Goal: Information Seeking & Learning: Learn about a topic

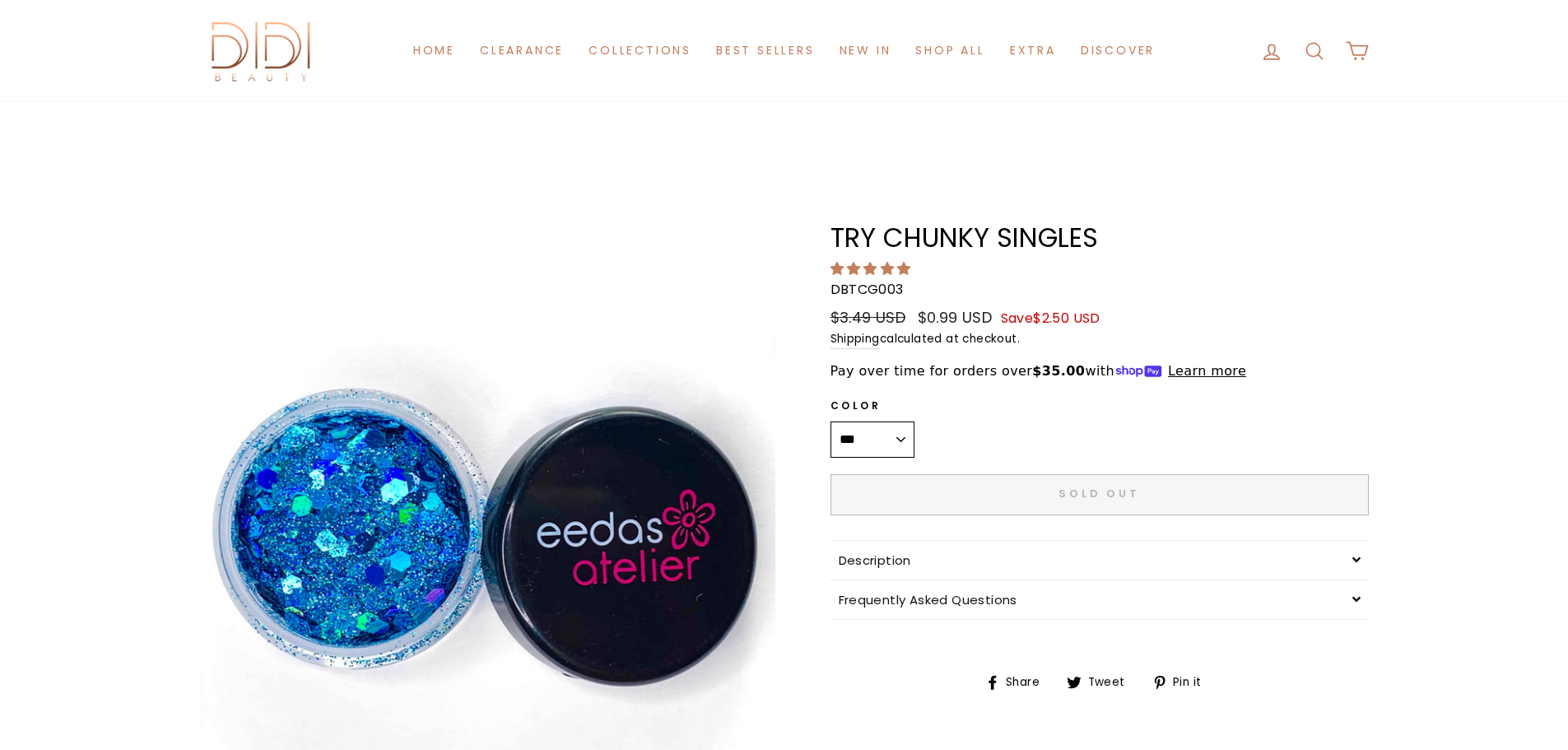
scroll to position [329, 0]
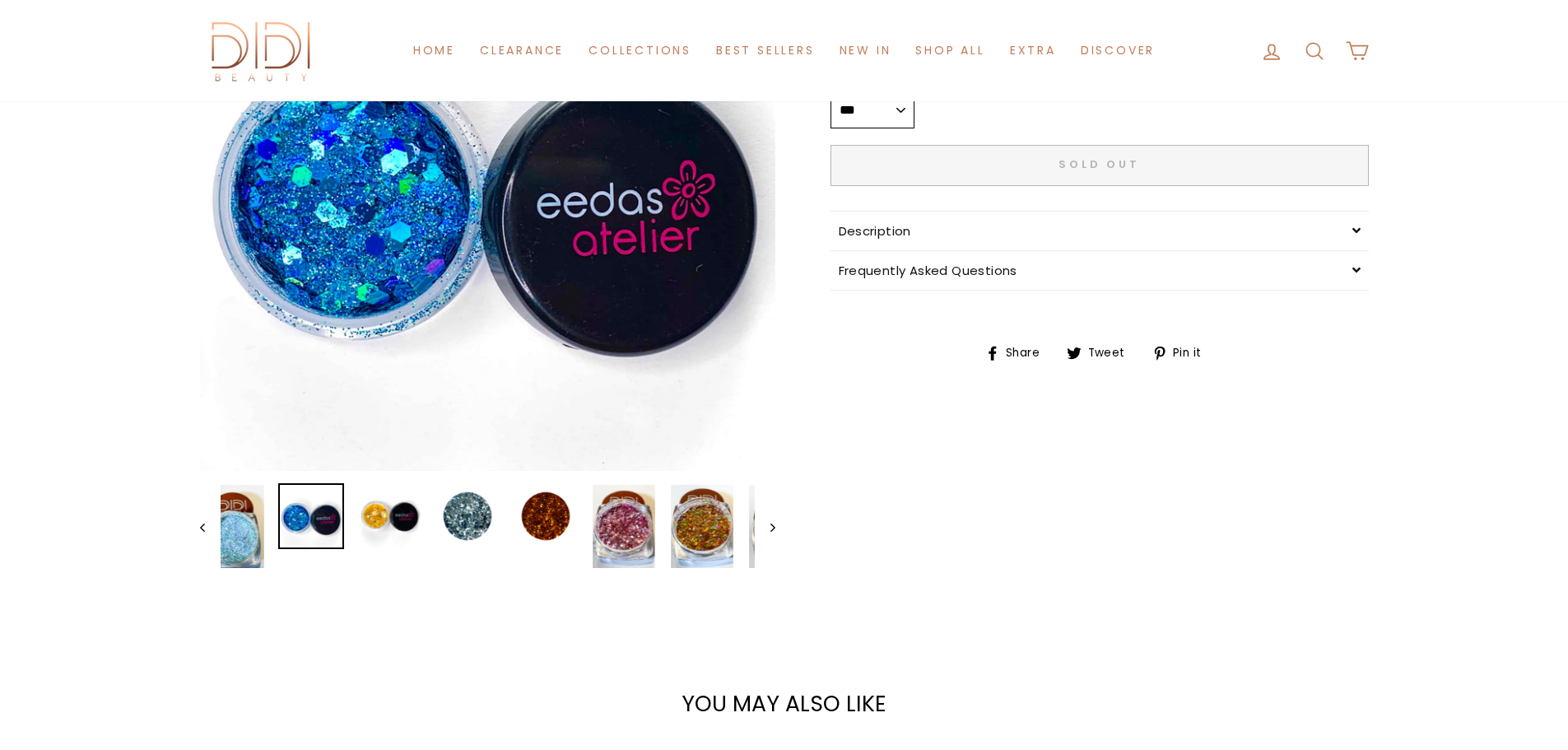
click at [536, 230] on button "Close (esc)" at bounding box center [488, 183] width 576 height 576
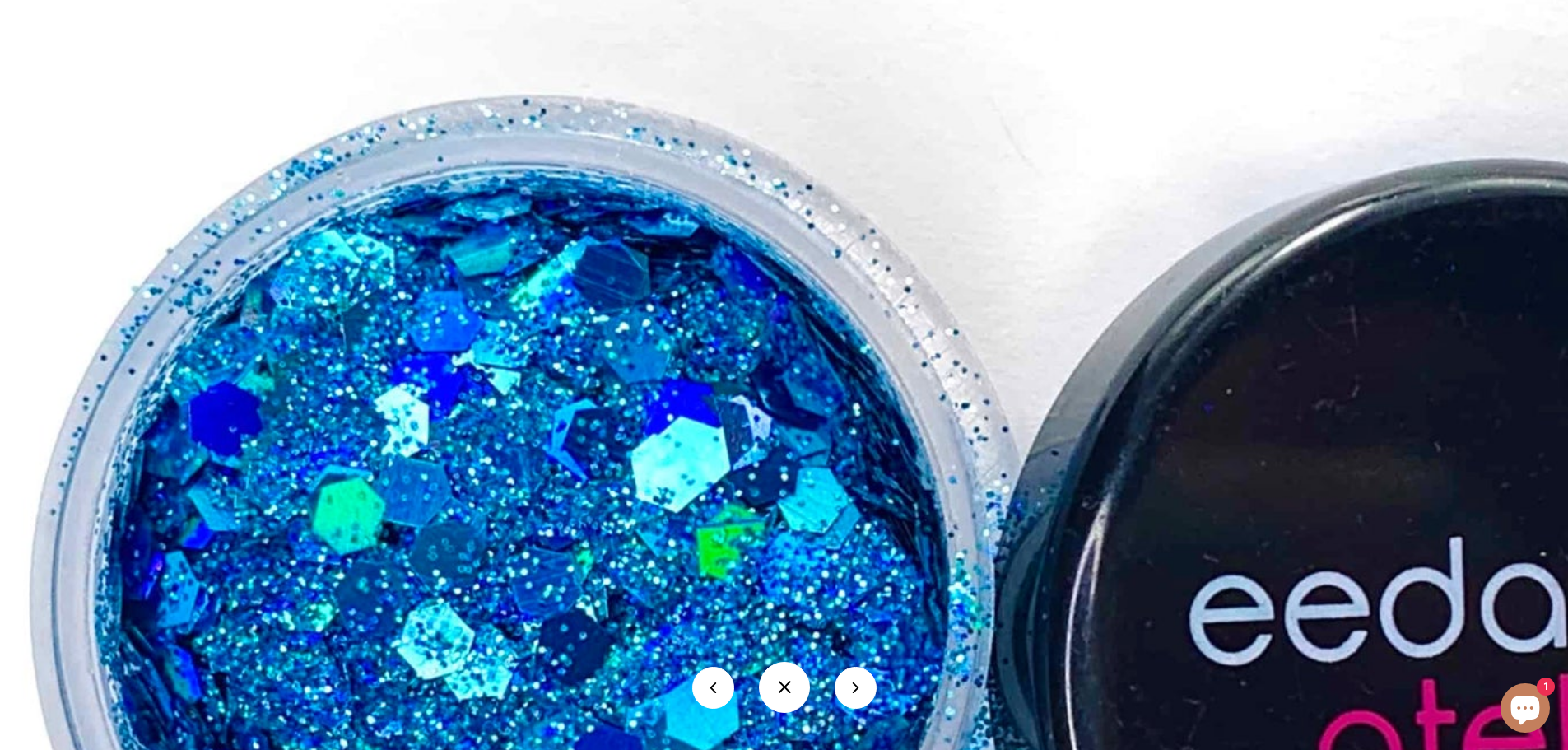
click at [1431, 346] on img at bounding box center [1013, 540] width 2058 height 2060
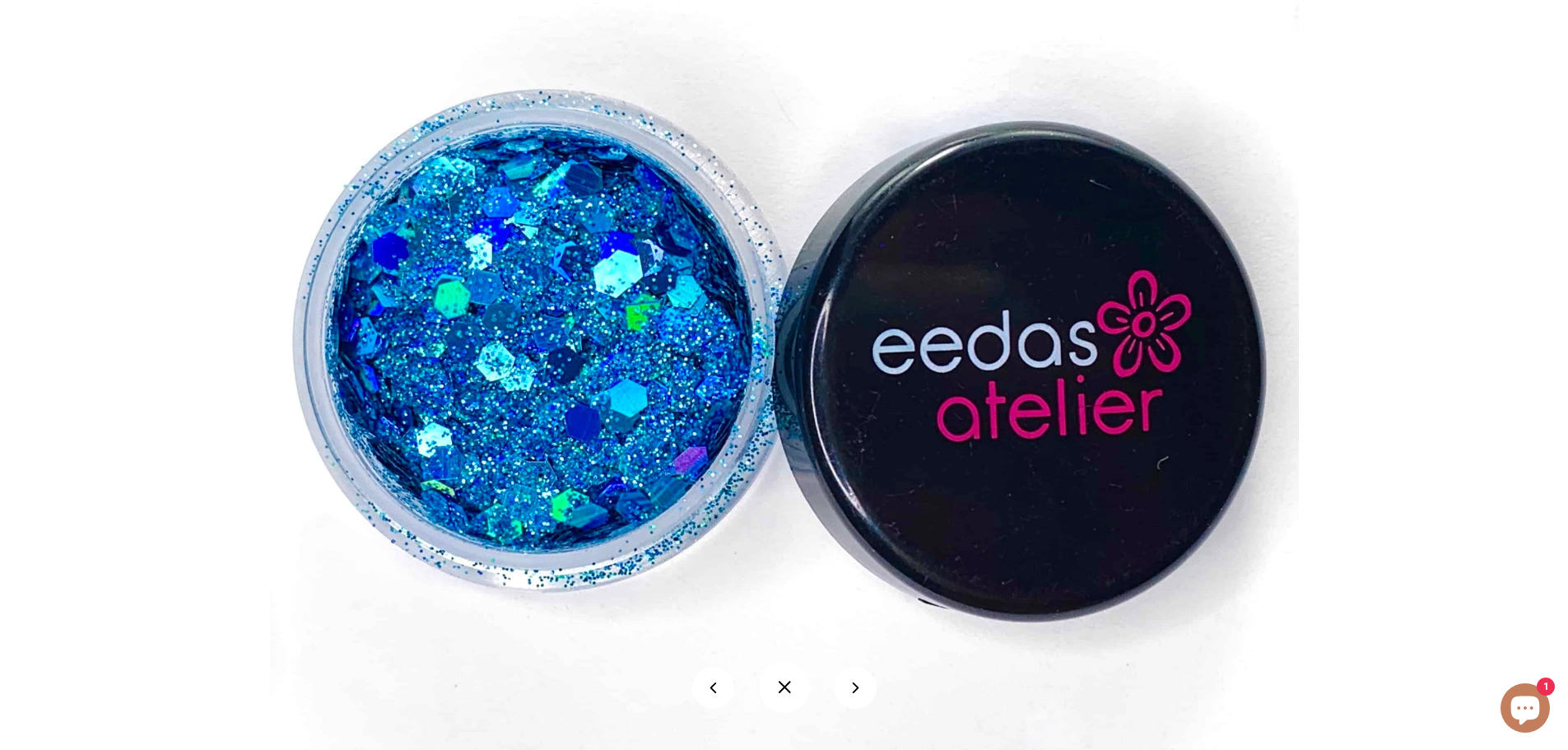
click at [857, 690] on button at bounding box center [856, 688] width 42 height 42
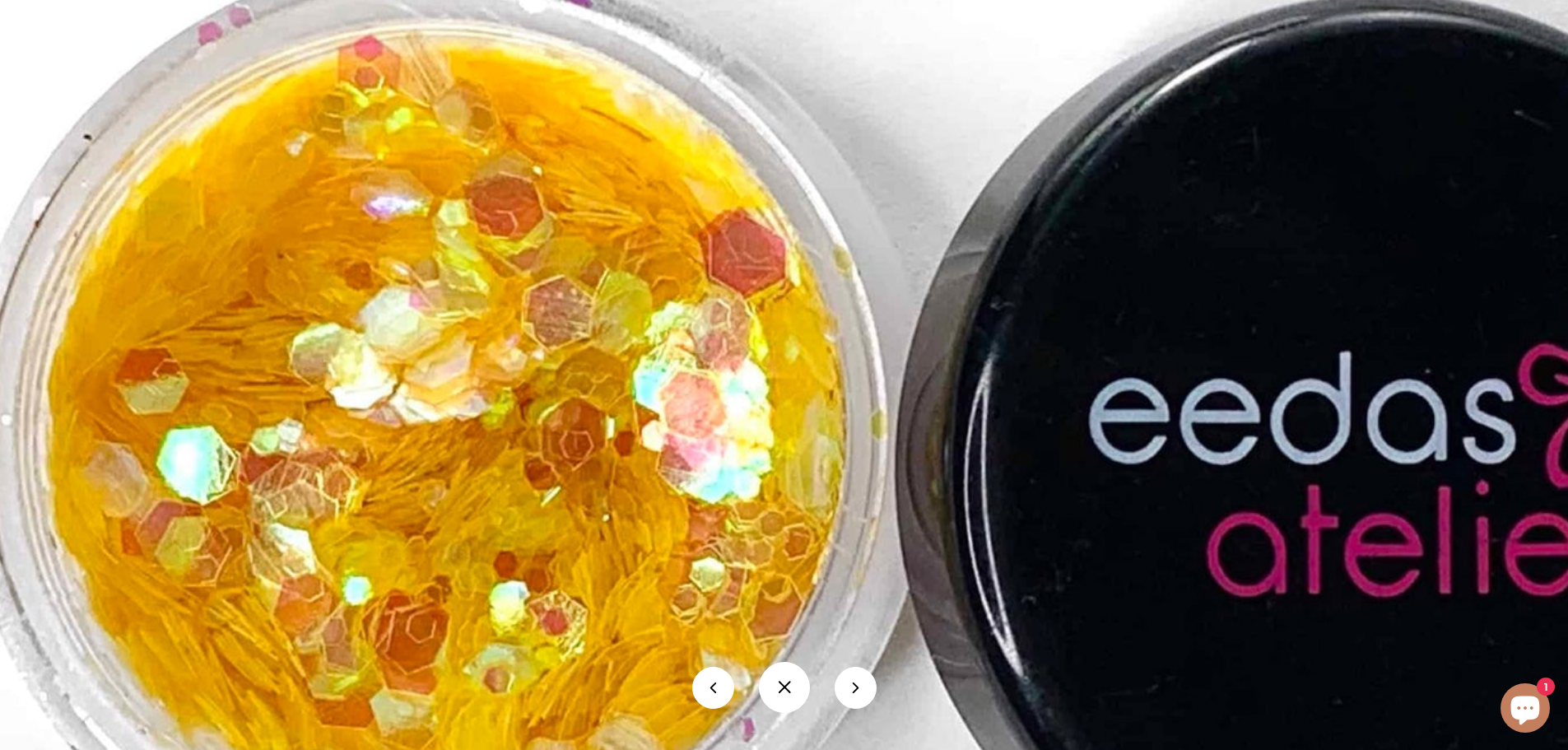
click at [852, 692] on button at bounding box center [856, 688] width 42 height 42
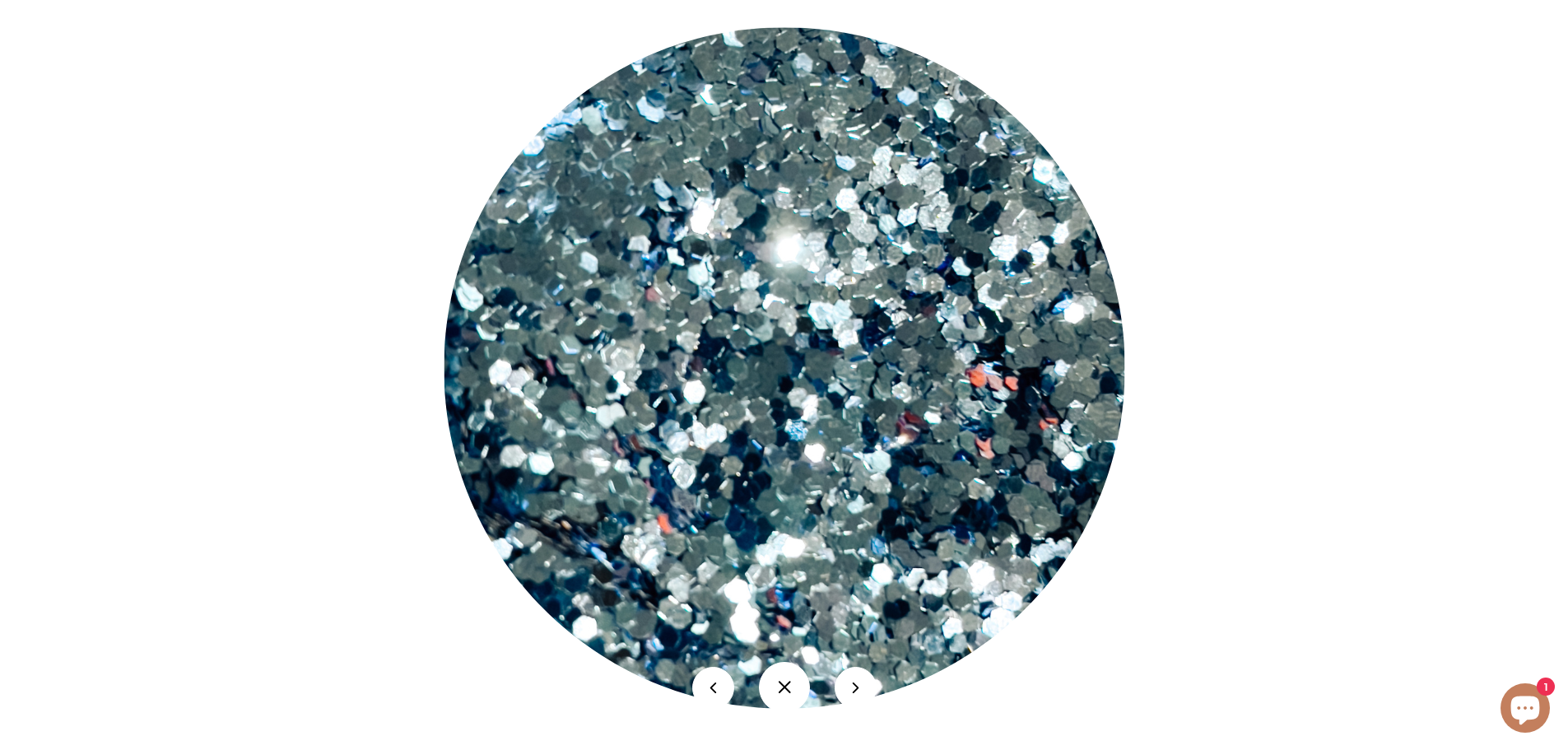
click at [857, 693] on button at bounding box center [856, 688] width 42 height 42
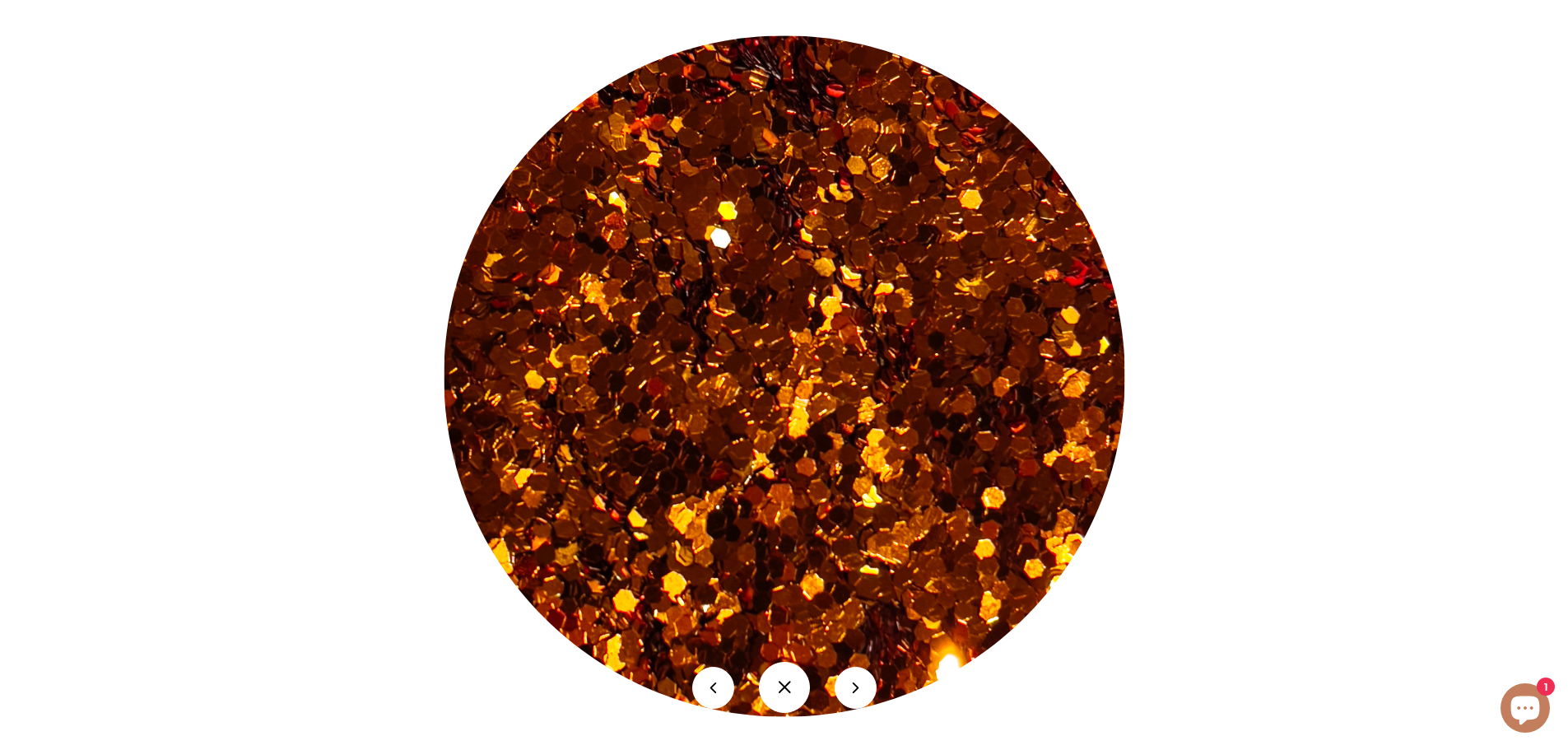
click at [864, 687] on button at bounding box center [856, 688] width 42 height 42
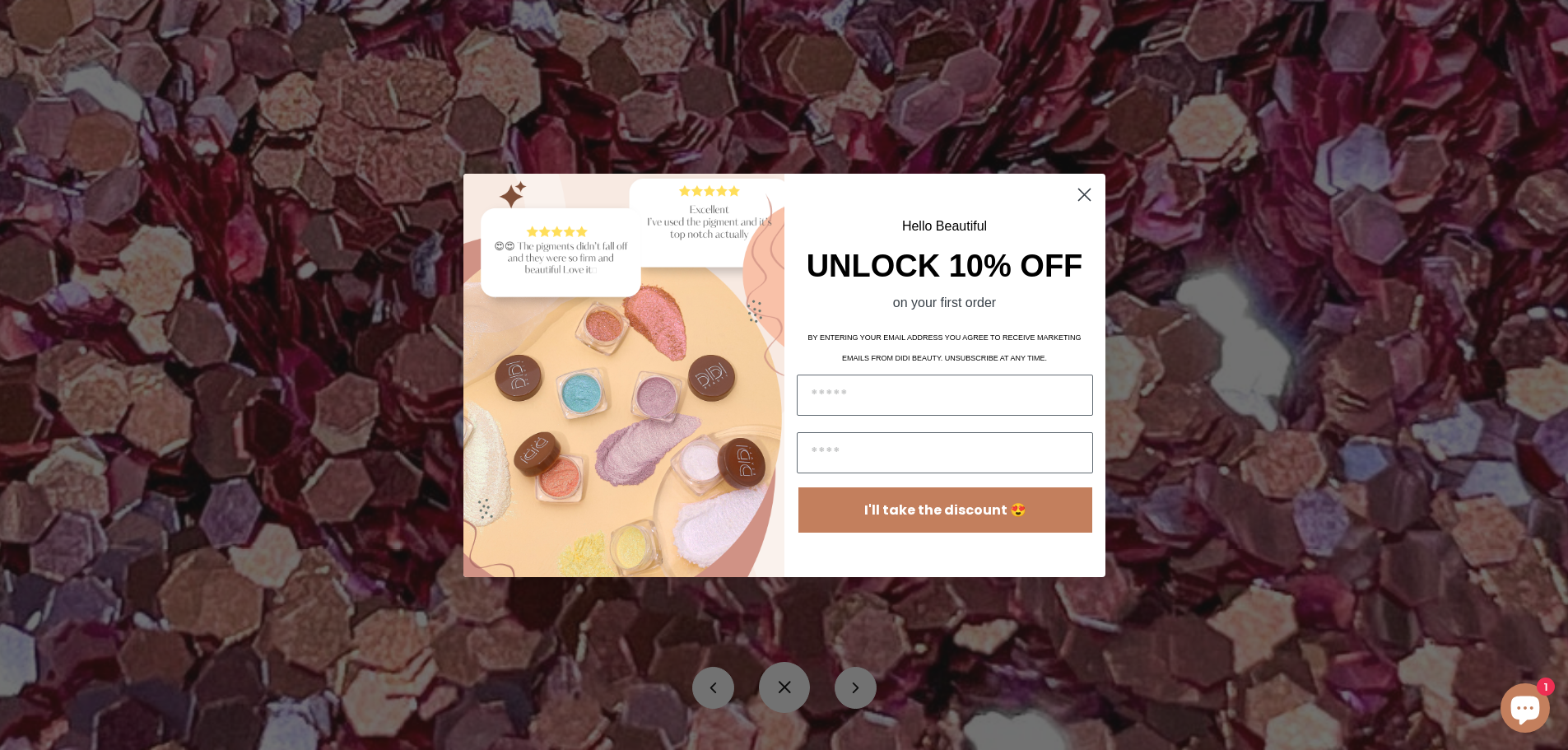
click at [1097, 202] on icon "Close dialog" at bounding box center [1085, 195] width 29 height 29
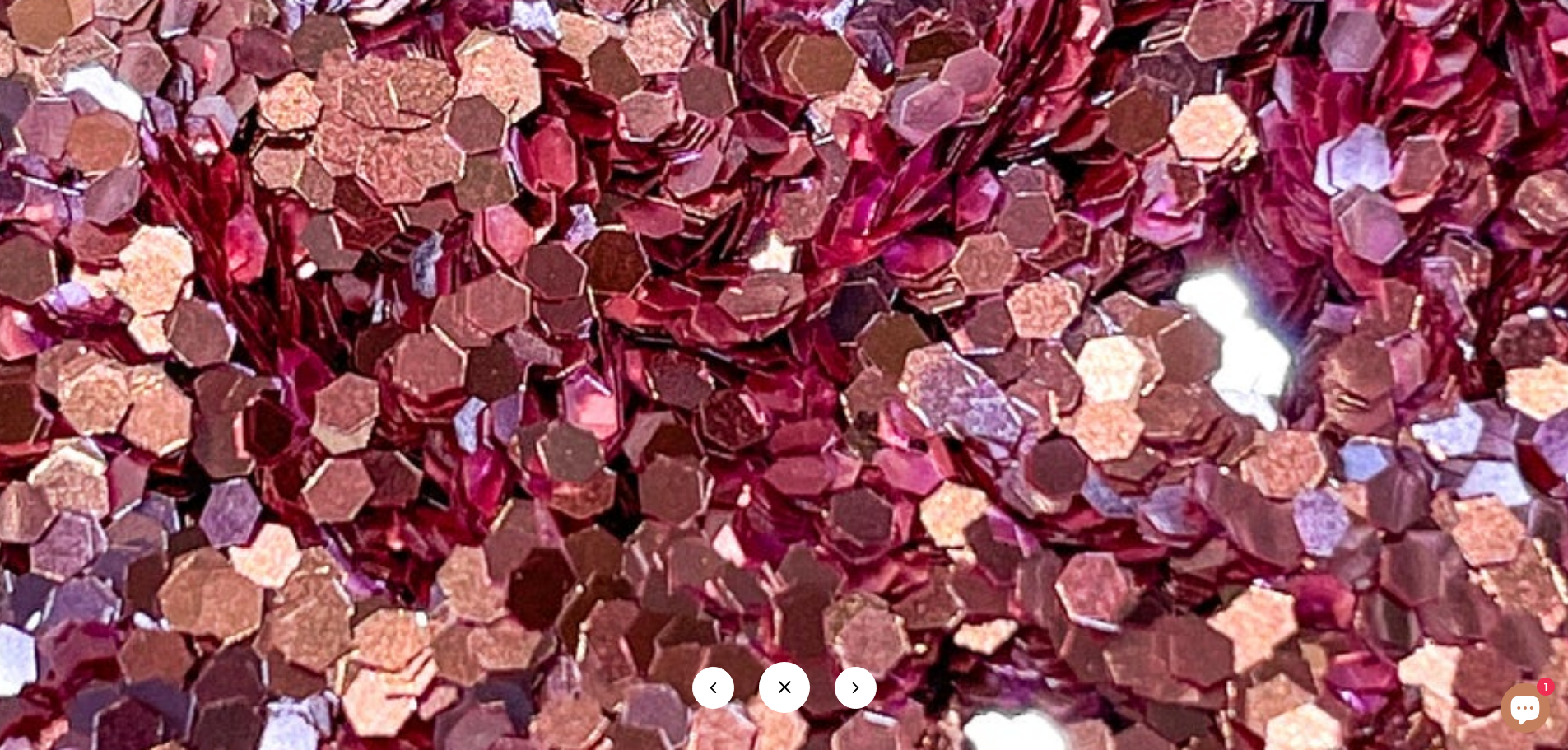
scroll to position [0, 0]
click at [866, 677] on button at bounding box center [856, 688] width 42 height 42
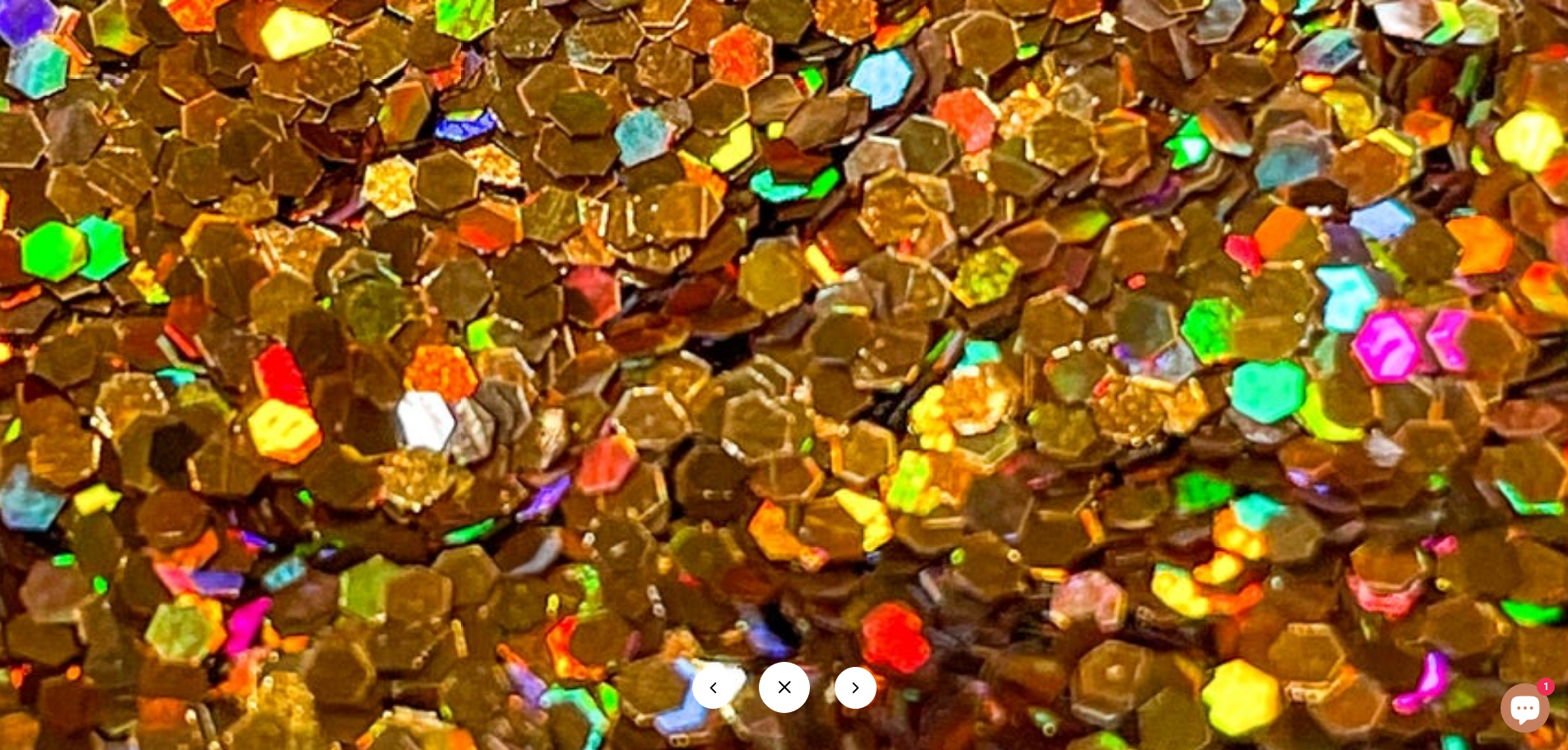
click at [888, 680] on div at bounding box center [784, 688] width 1568 height 76
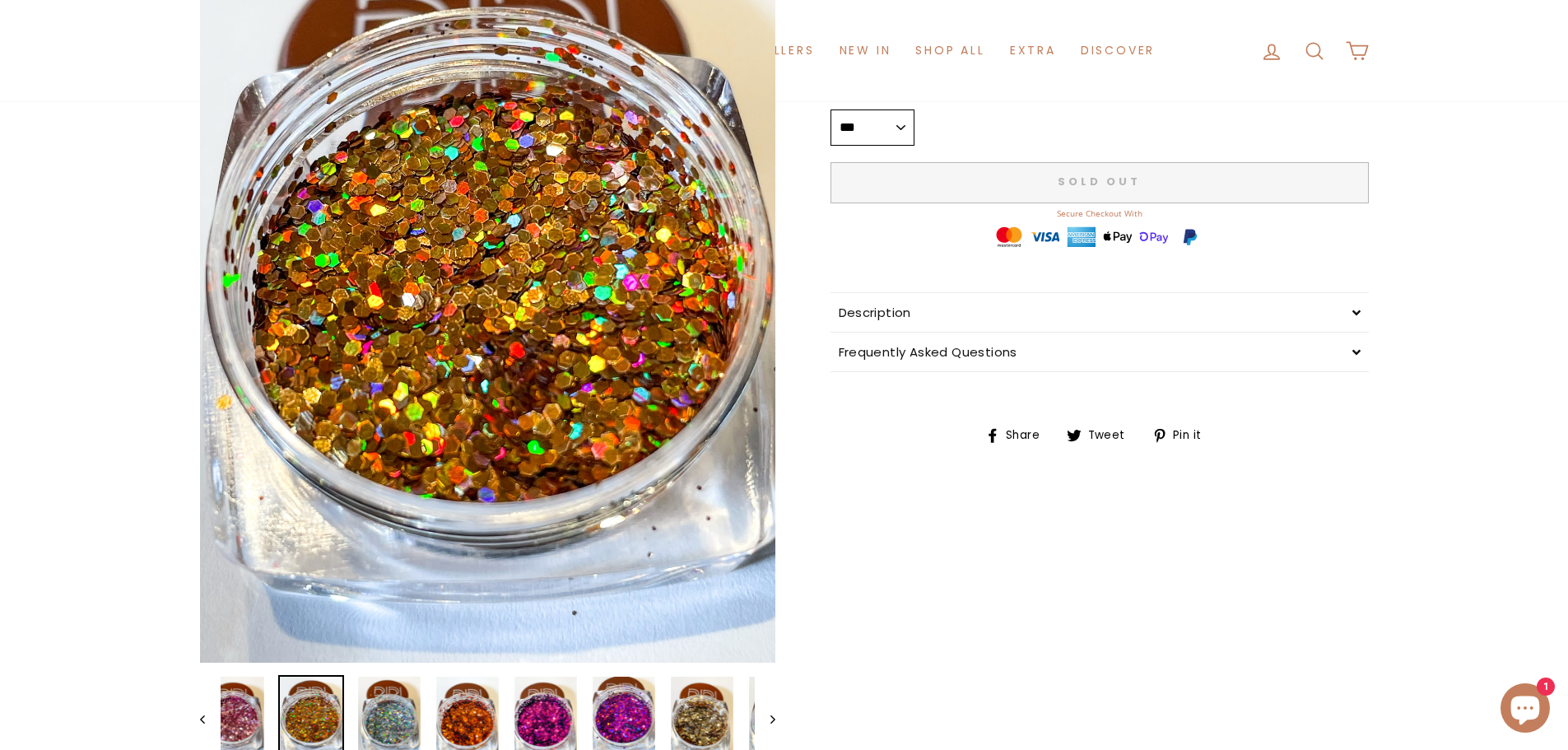
click at [776, 663] on img at bounding box center [488, 279] width 576 height 767
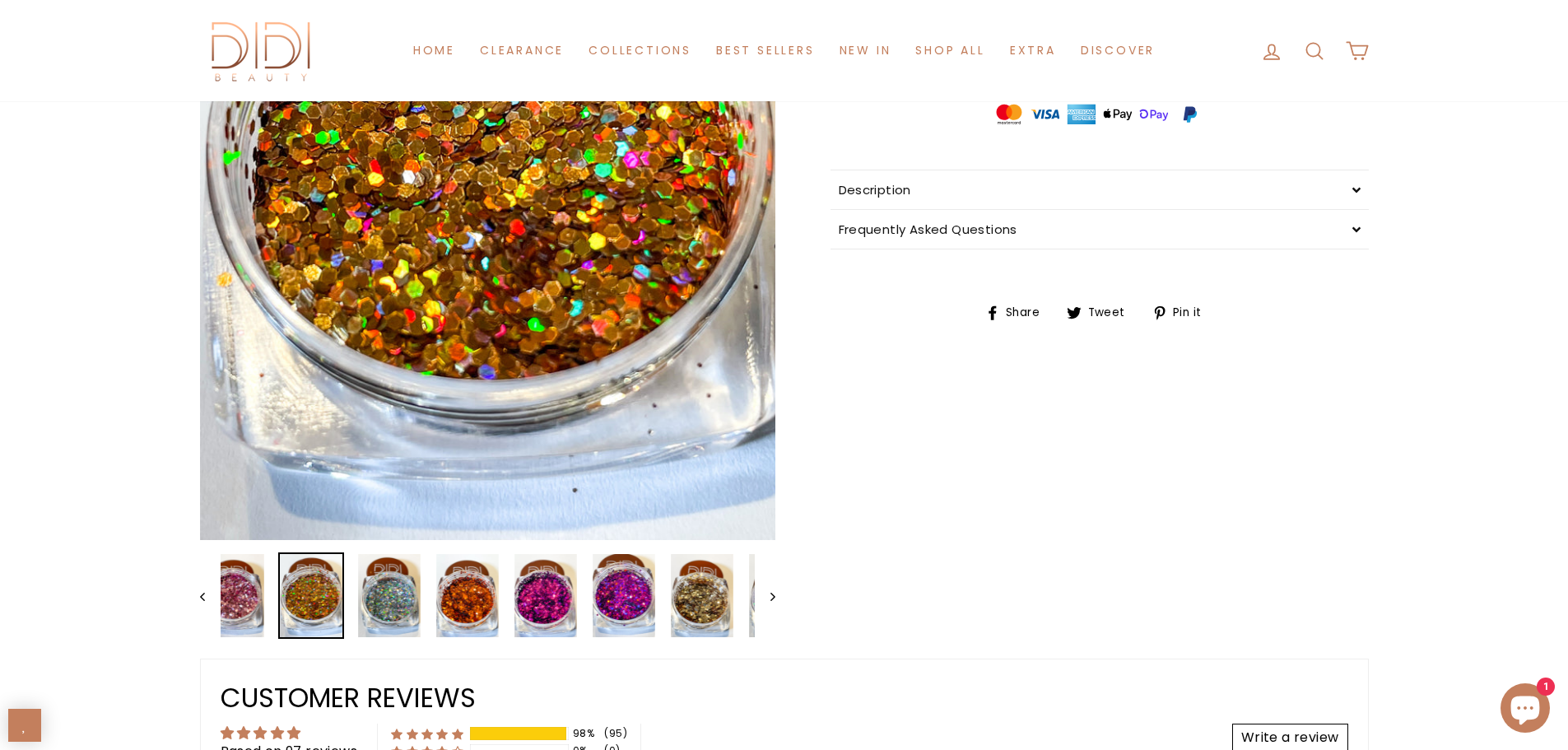
scroll to position [577, 0]
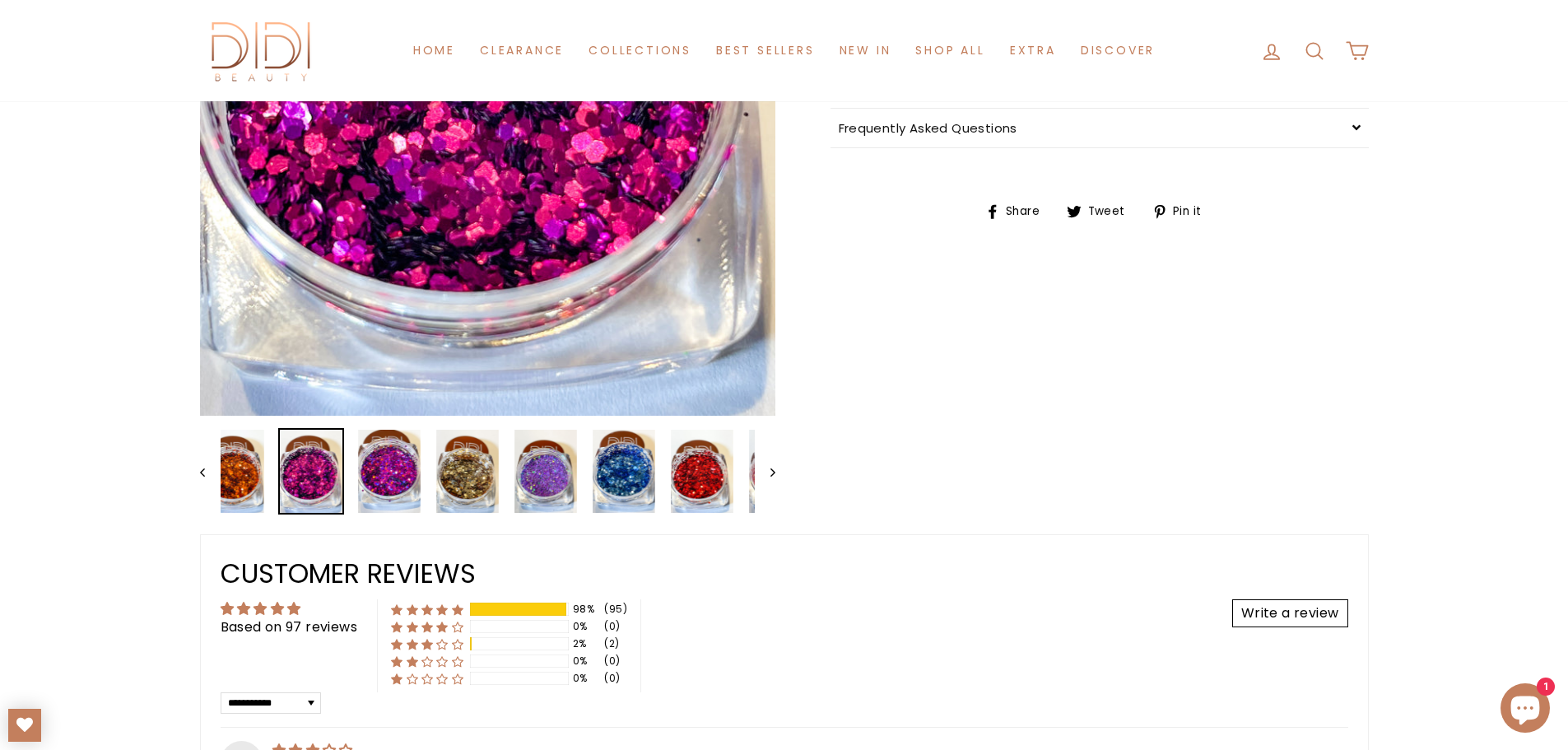
click at [393, 471] on img at bounding box center [389, 472] width 63 height 83
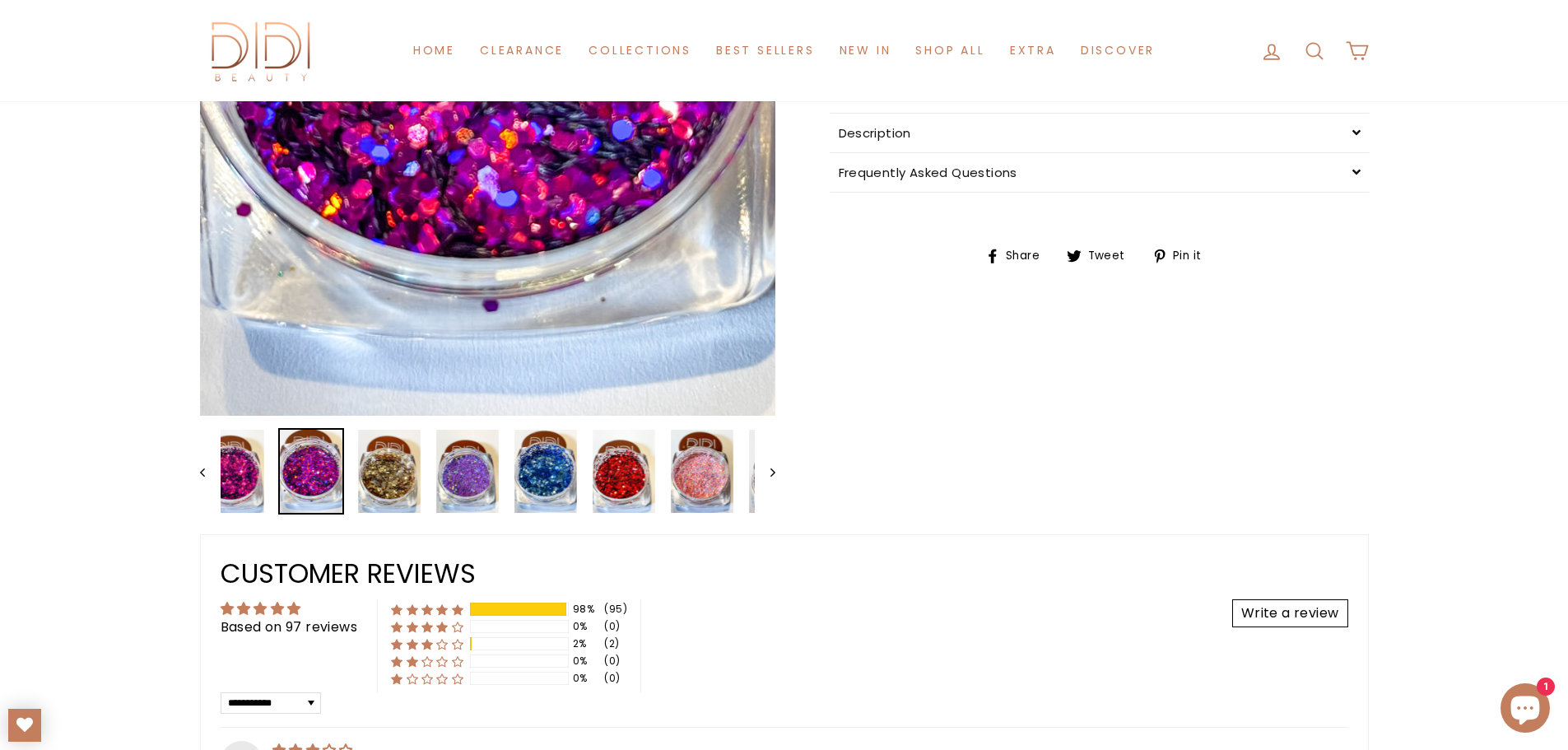
click at [207, 471] on button "Previous" at bounding box center [210, 471] width 21 height 86
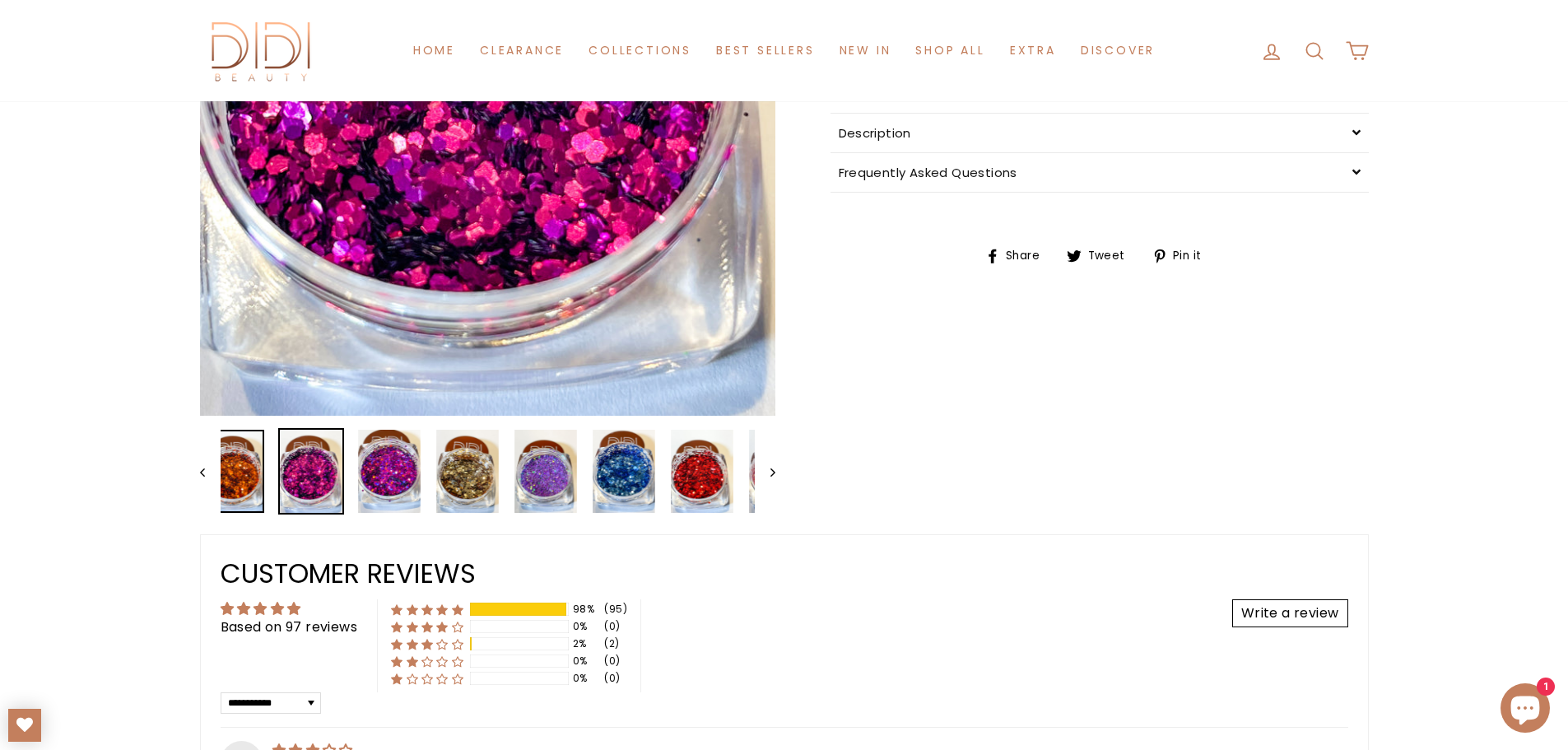
click at [256, 467] on img at bounding box center [233, 472] width 63 height 83
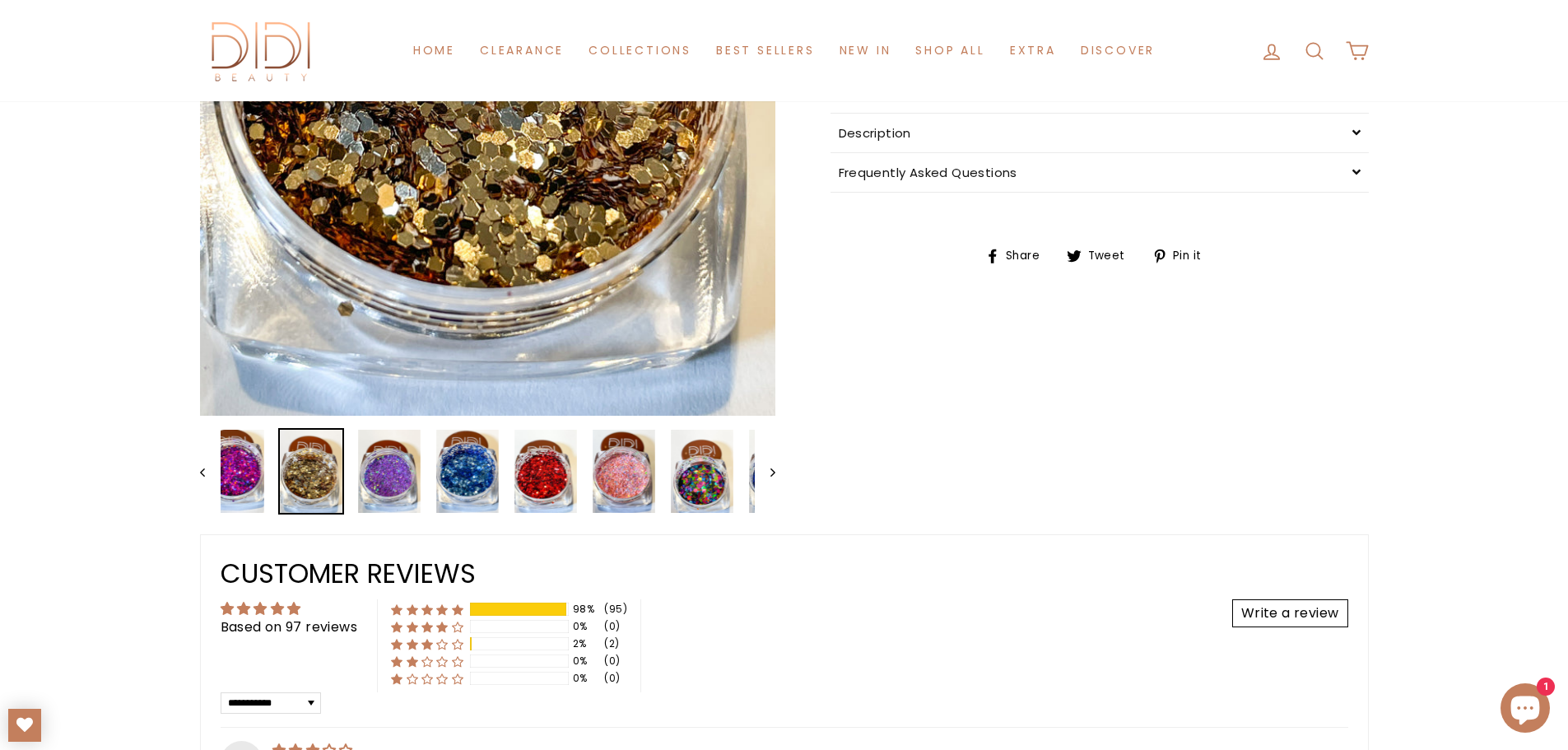
click at [343, 475] on img at bounding box center [311, 472] width 63 height 83
click at [394, 465] on img at bounding box center [389, 472] width 63 height 83
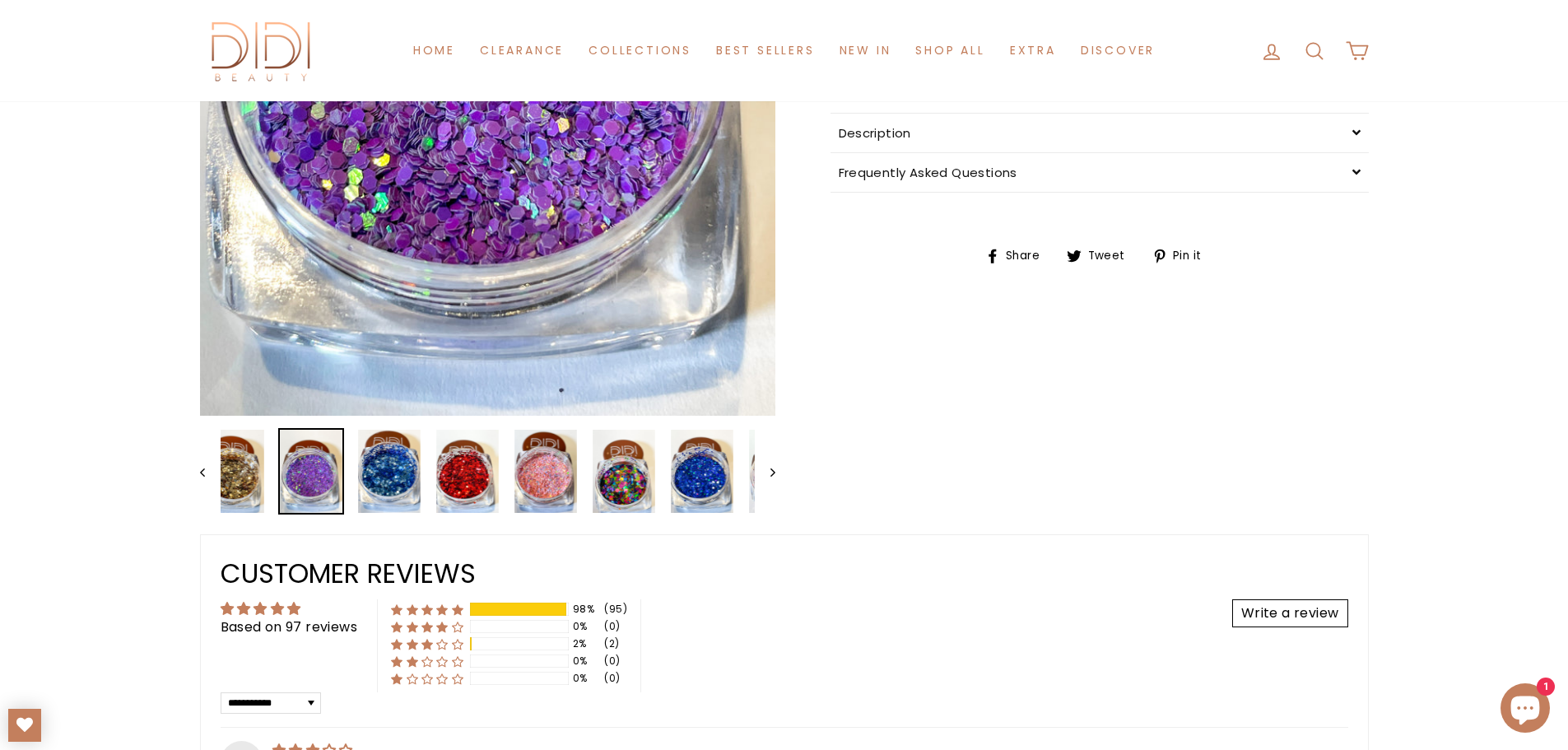
drag, startPoint x: 403, startPoint y: 296, endPoint x: 392, endPoint y: 235, distance: 62.0
drag, startPoint x: 392, startPoint y: 235, endPoint x: 425, endPoint y: 146, distance: 94.9
click at [425, 146] on button "Close (esc)" at bounding box center [488, 32] width 576 height 767
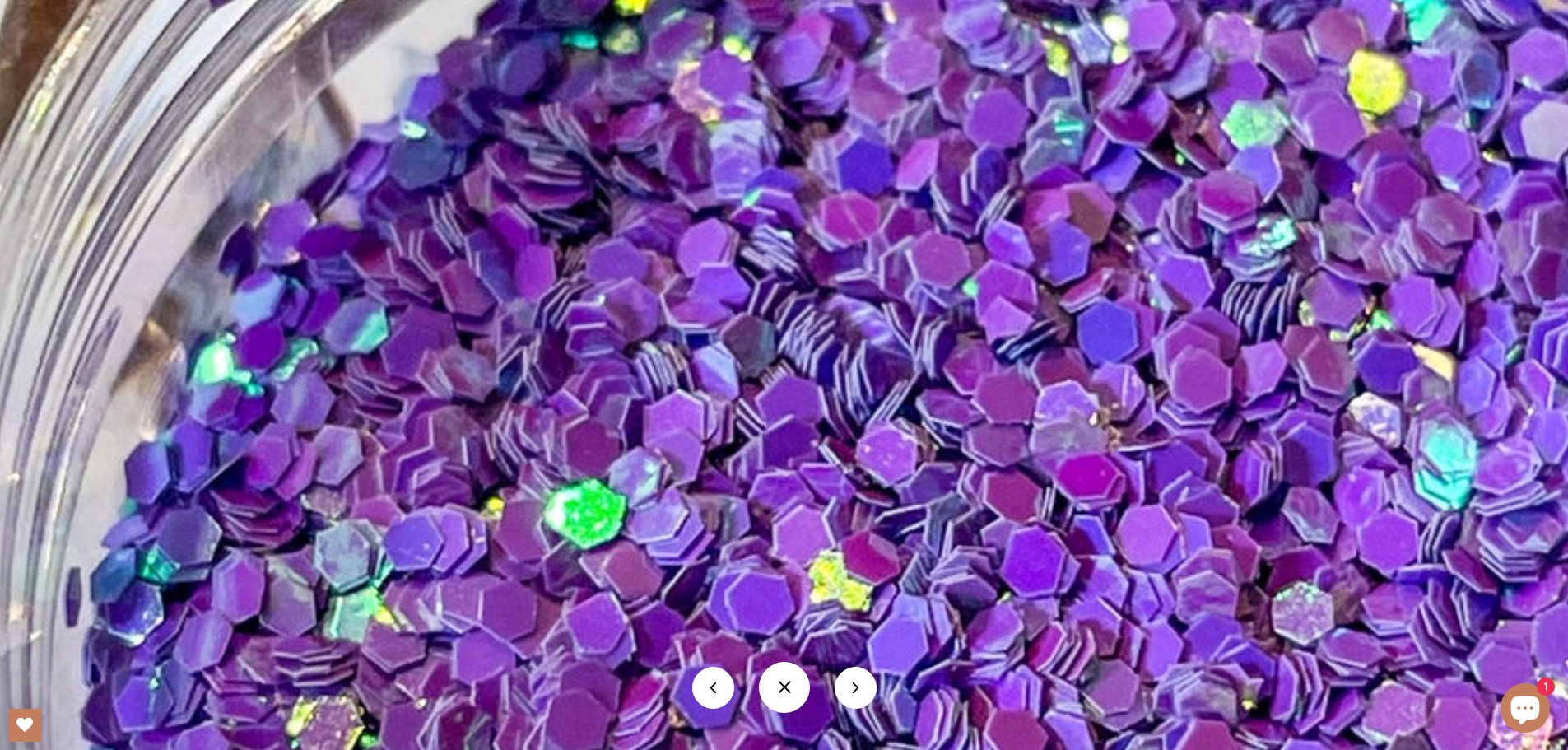
click at [692, 458] on img at bounding box center [1074, 480] width 2489 height 3321
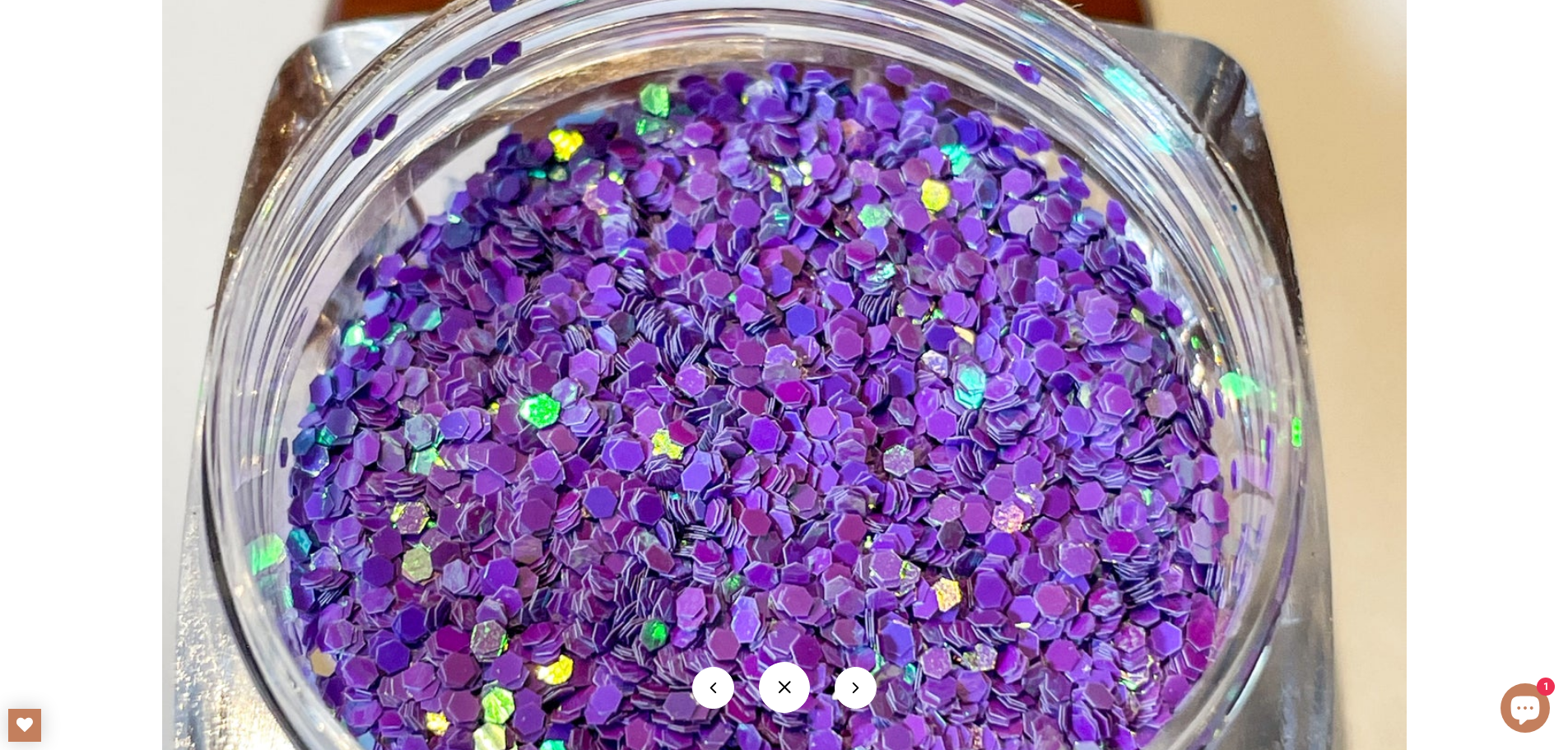
click at [874, 690] on button at bounding box center [856, 688] width 42 height 42
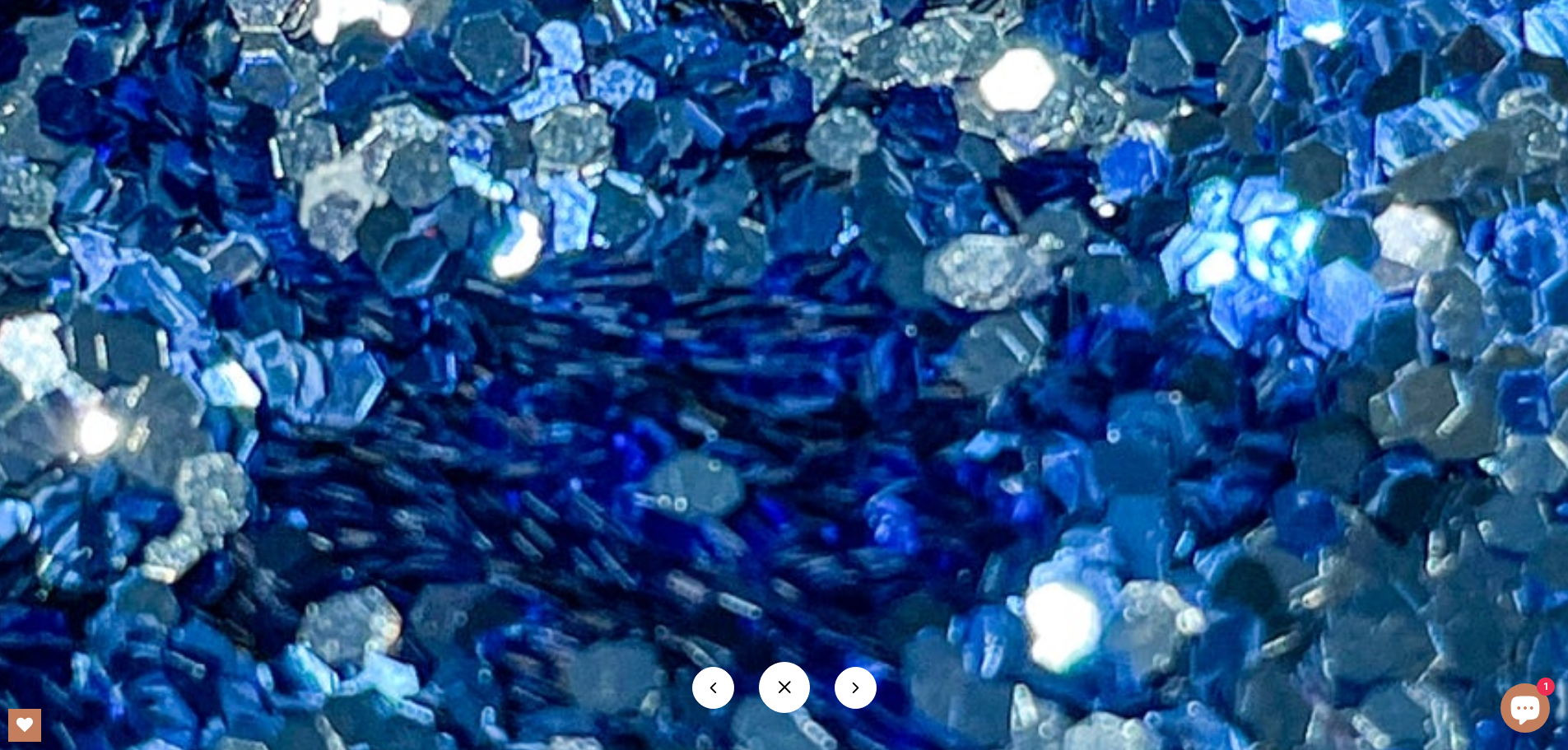
click at [860, 702] on button at bounding box center [856, 688] width 42 height 42
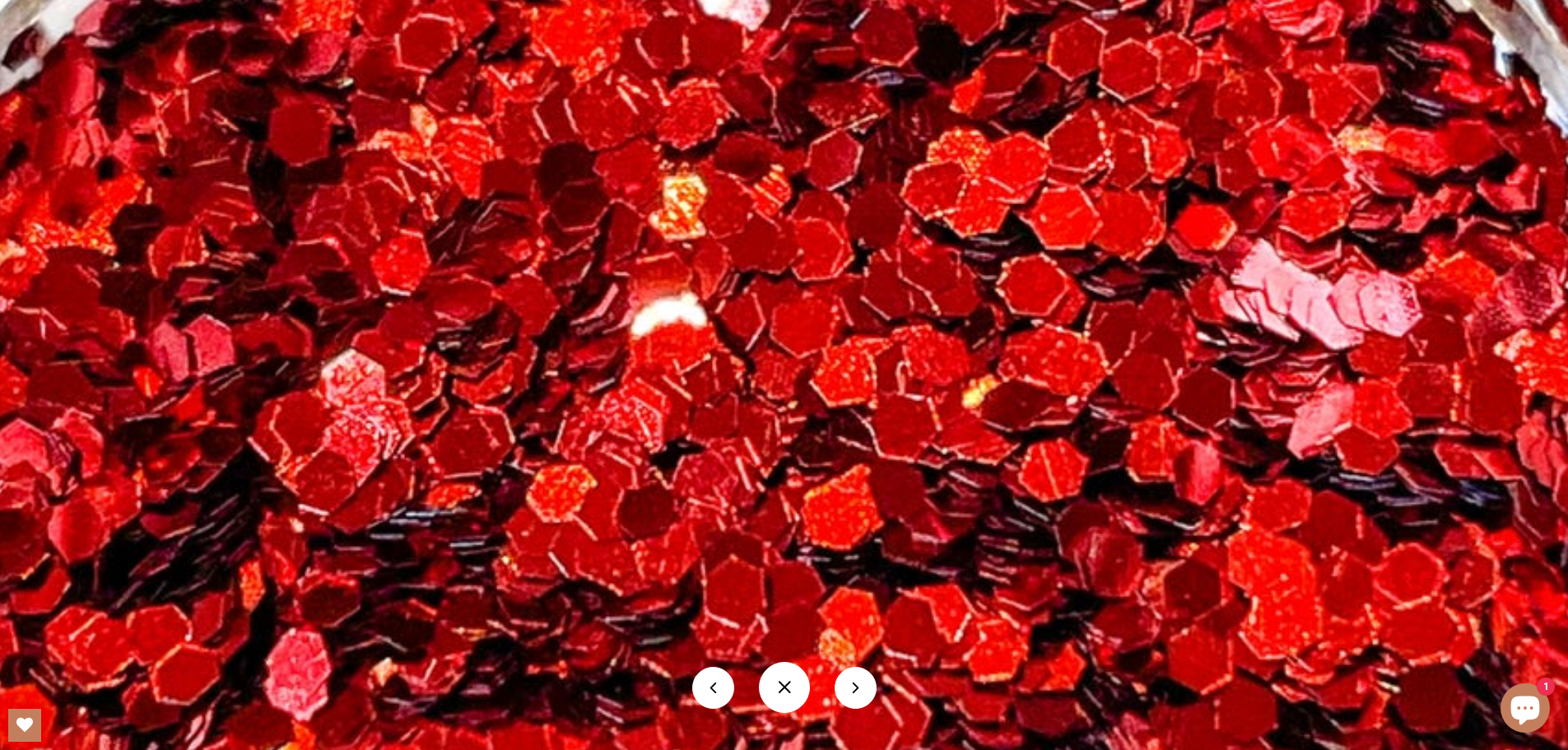
click at [838, 694] on button at bounding box center [856, 688] width 42 height 42
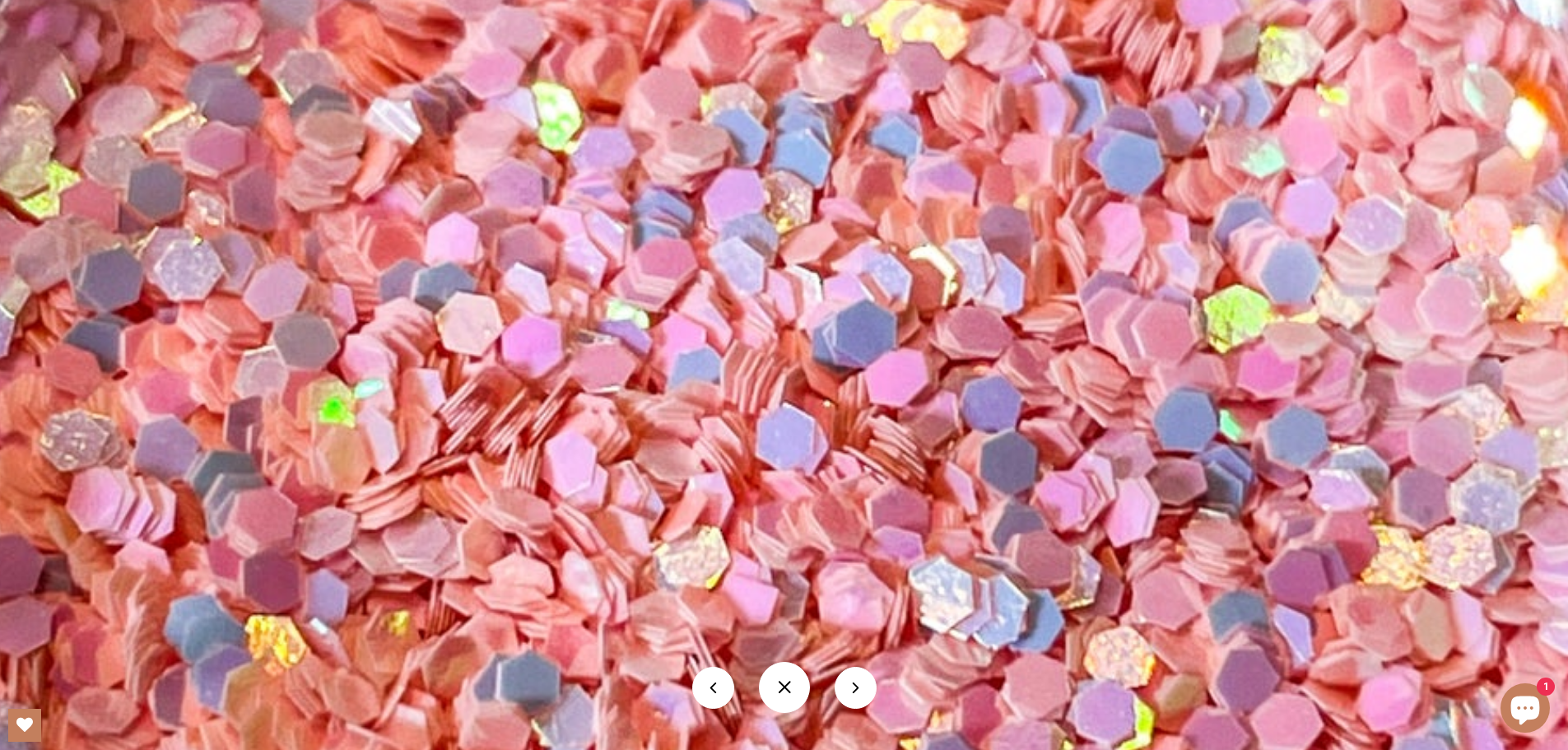
click at [1125, 258] on img at bounding box center [838, 290] width 2342 height 3124
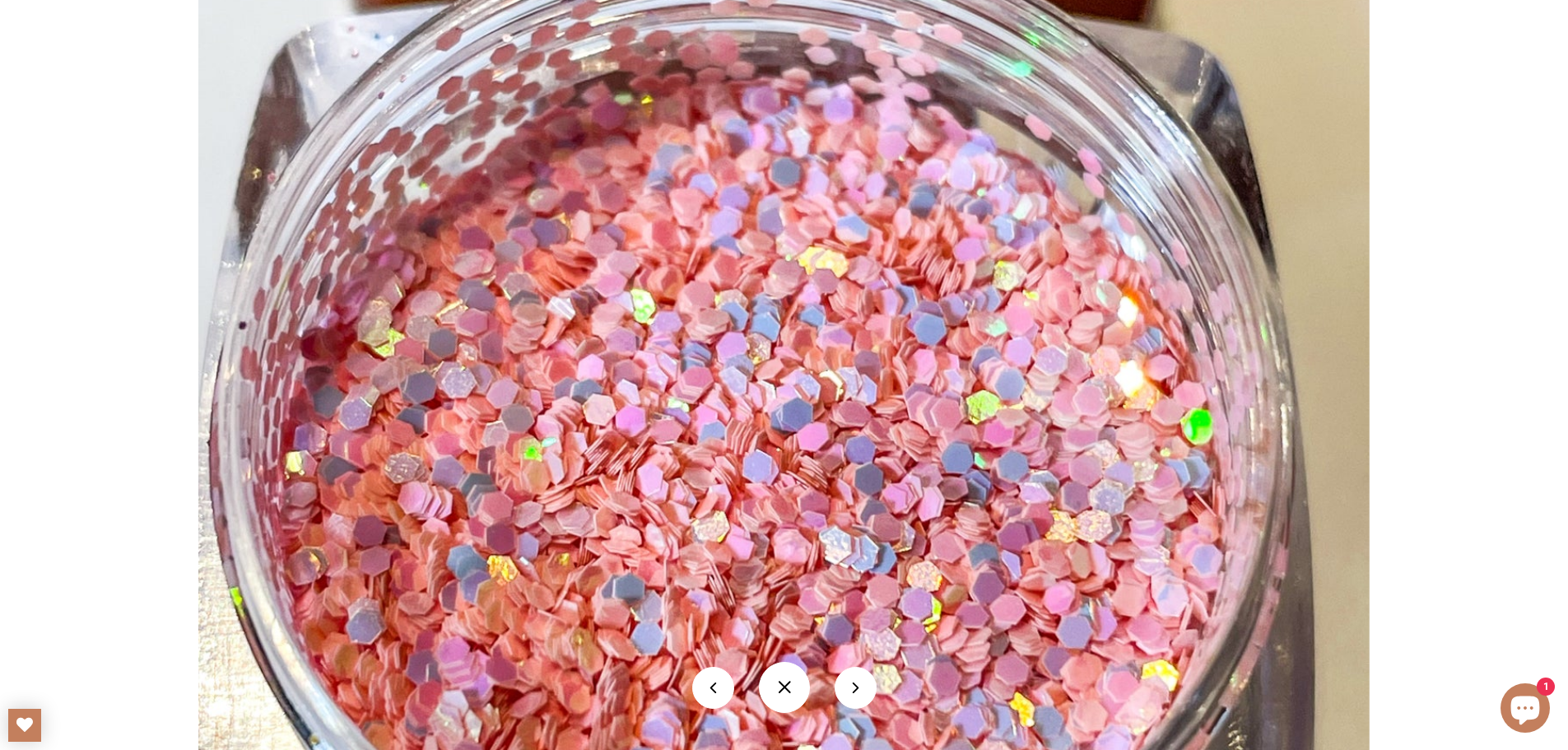
click at [792, 685] on button at bounding box center [784, 687] width 51 height 51
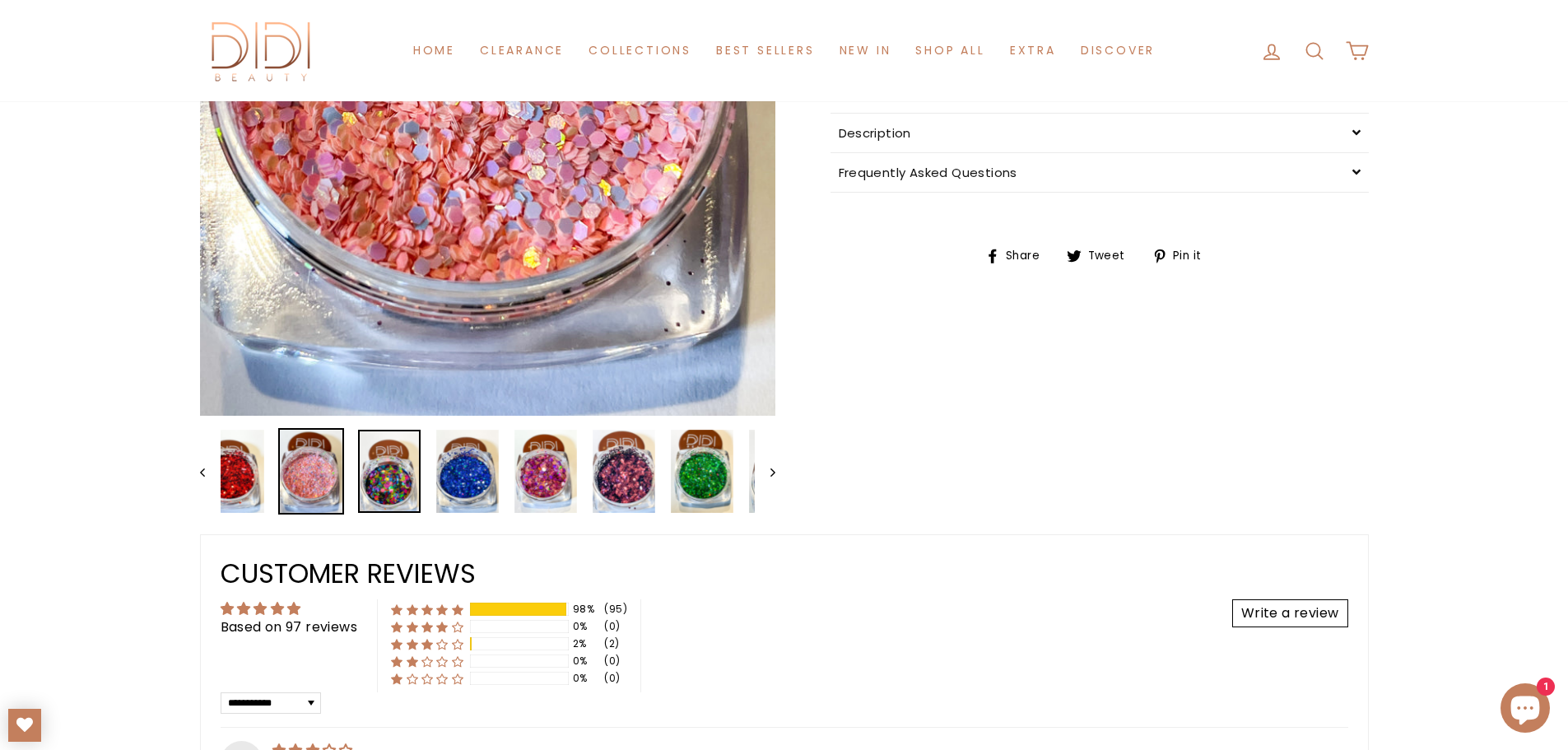
click at [362, 491] on img at bounding box center [389, 472] width 63 height 83
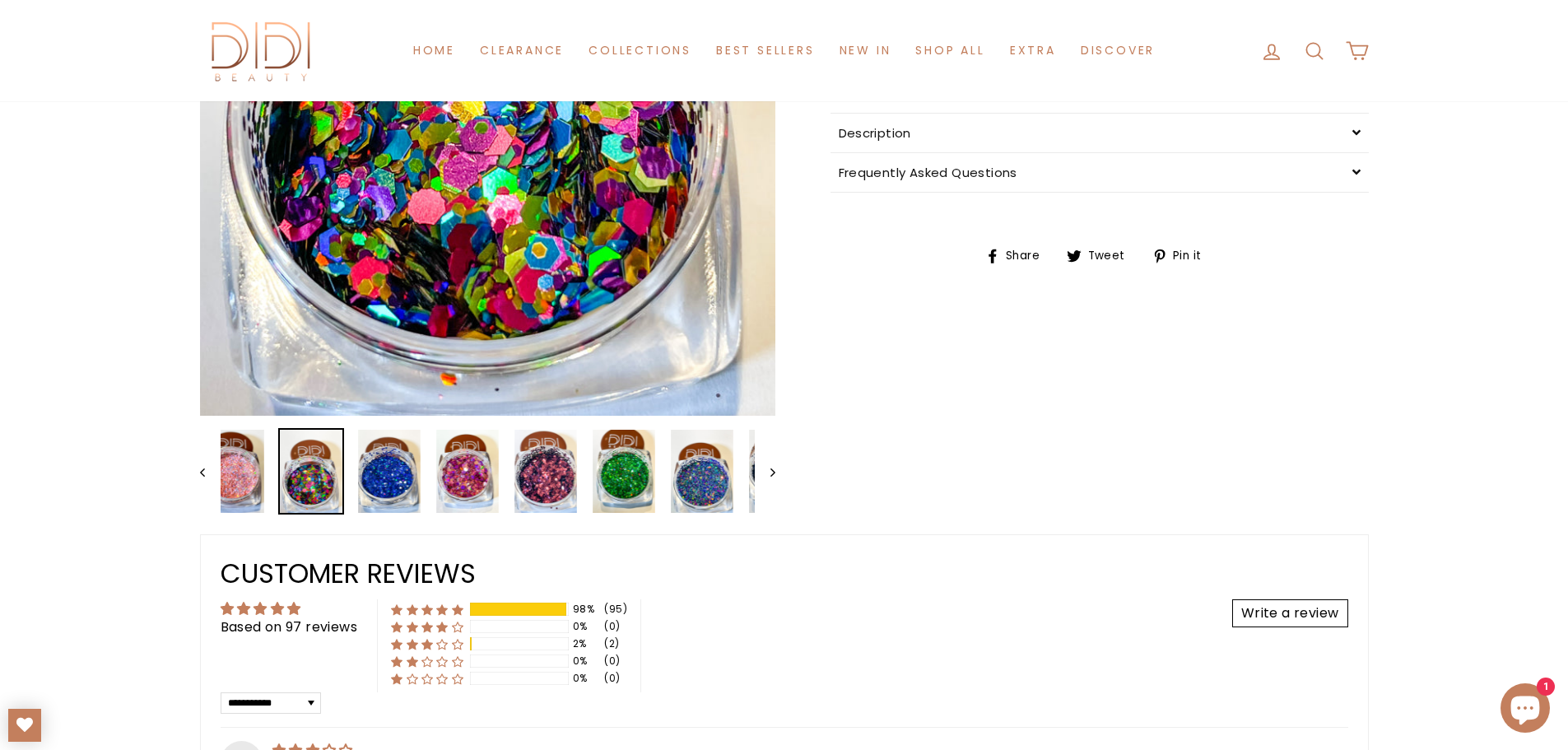
click at [771, 472] on icon "Next" at bounding box center [772, 472] width 5 height 8
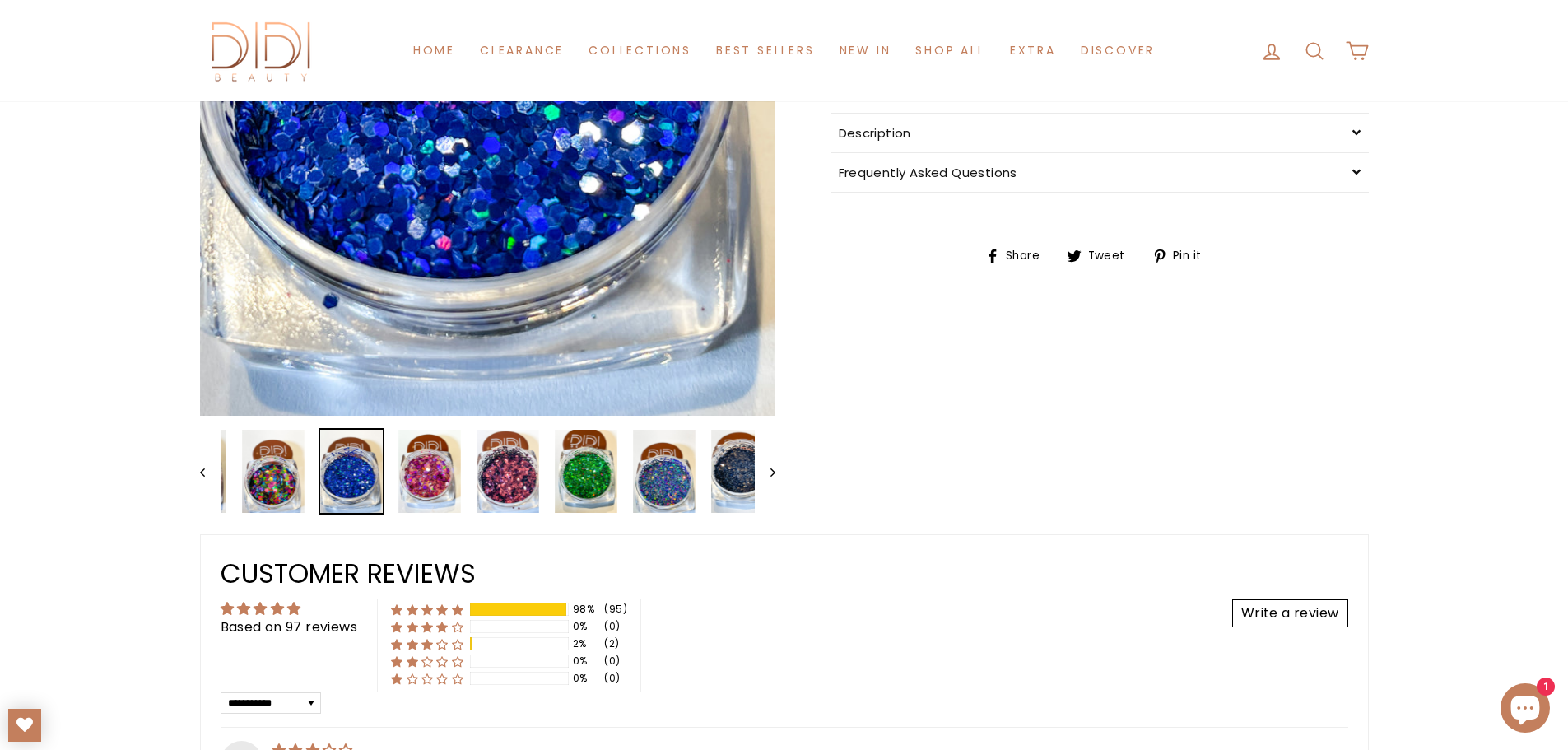
click at [771, 472] on icon "Next" at bounding box center [772, 472] width 5 height 8
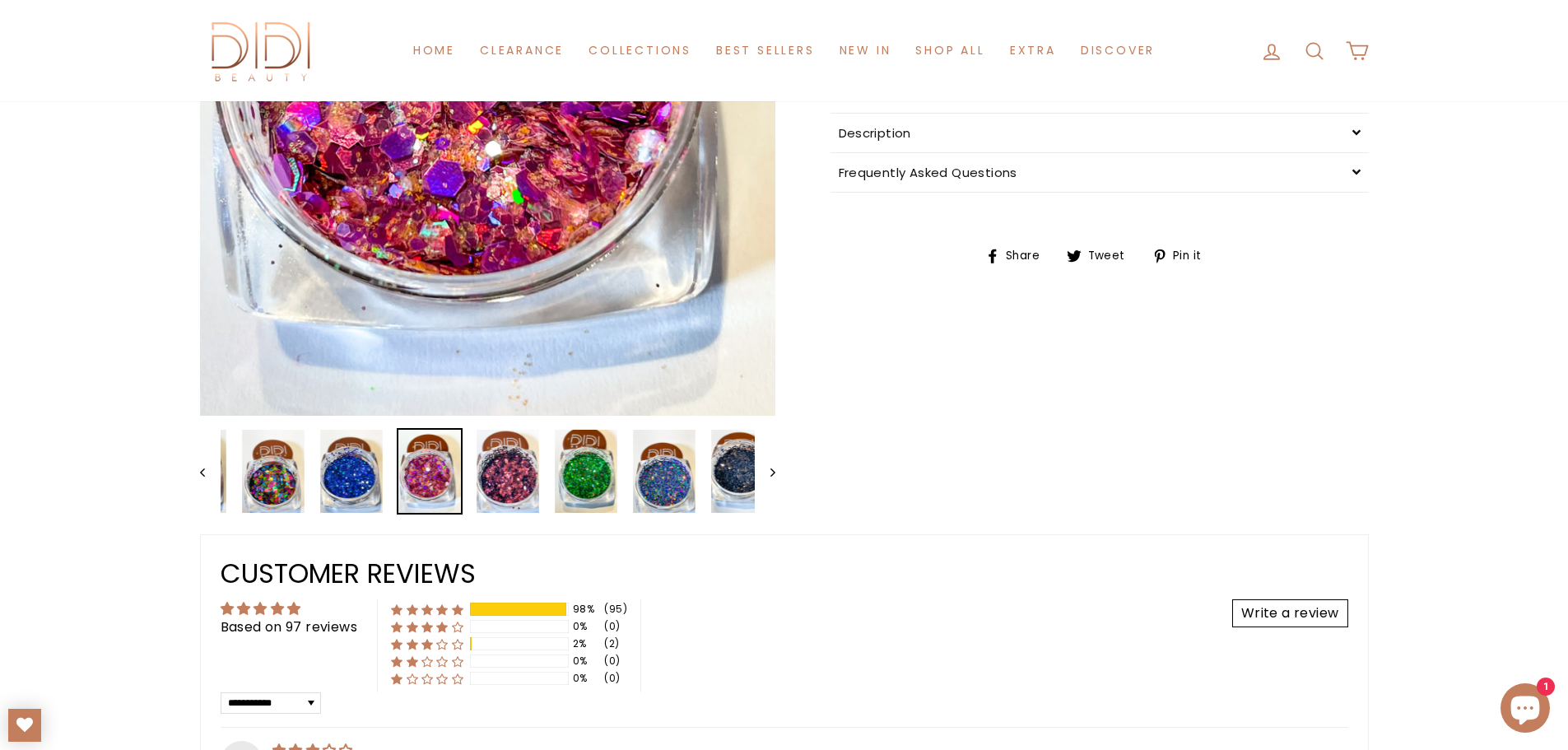
click at [771, 472] on icon "Next" at bounding box center [772, 472] width 5 height 8
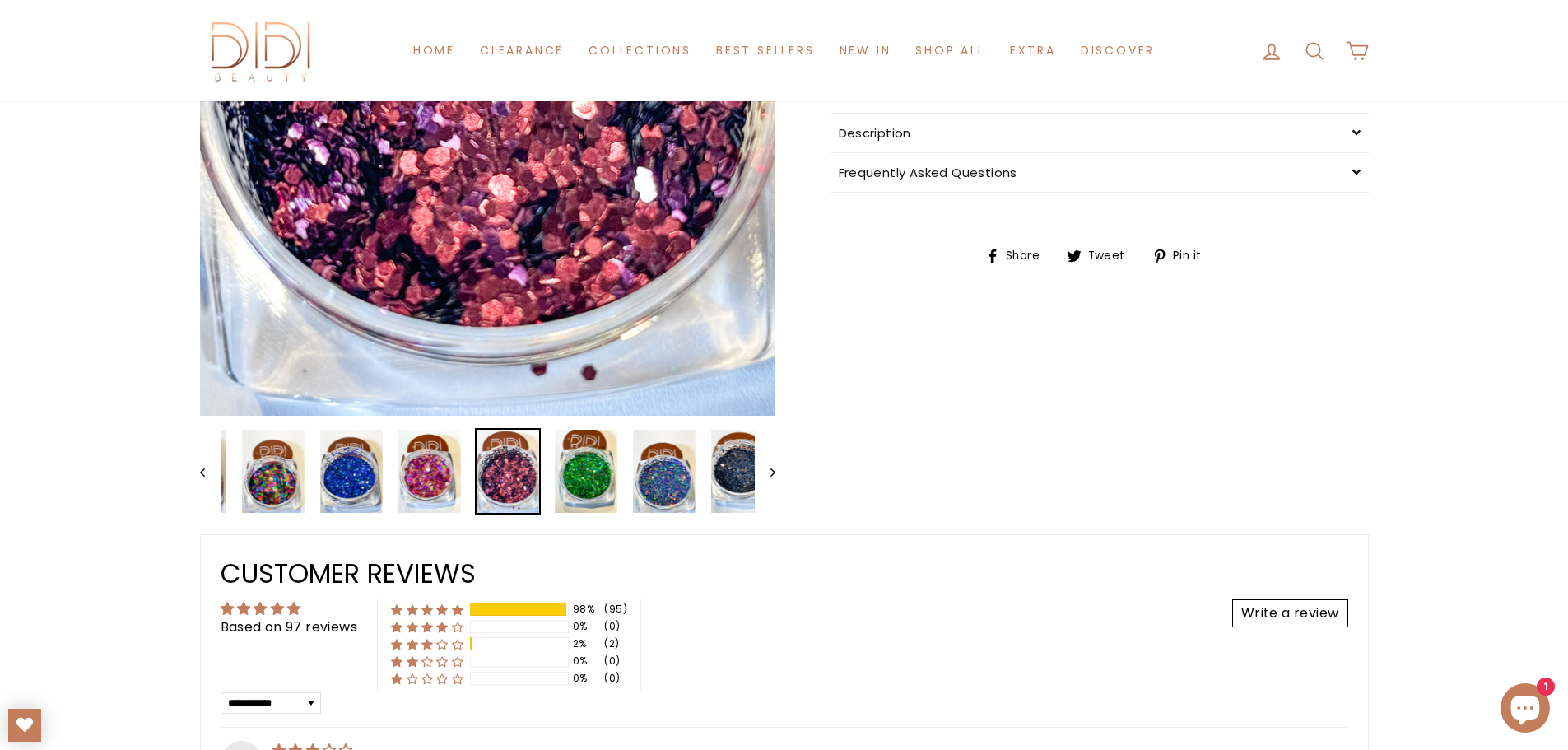
click at [770, 472] on icon "Next" at bounding box center [772, 472] width 5 height 8
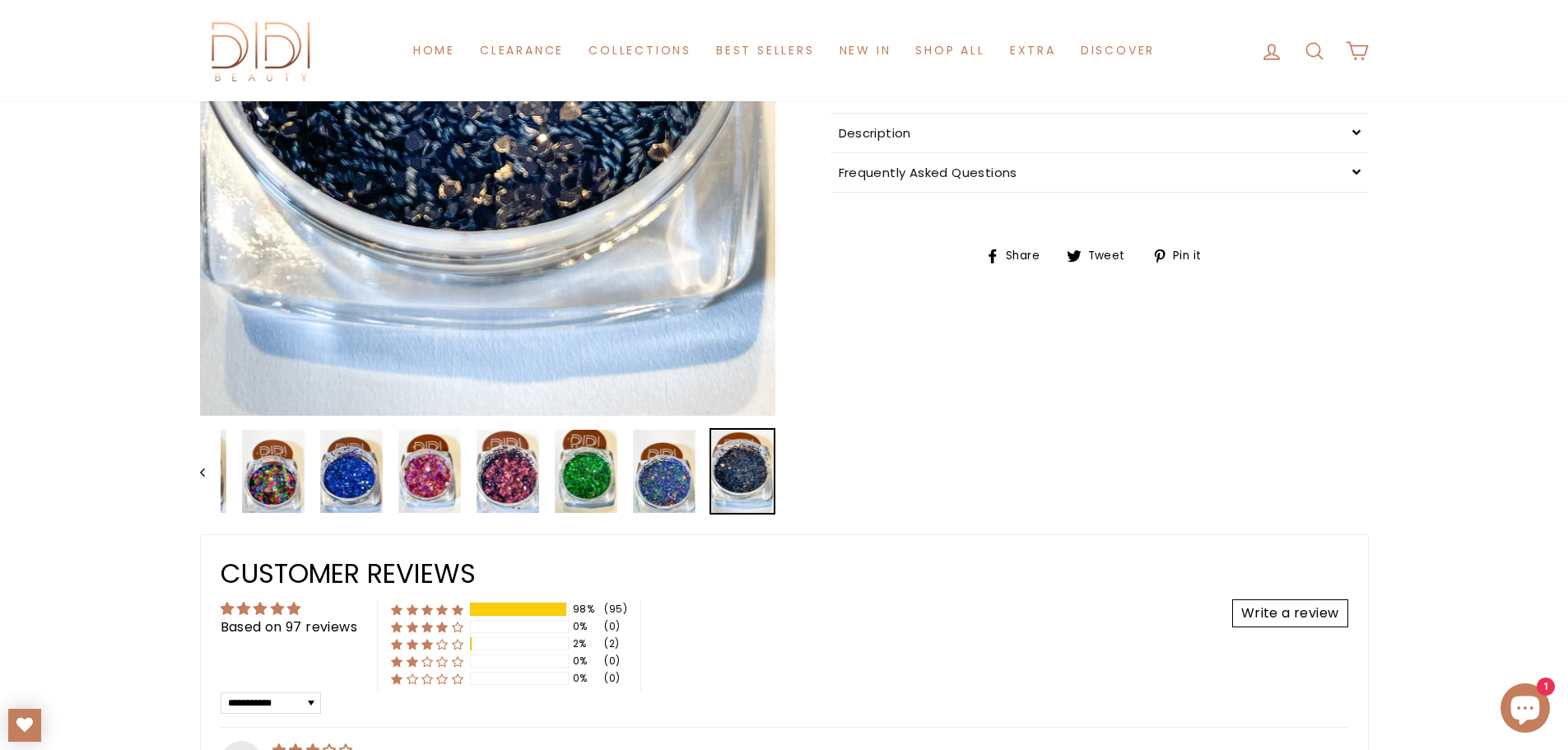
click at [721, 471] on img at bounding box center [742, 472] width 63 height 83
click at [772, 469] on img at bounding box center [742, 472] width 63 height 83
click at [202, 471] on icon "Previous" at bounding box center [202, 472] width 5 height 8
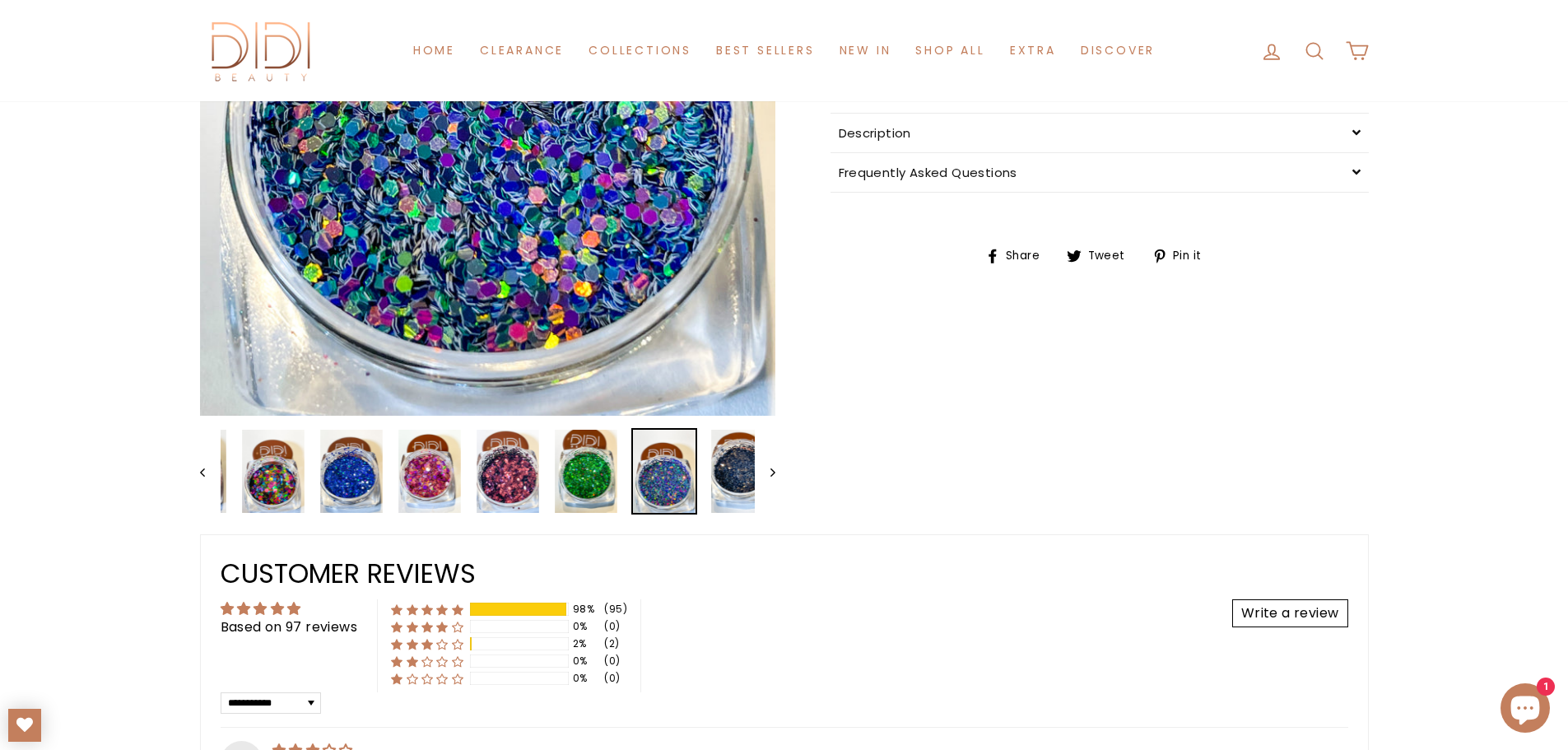
click at [202, 471] on icon "Previous" at bounding box center [202, 472] width 5 height 8
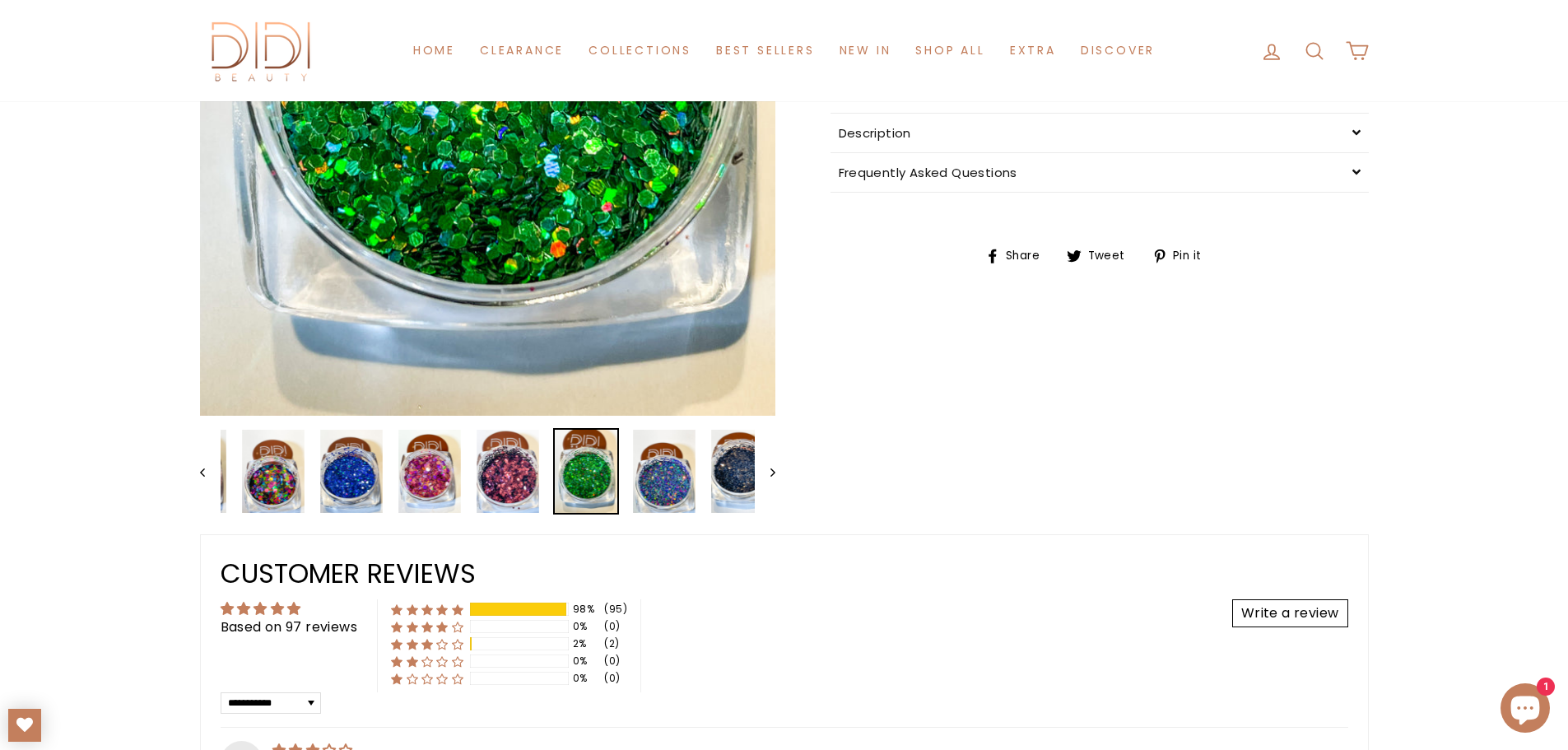
click at [202, 471] on icon "Previous" at bounding box center [202, 472] width 5 height 8
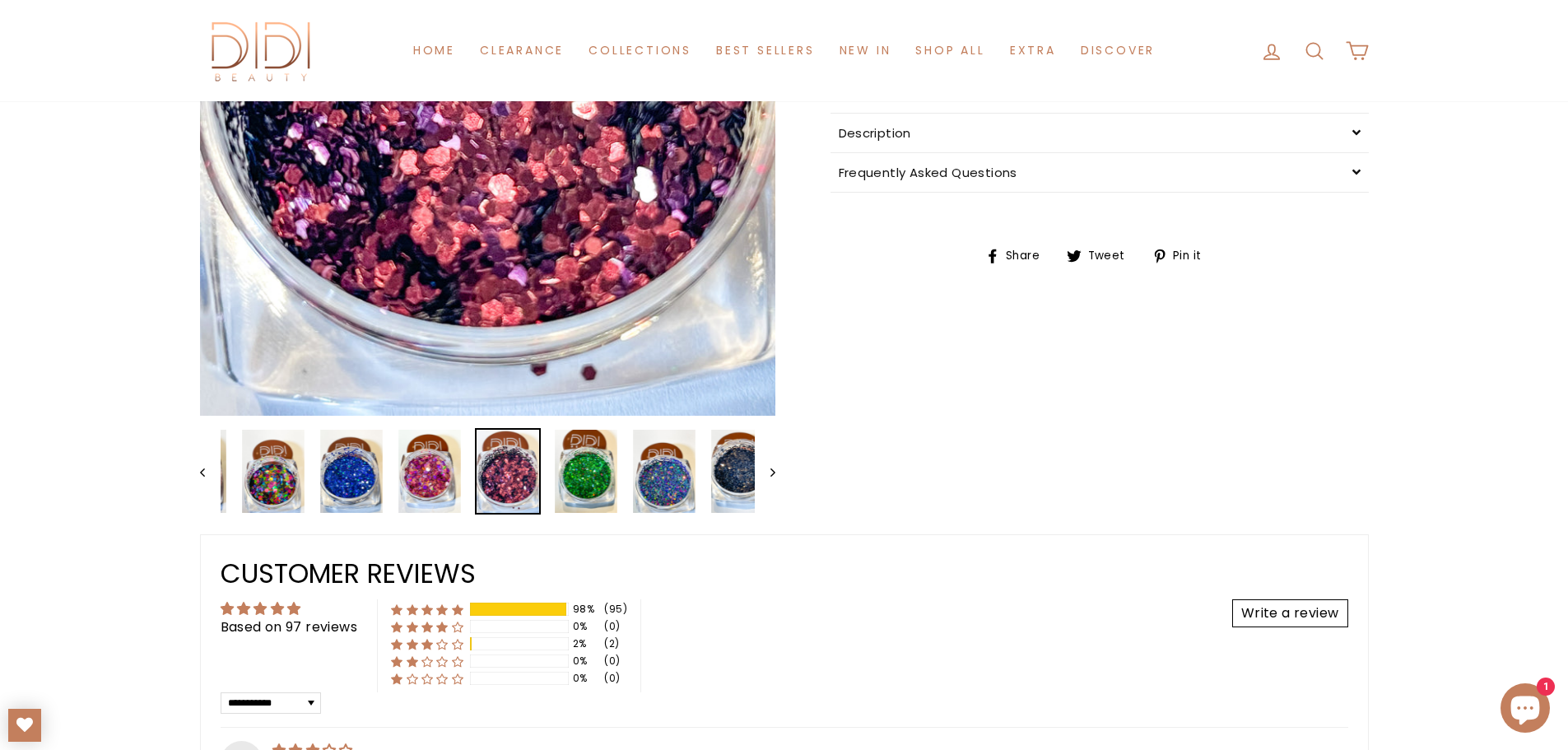
click at [202, 471] on icon "Previous" at bounding box center [202, 472] width 5 height 8
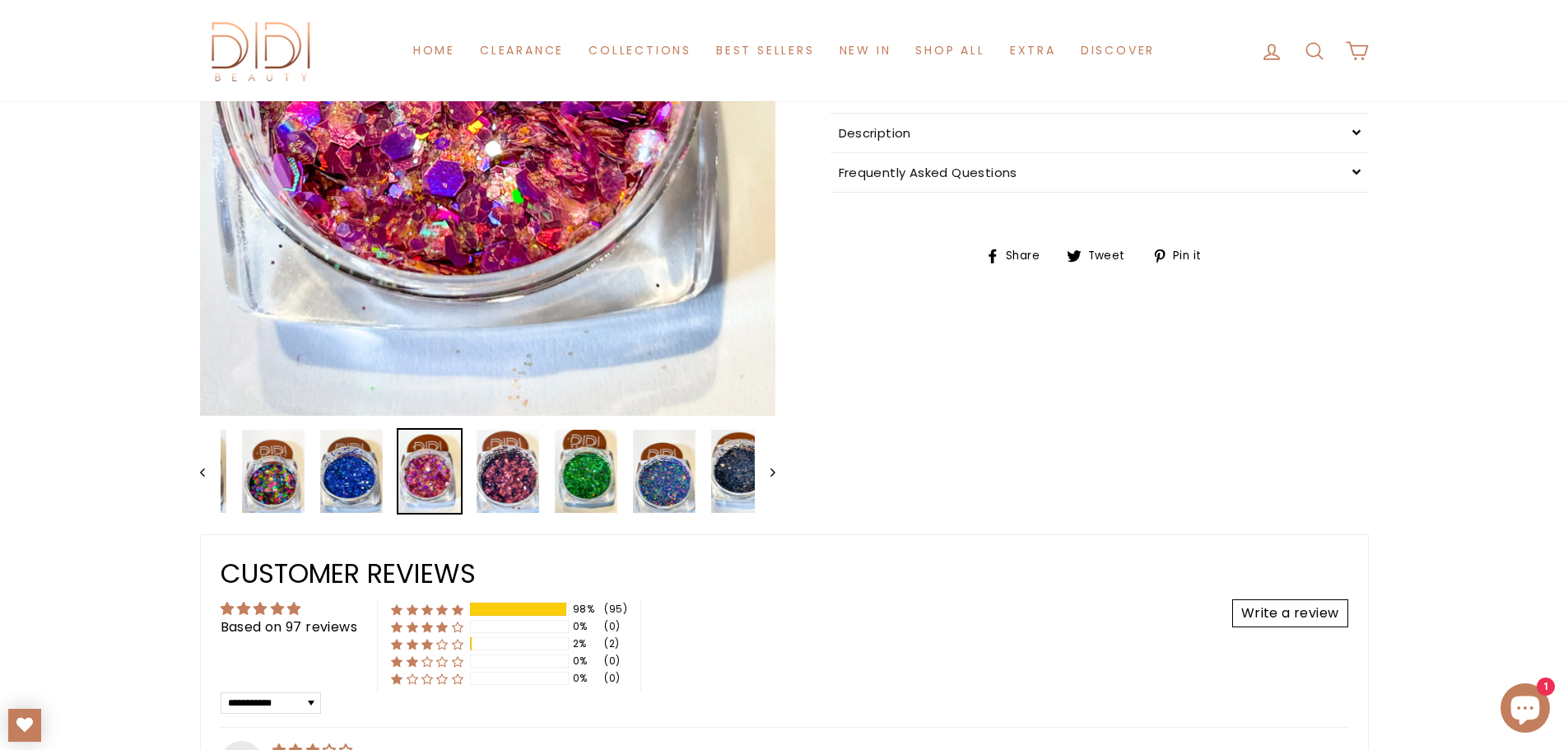
click at [202, 471] on icon "Previous" at bounding box center [202, 472] width 5 height 8
click at [203, 471] on icon "Previous" at bounding box center [202, 472] width 5 height 8
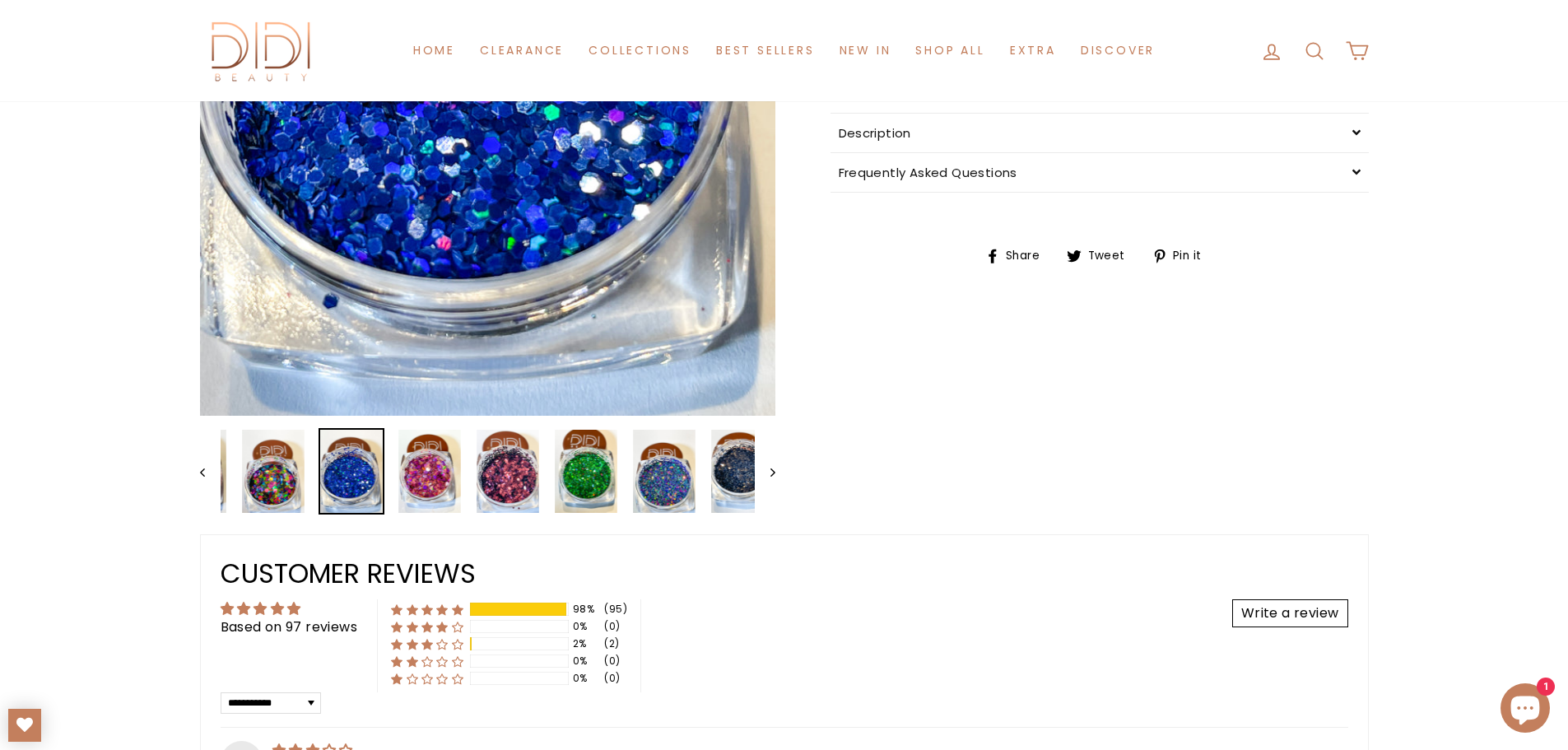
click at [203, 471] on icon "Previous" at bounding box center [202, 472] width 5 height 8
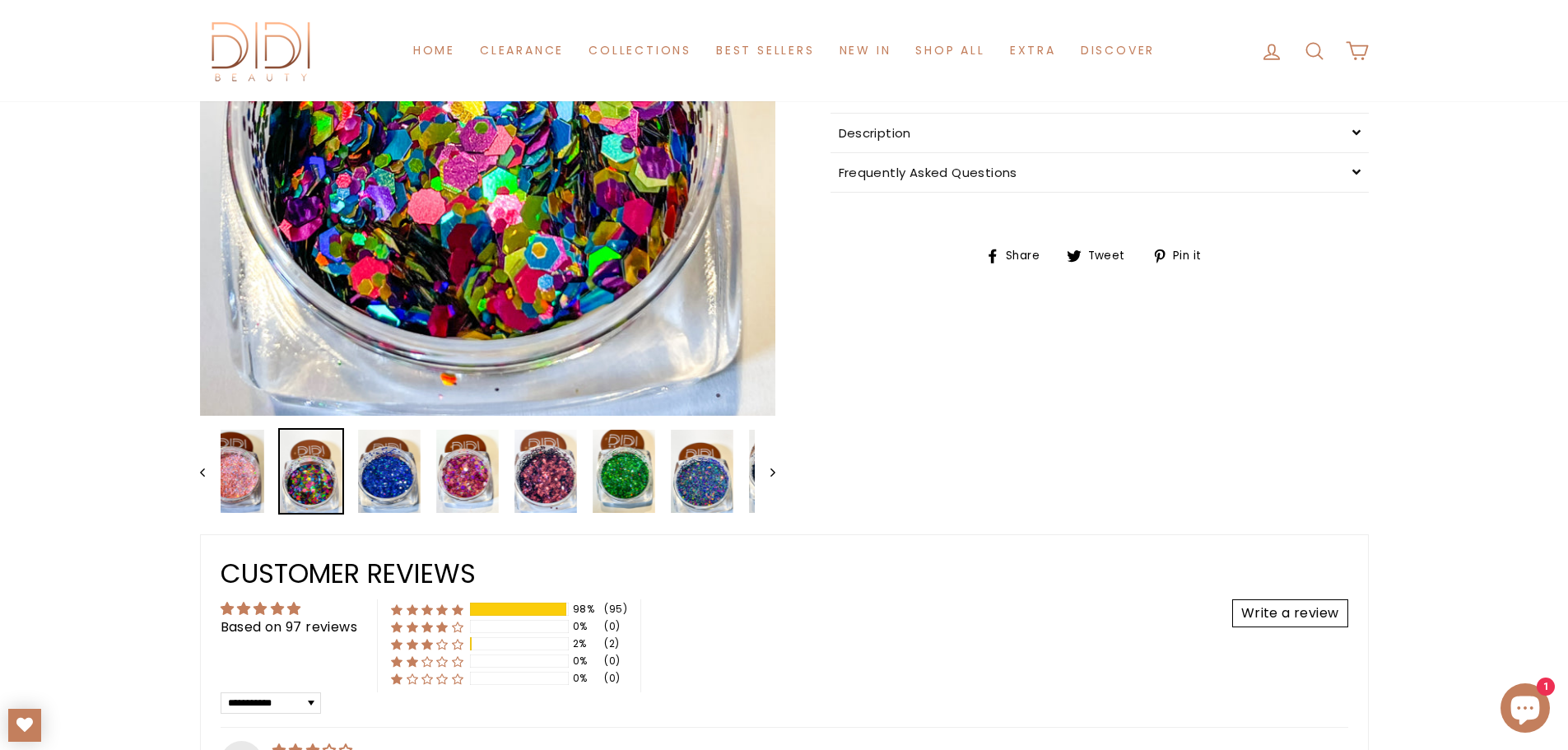
click at [203, 471] on icon "Previous" at bounding box center [202, 472] width 5 height 8
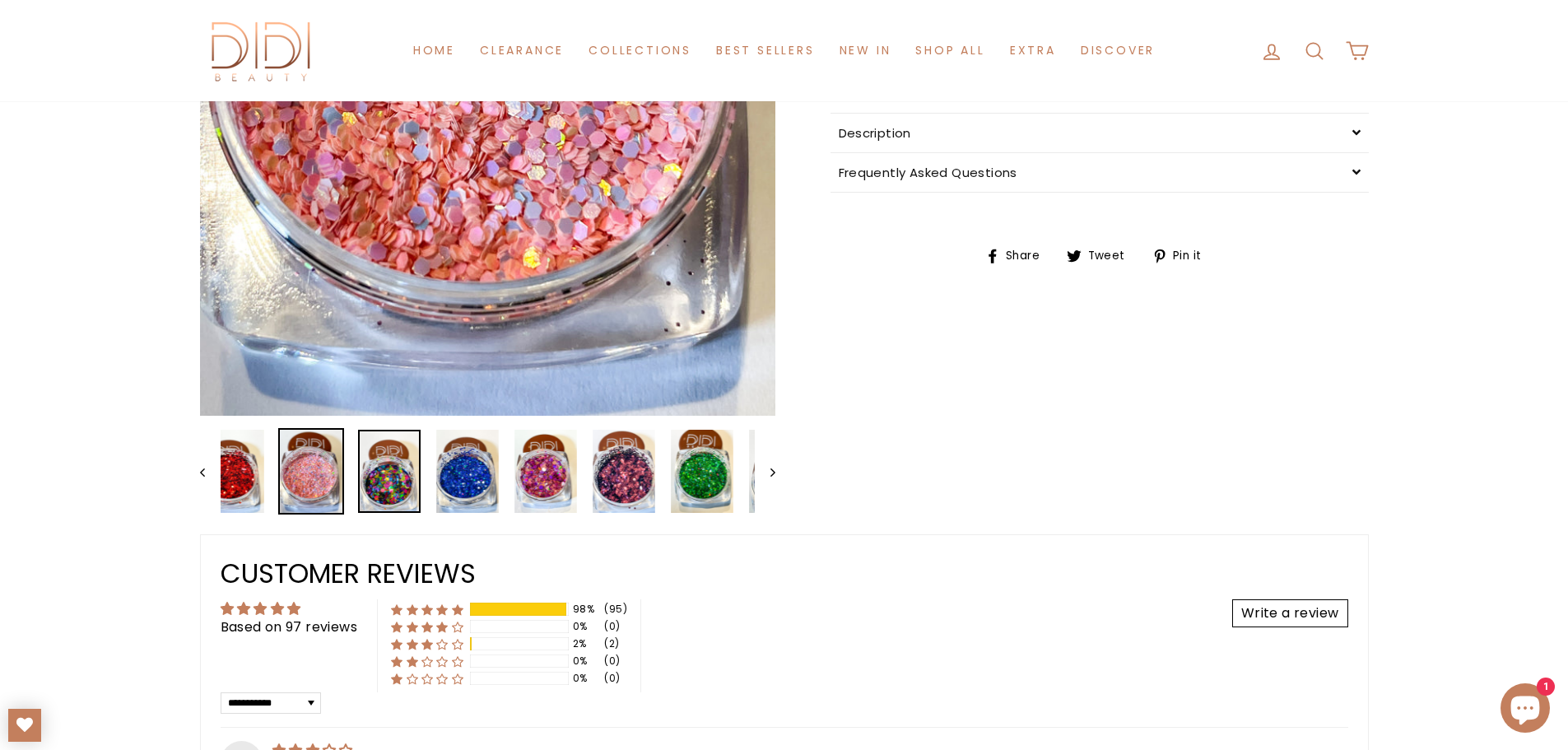
click at [411, 475] on img at bounding box center [389, 472] width 63 height 83
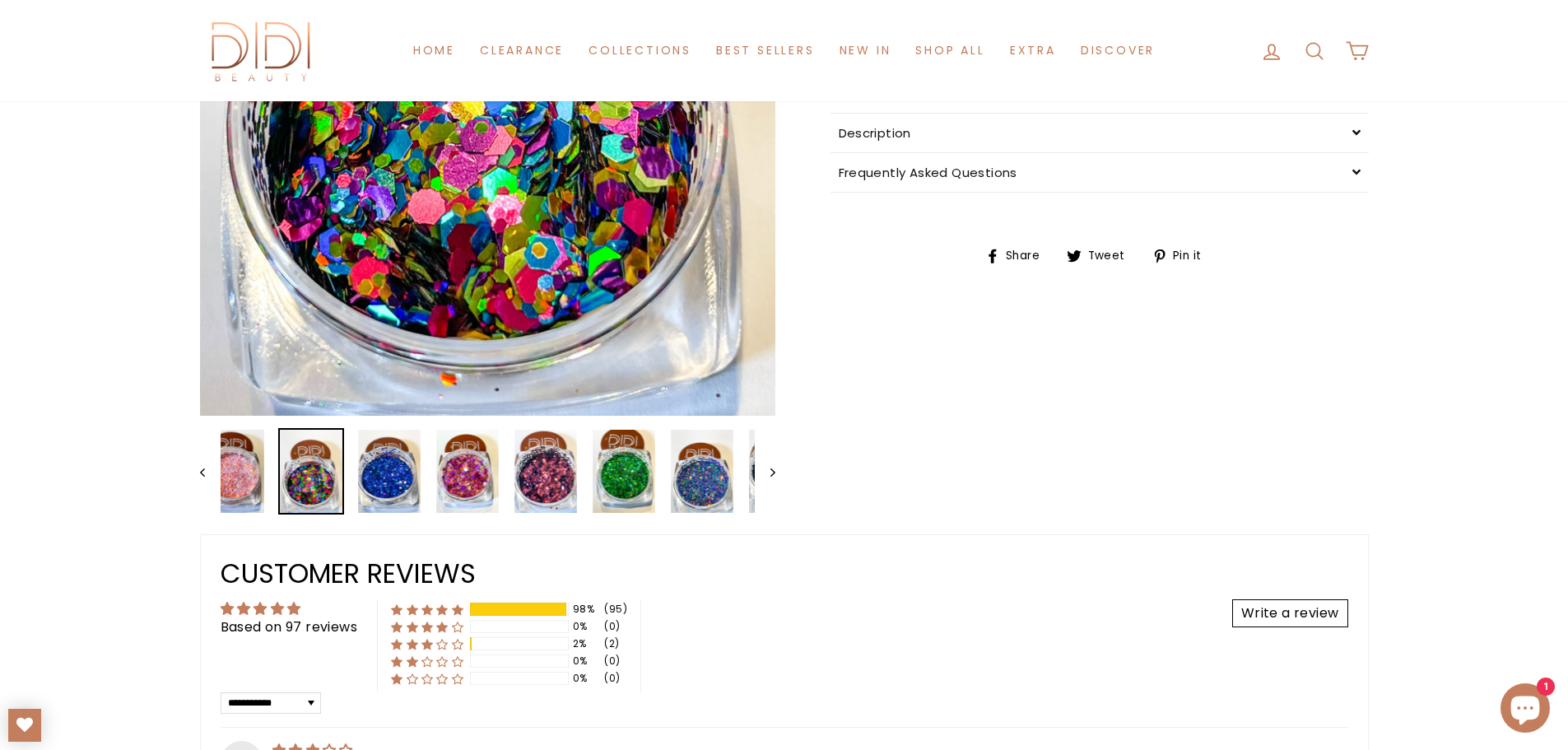
drag, startPoint x: 442, startPoint y: 325, endPoint x: 411, endPoint y: 305, distance: 36.9
drag, startPoint x: 411, startPoint y: 305, endPoint x: 309, endPoint y: 547, distance: 262.6
click at [392, 324] on button "Close (esc)" at bounding box center [488, 32] width 576 height 767
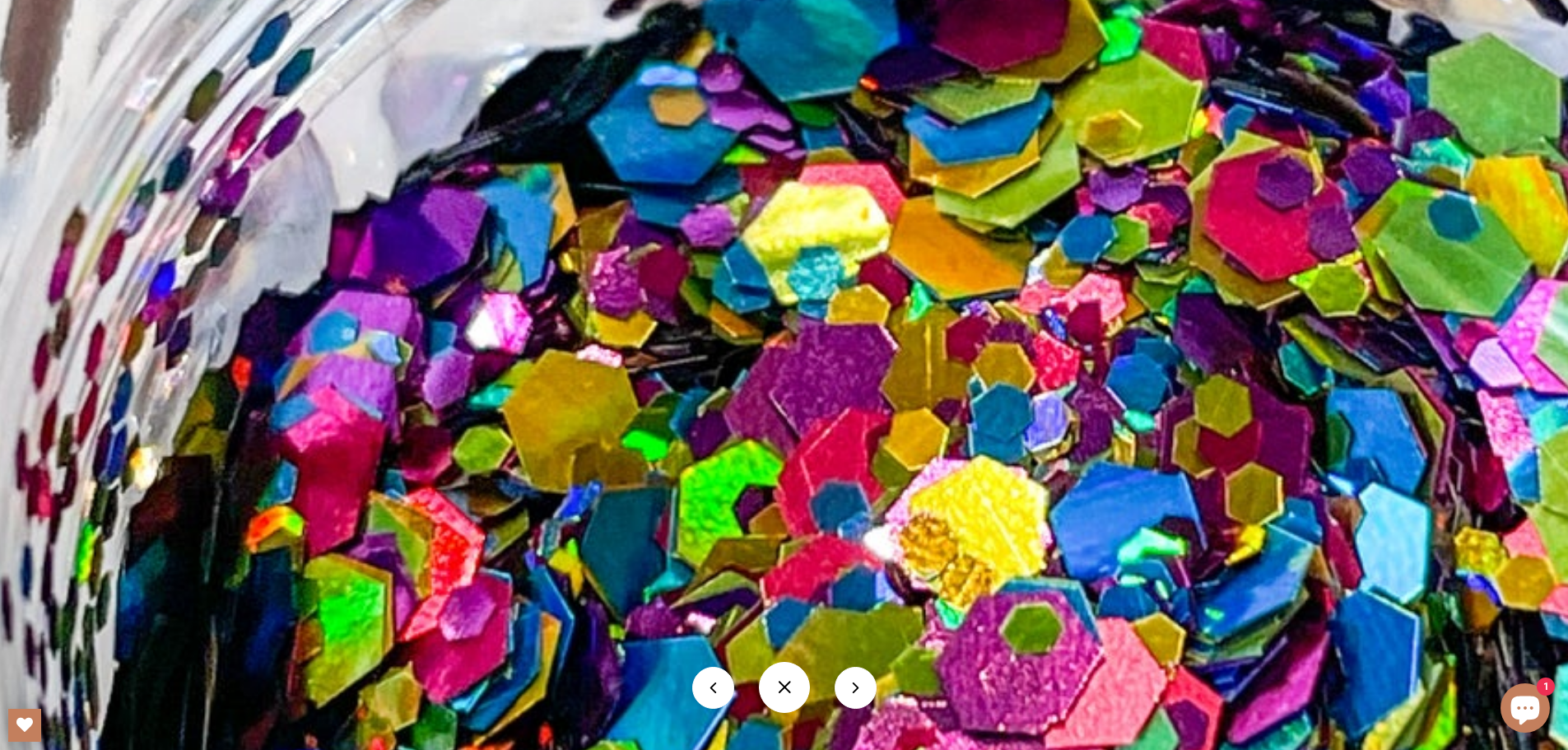
click at [854, 696] on button at bounding box center [856, 688] width 42 height 42
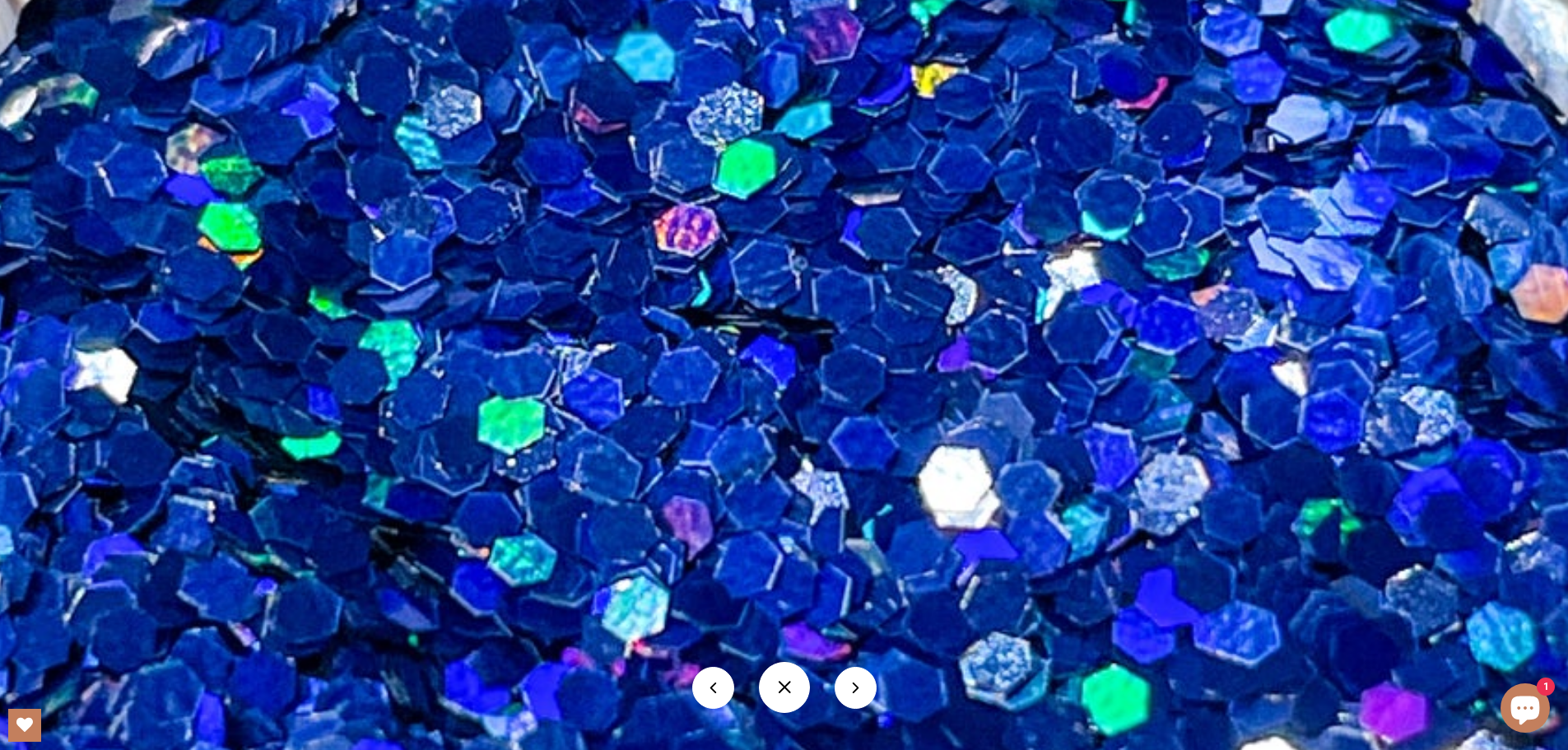
click at [865, 685] on button at bounding box center [856, 688] width 42 height 42
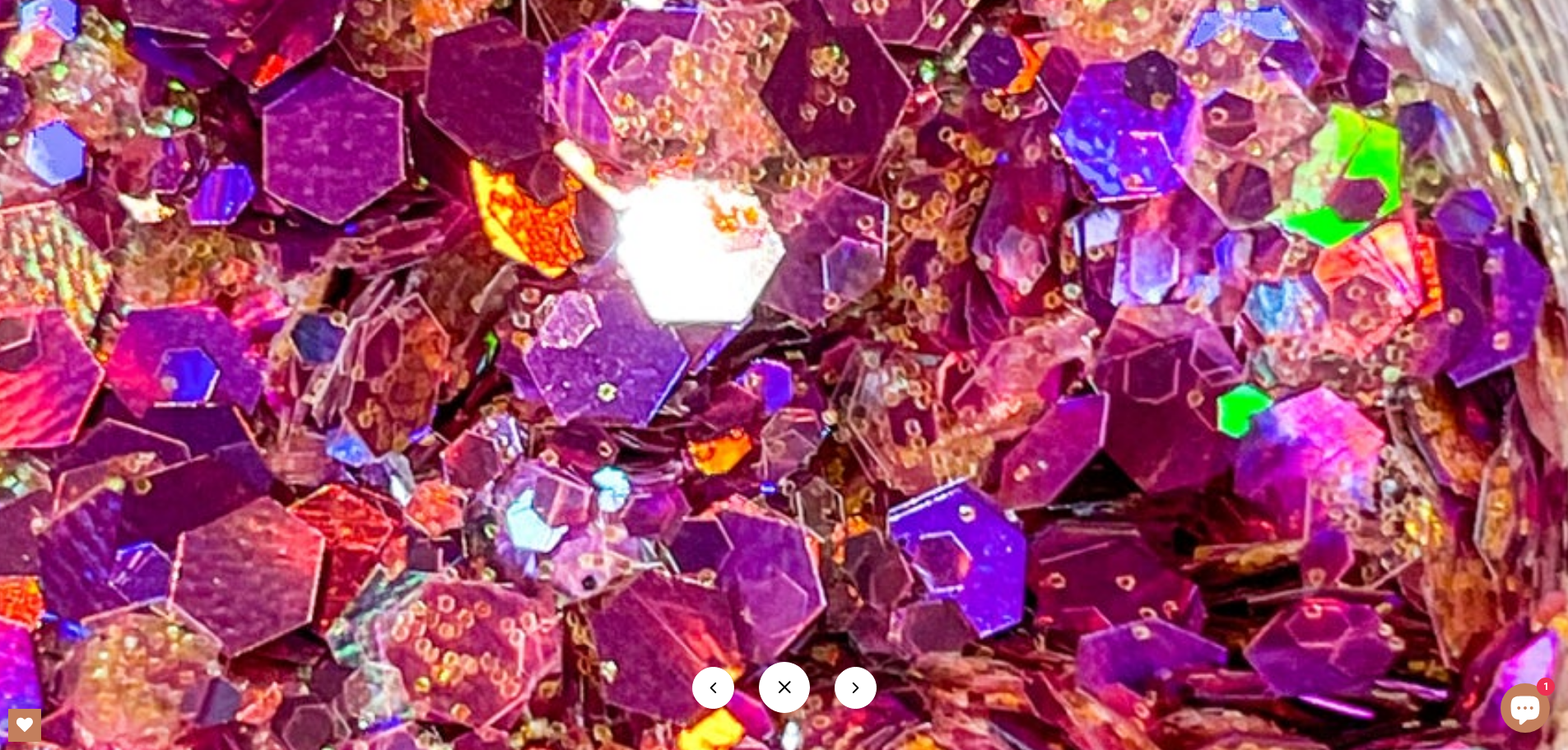
click at [847, 689] on button at bounding box center [856, 688] width 42 height 42
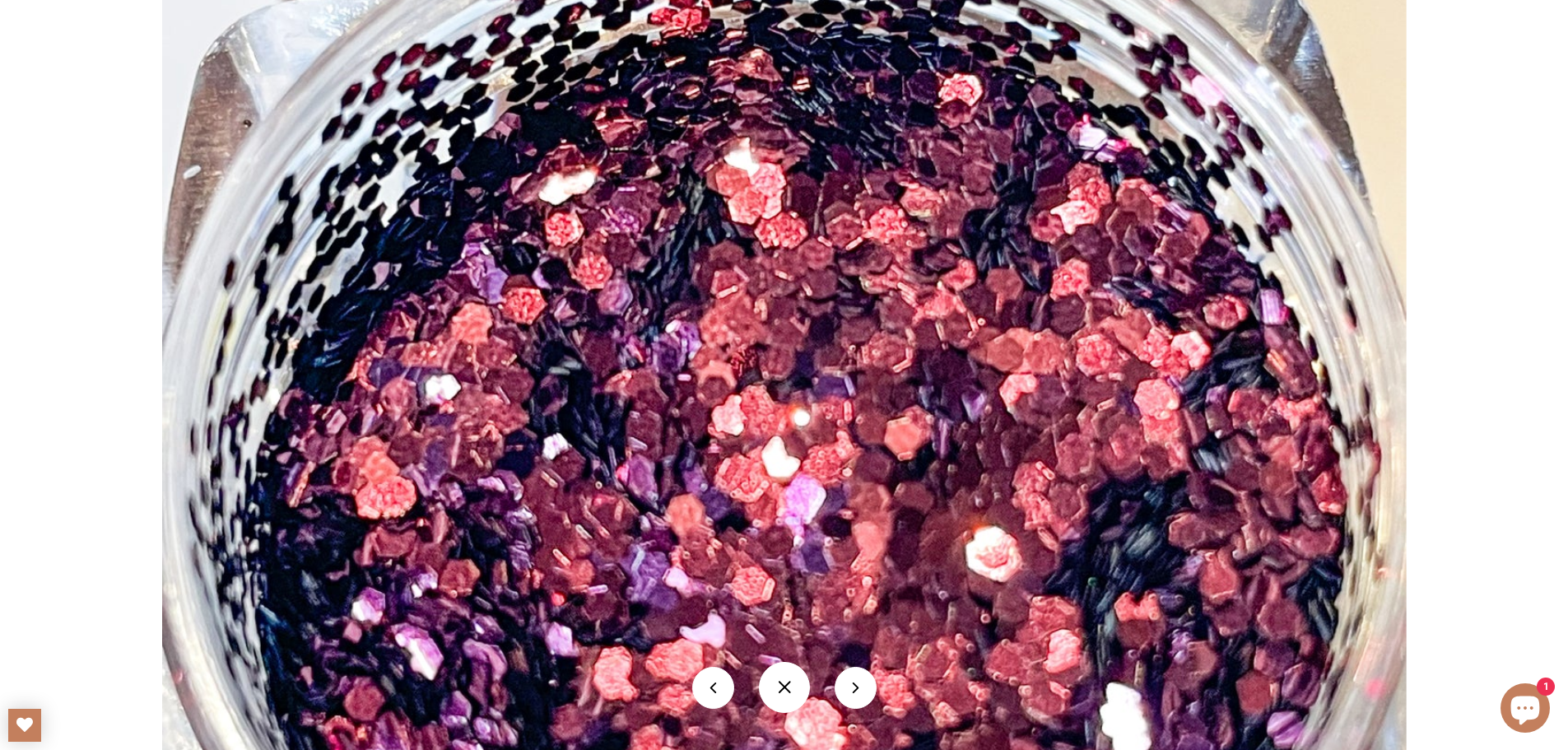
click at [854, 677] on button at bounding box center [856, 688] width 42 height 42
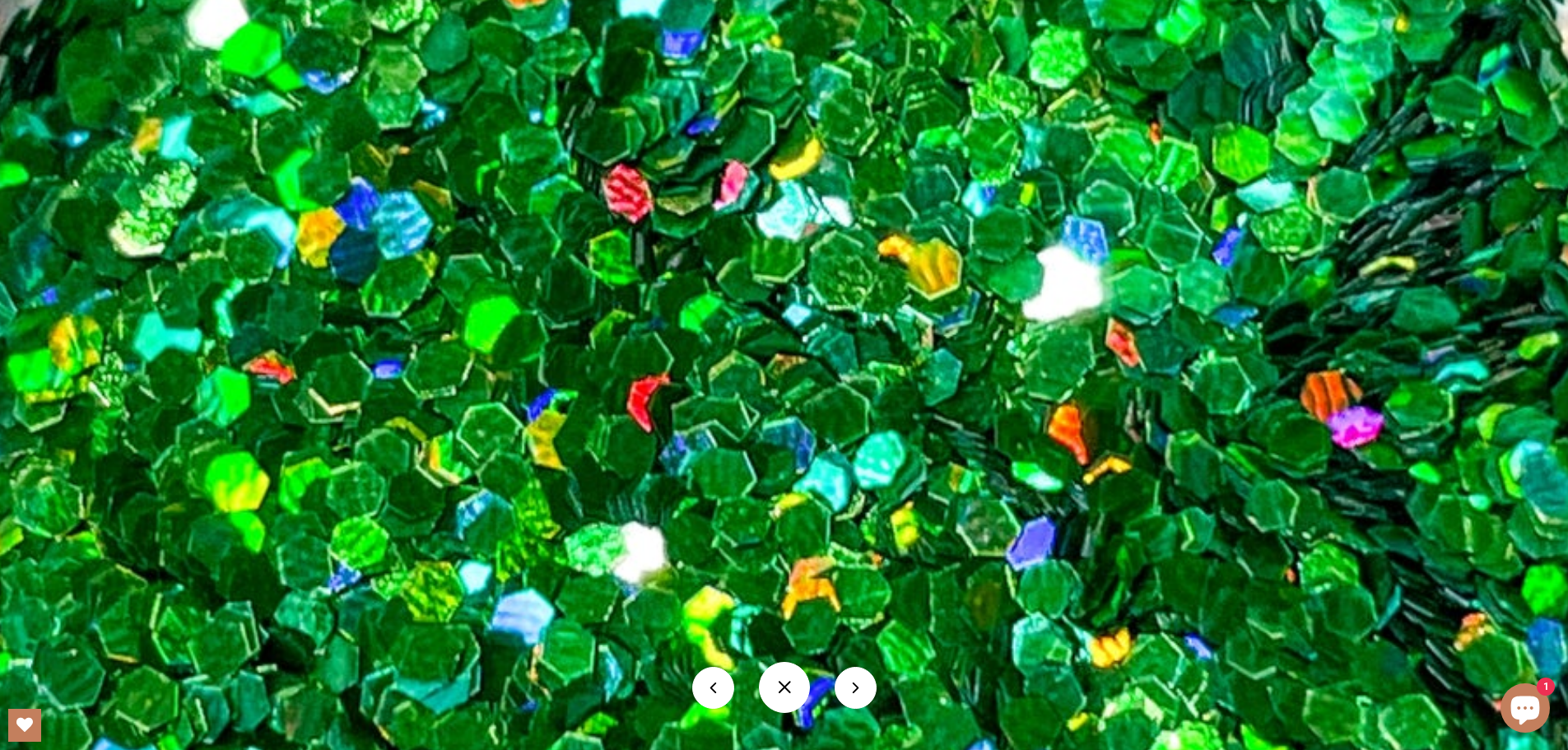
click at [870, 691] on button at bounding box center [856, 688] width 42 height 42
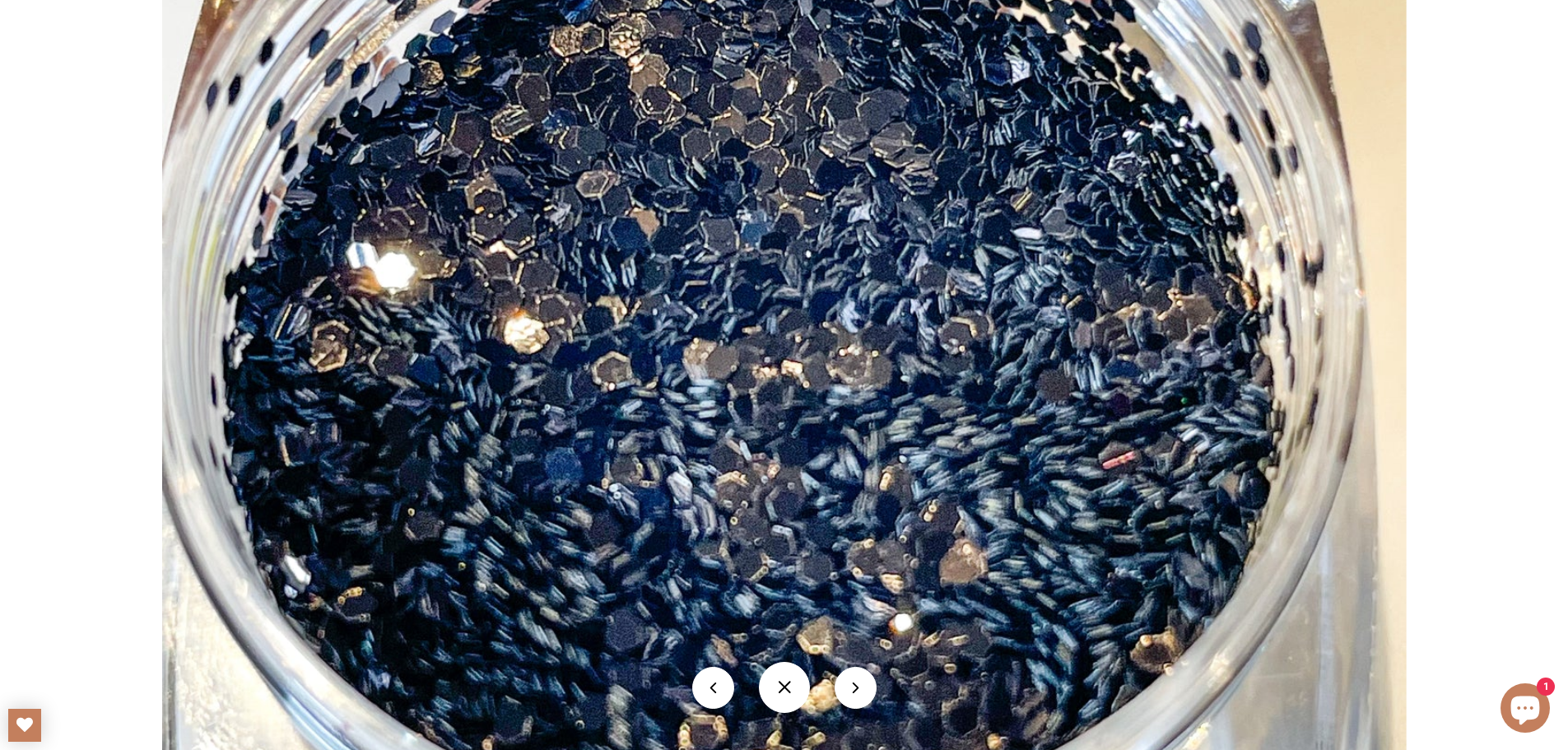
click at [879, 687] on div at bounding box center [784, 688] width 1568 height 76
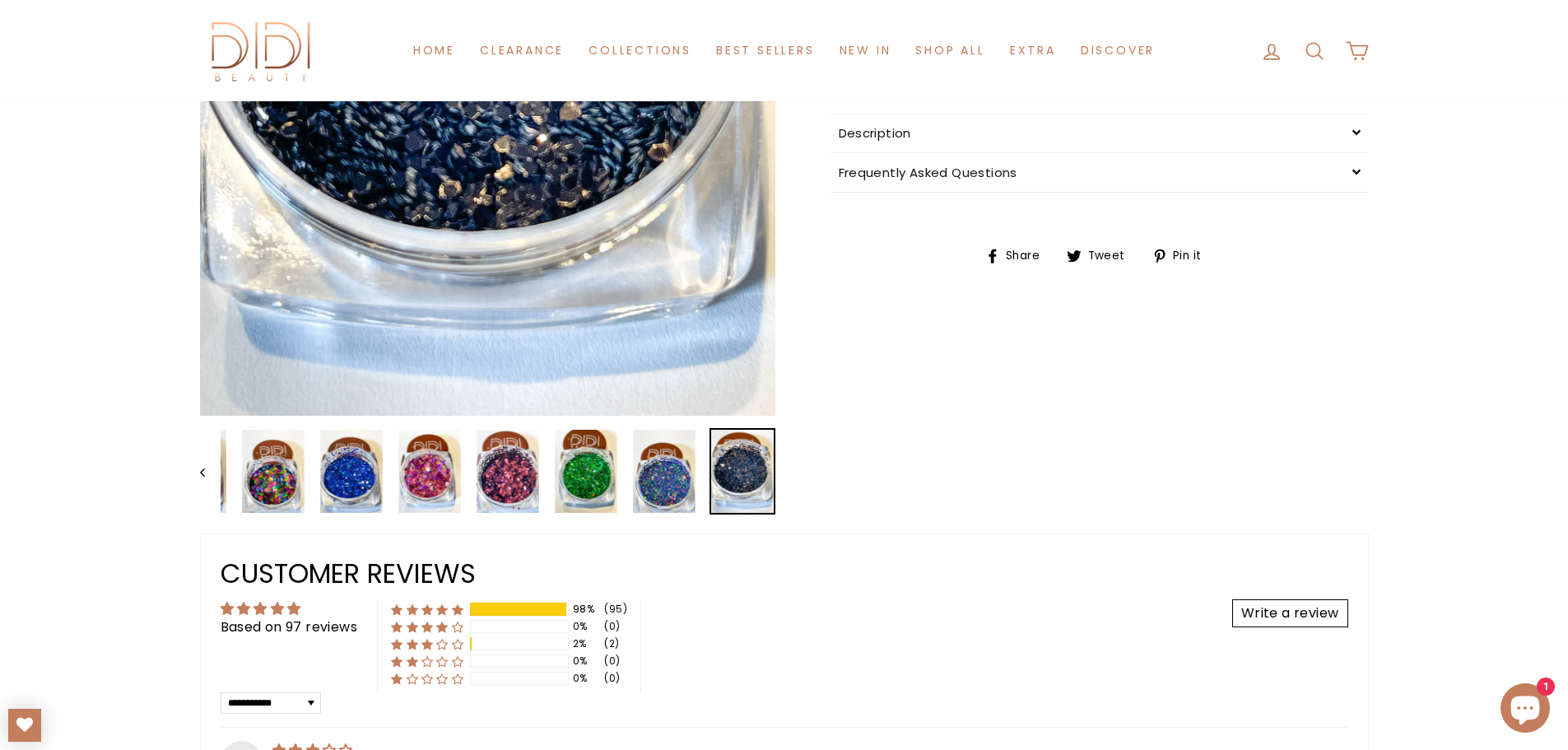
click at [753, 472] on img at bounding box center [742, 472] width 63 height 83
click at [209, 468] on button "Previous" at bounding box center [210, 471] width 21 height 86
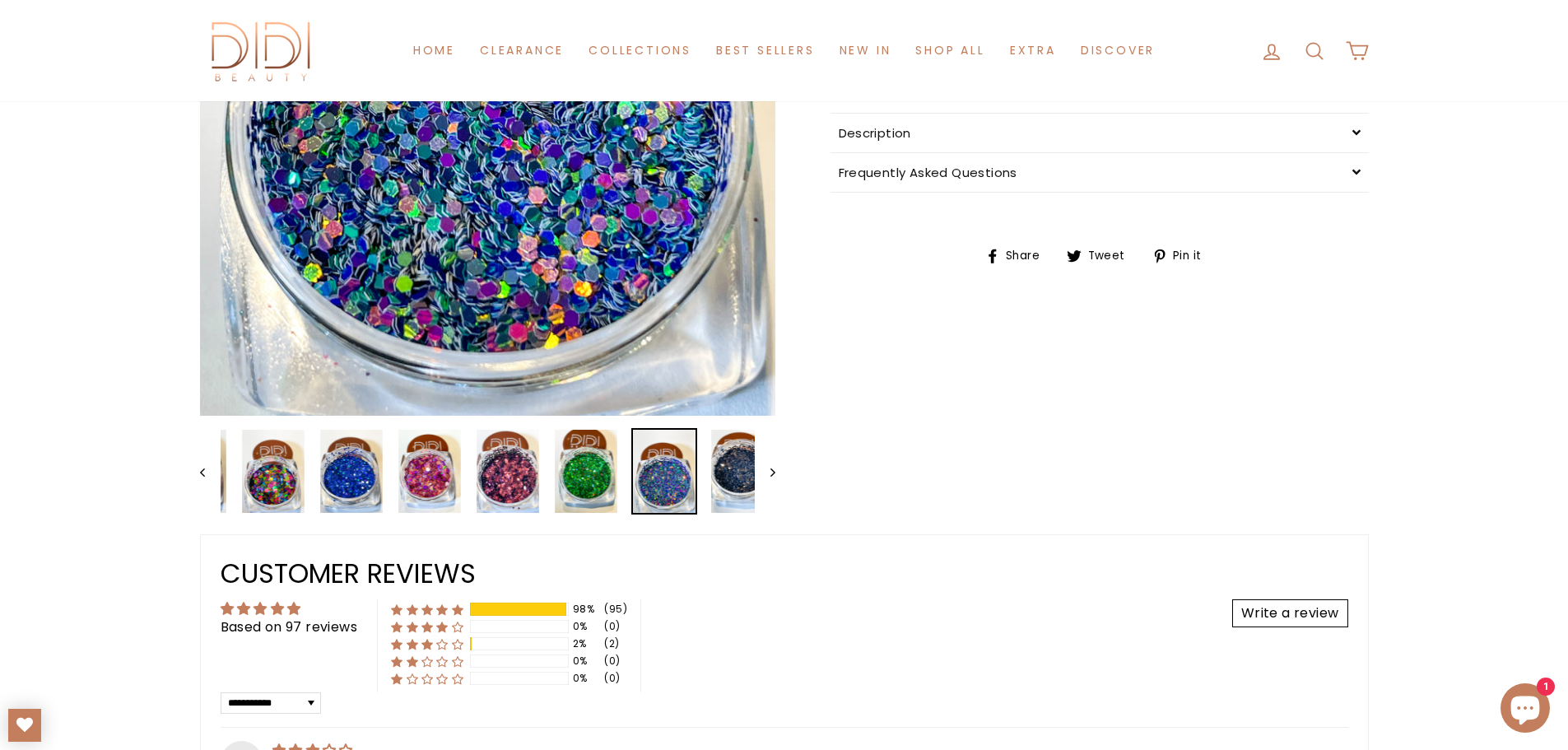
click at [209, 468] on button "Previous" at bounding box center [210, 471] width 21 height 86
click at [208, 468] on button "Previous" at bounding box center [210, 471] width 21 height 86
click at [204, 469] on icon "Previous" at bounding box center [202, 472] width 5 height 8
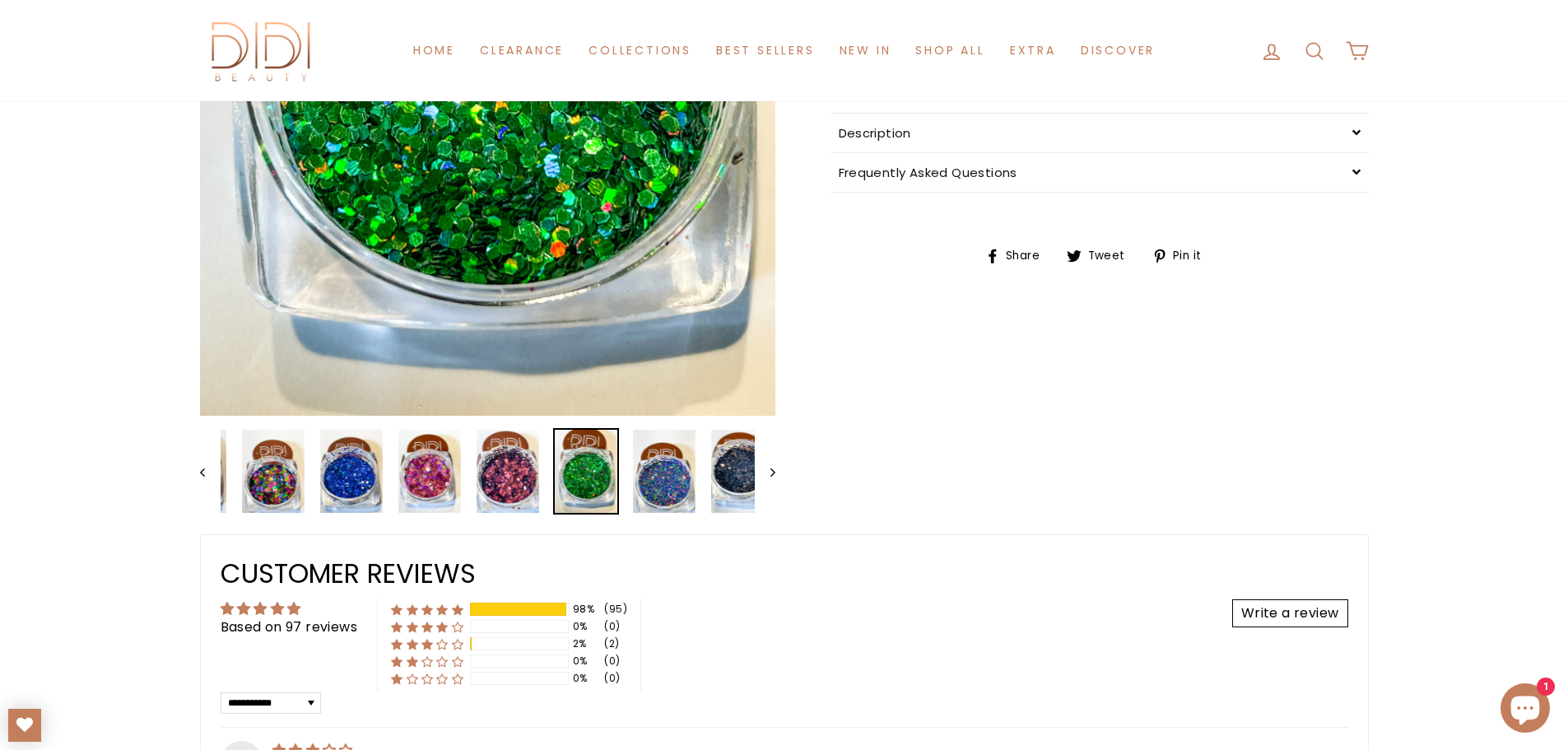
click at [204, 469] on icon "Previous" at bounding box center [202, 472] width 5 height 8
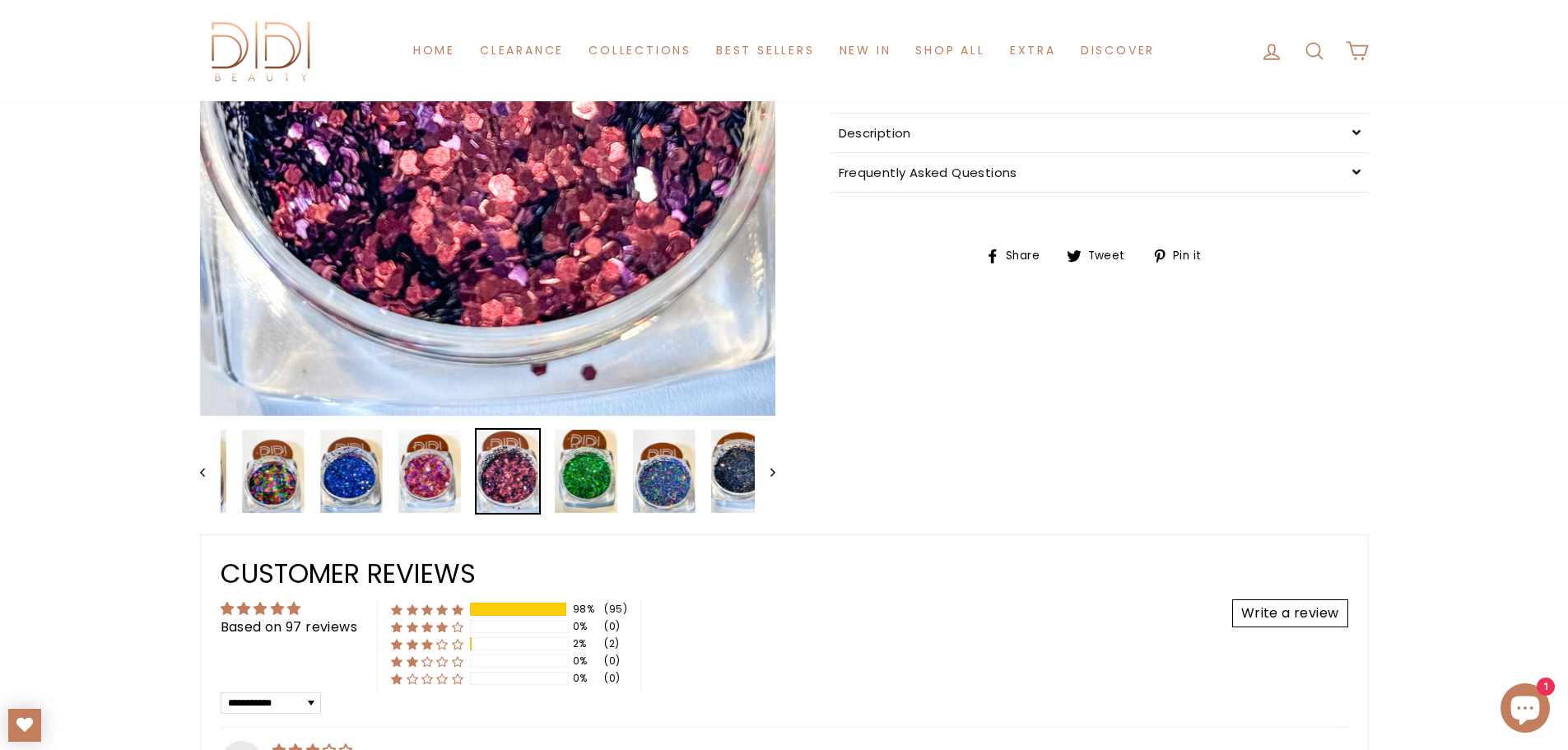
click at [204, 469] on icon "Previous" at bounding box center [202, 472] width 5 height 8
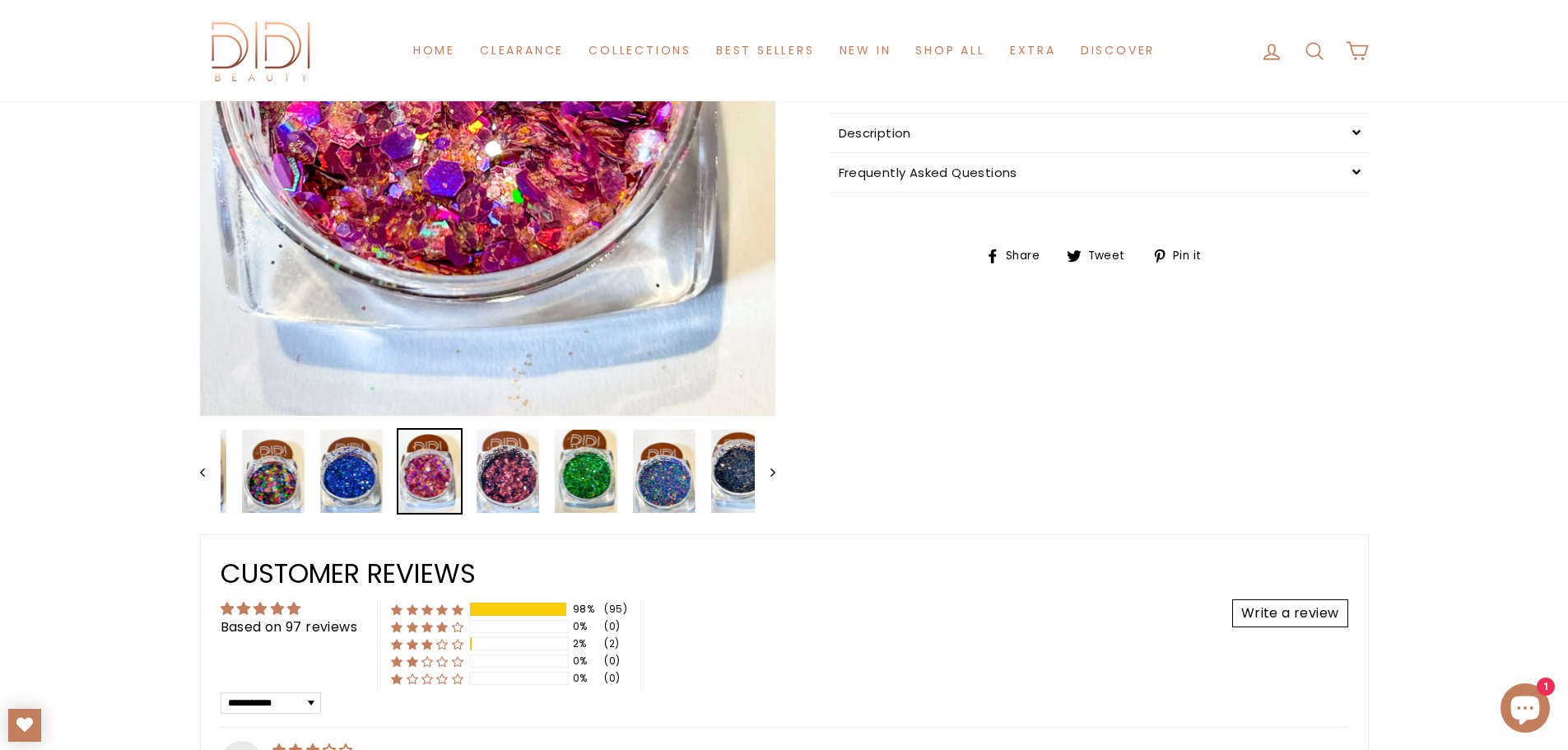
click at [204, 469] on icon "Previous" at bounding box center [202, 472] width 5 height 8
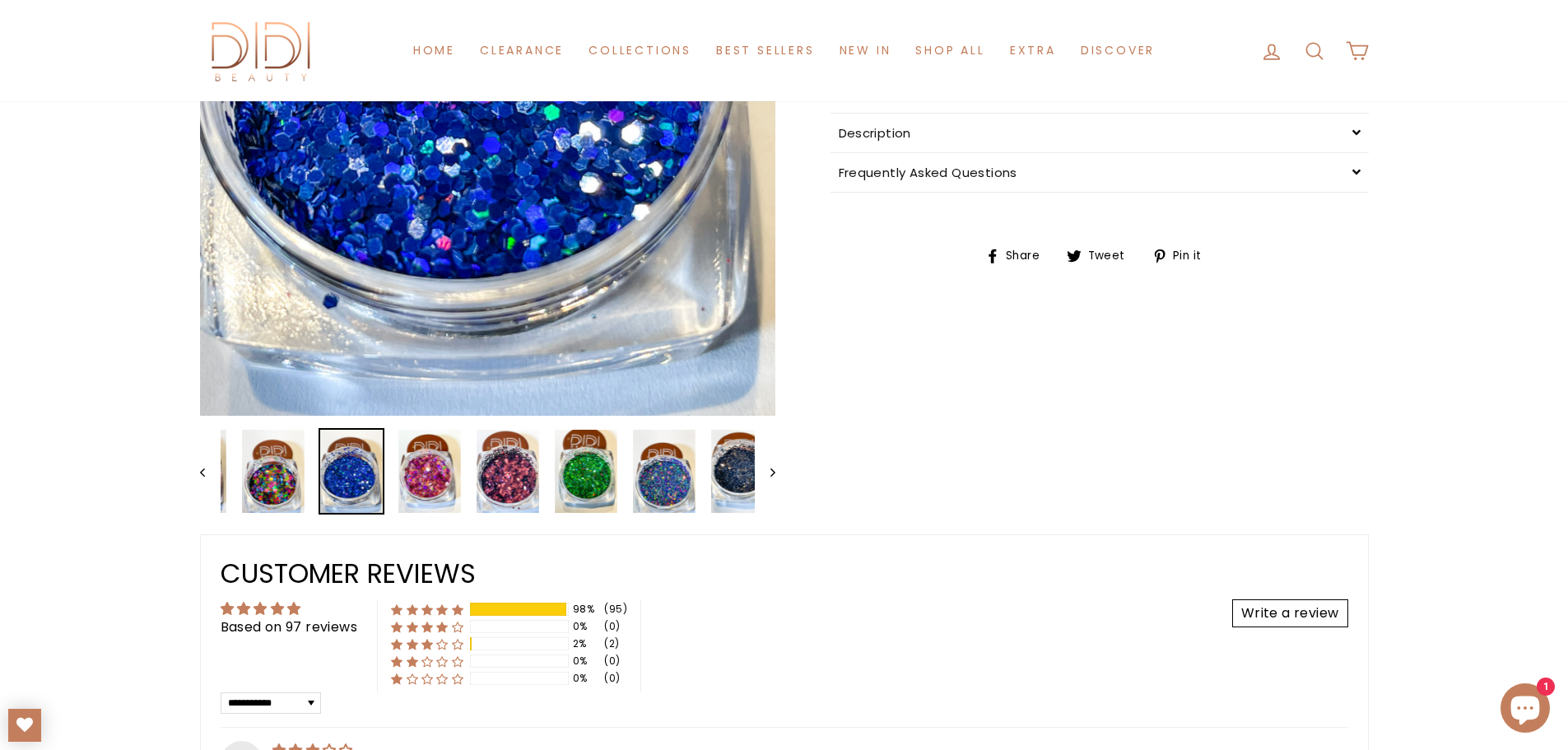
click at [204, 469] on icon "Previous" at bounding box center [202, 472] width 5 height 8
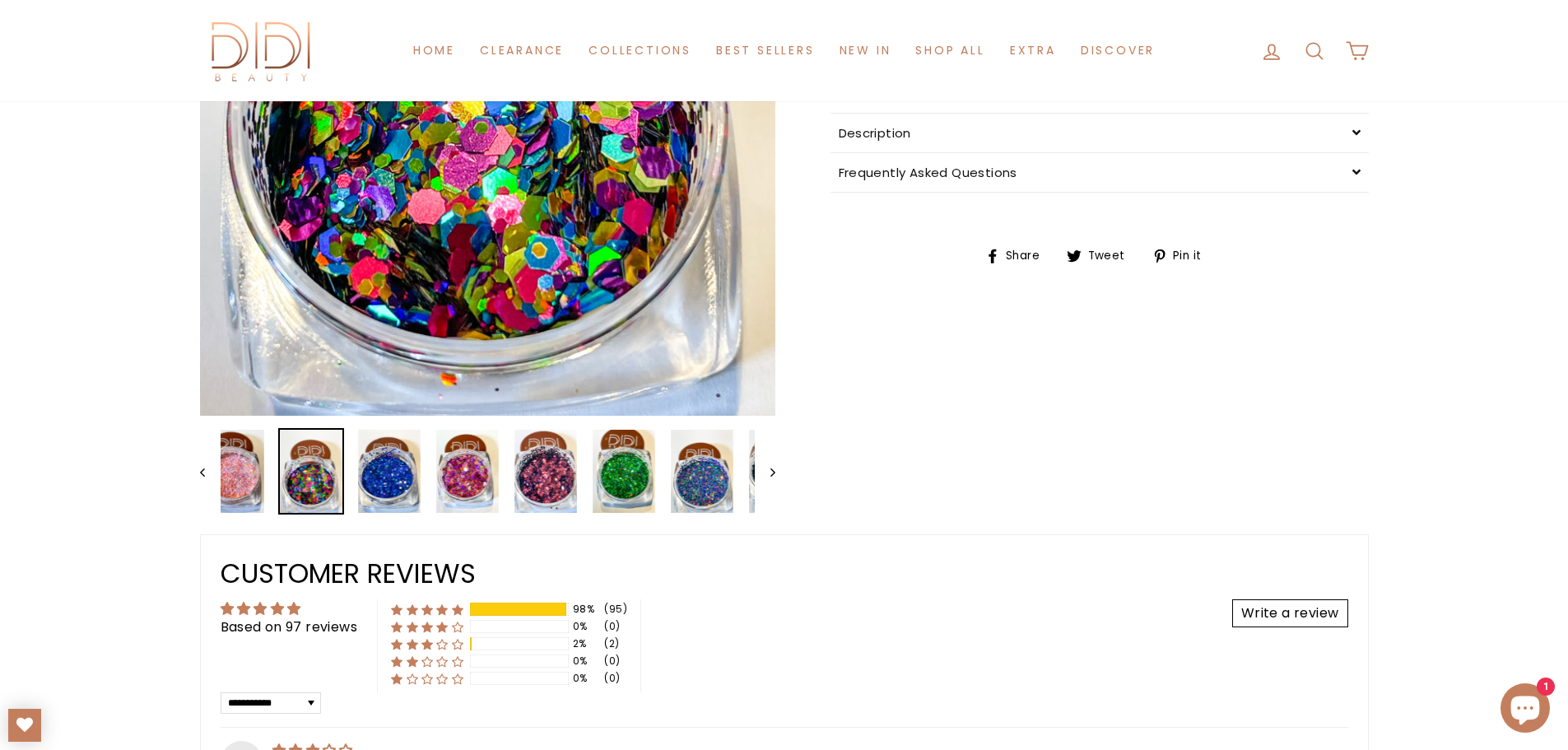
click at [204, 469] on icon "Previous" at bounding box center [202, 472] width 5 height 8
click at [200, 471] on icon "Previous" at bounding box center [202, 472] width 5 height 8
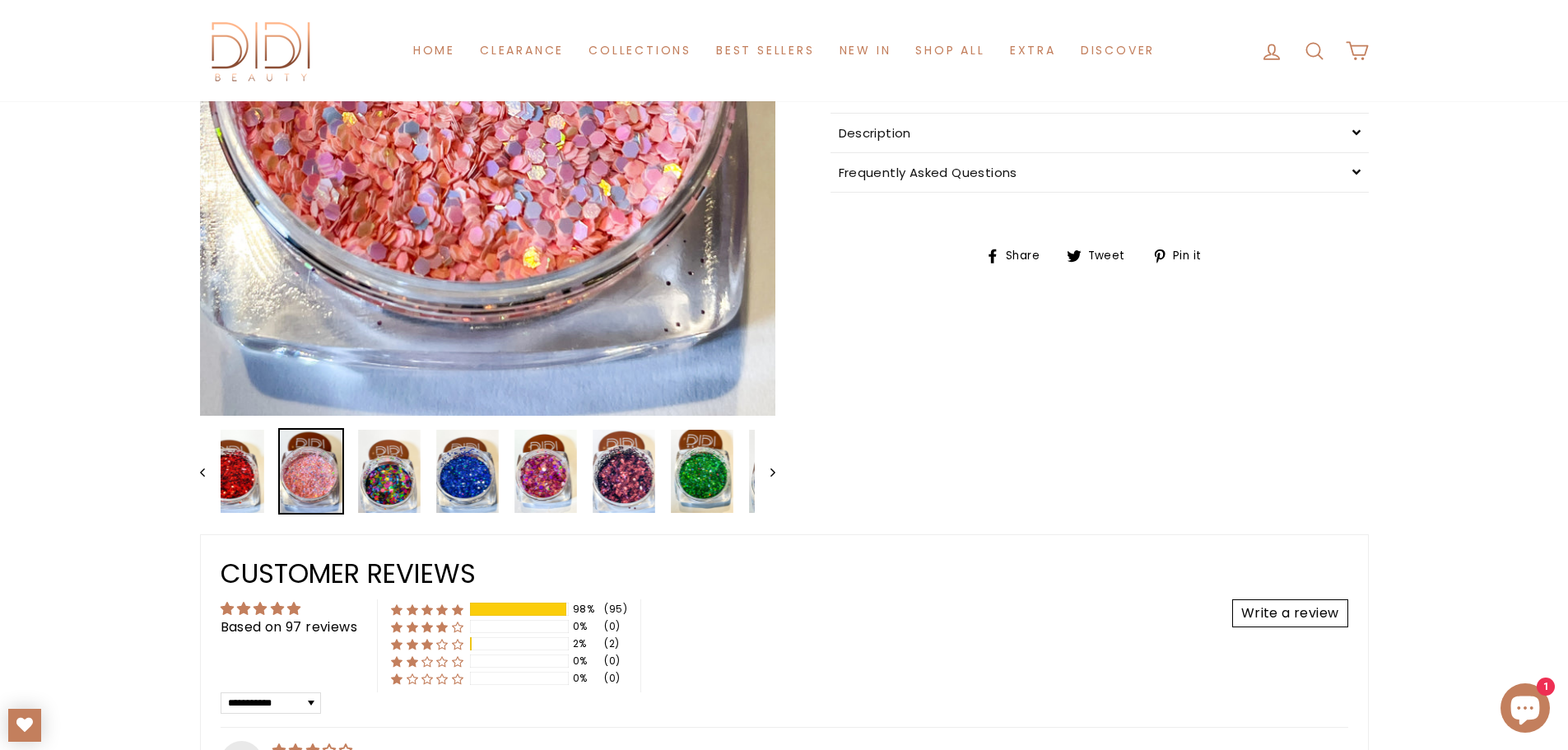
click at [200, 471] on icon "Previous" at bounding box center [202, 472] width 5 height 8
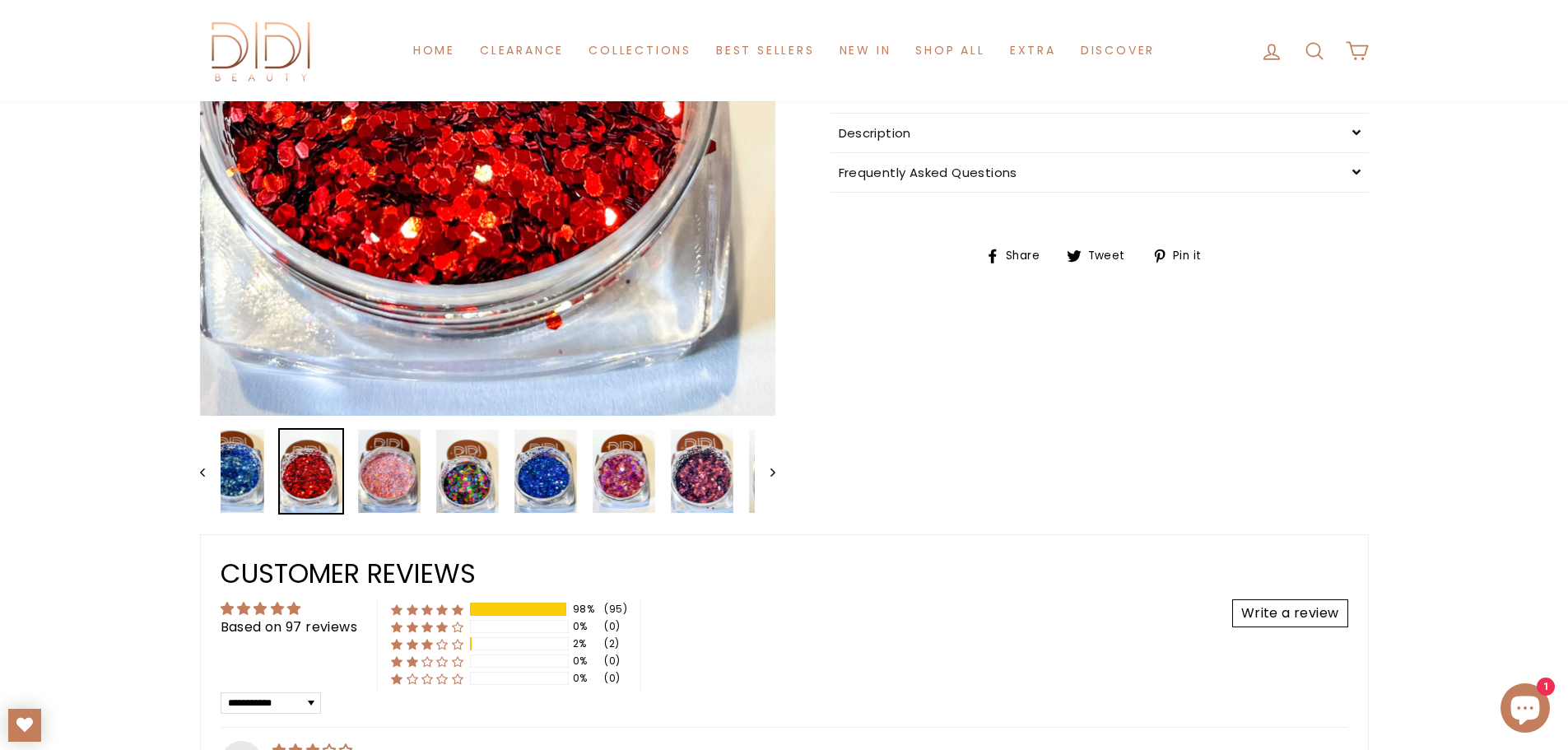
click at [200, 471] on icon "Previous" at bounding box center [202, 472] width 5 height 8
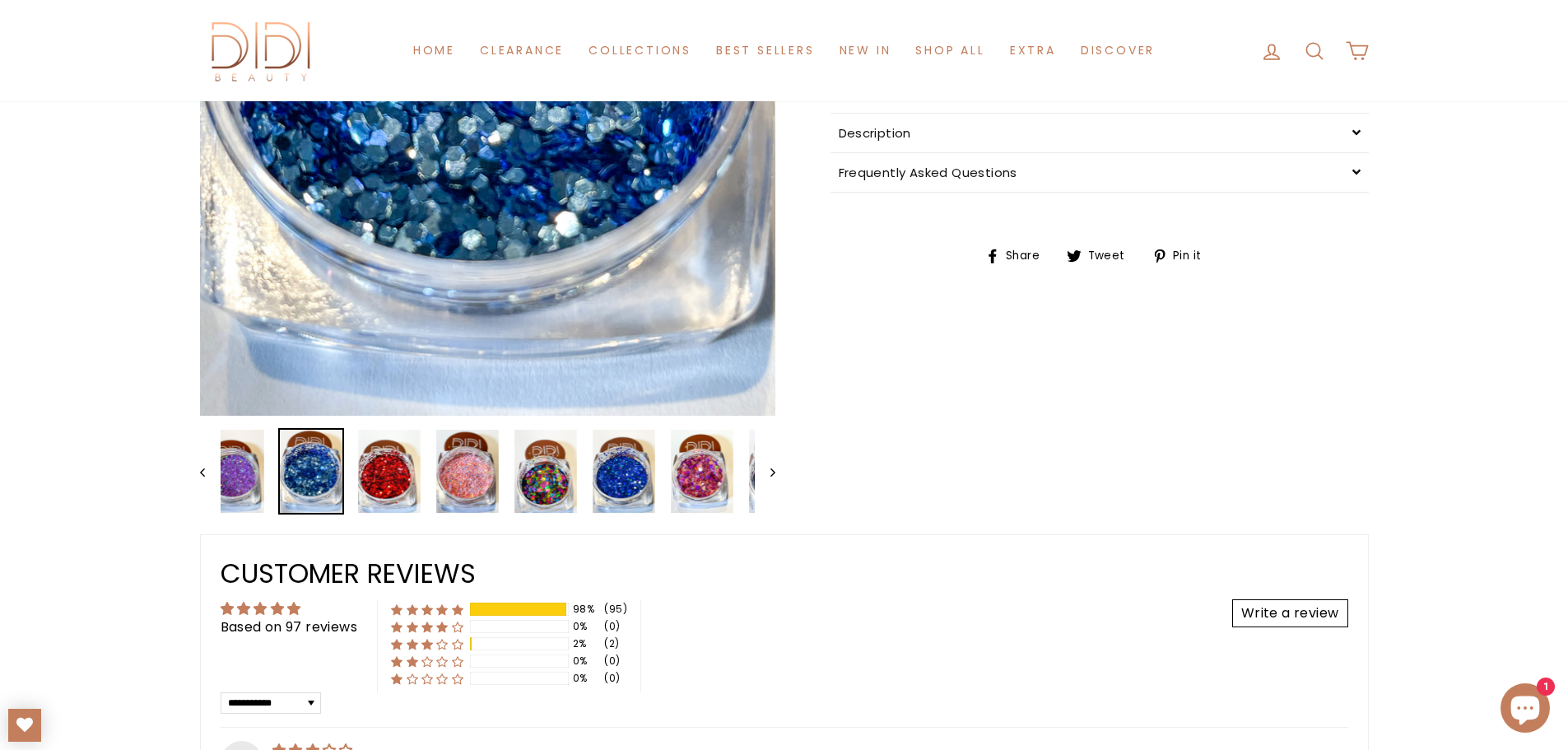
click at [200, 471] on icon "Previous" at bounding box center [202, 472] width 5 height 8
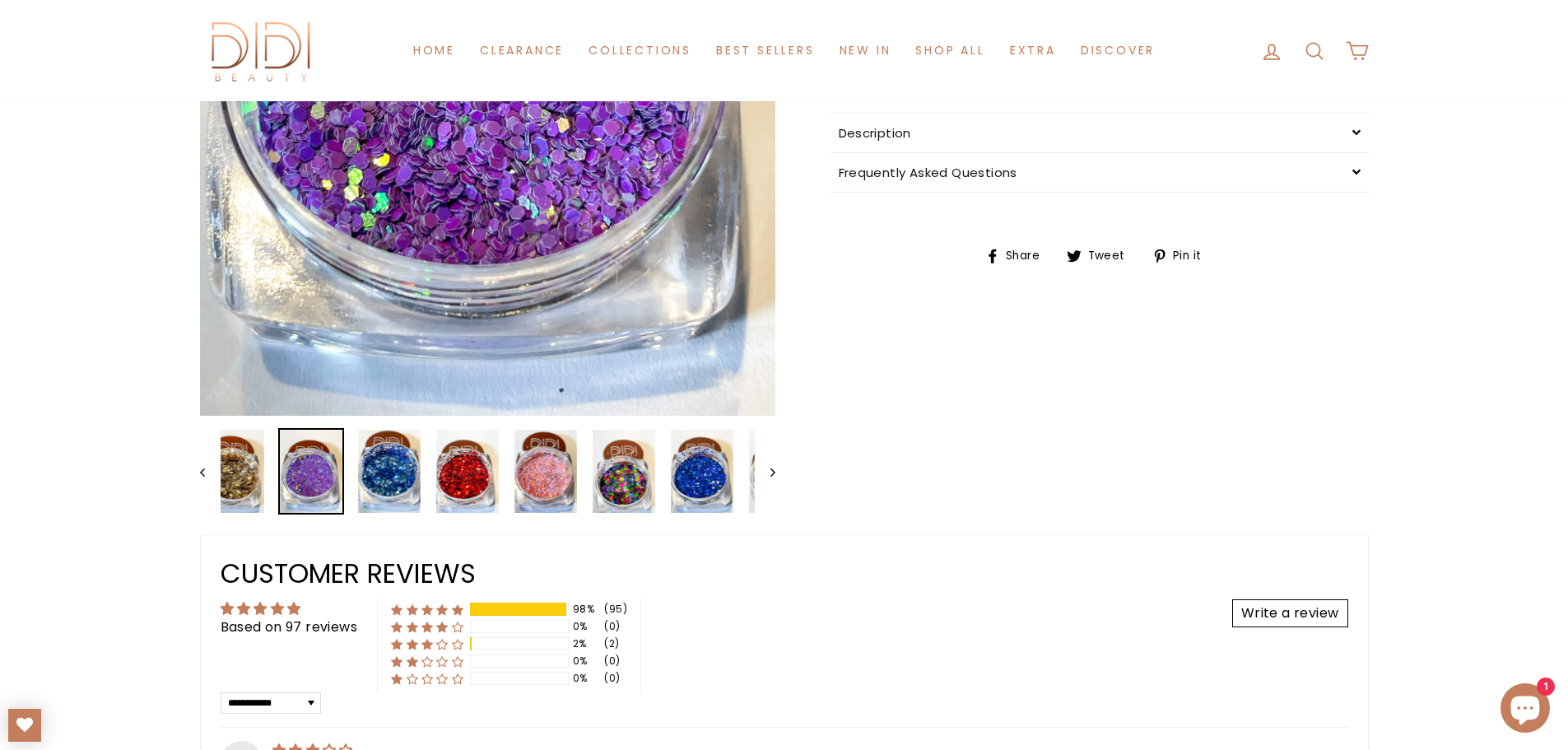
click at [200, 471] on icon "Previous" at bounding box center [202, 472] width 5 height 8
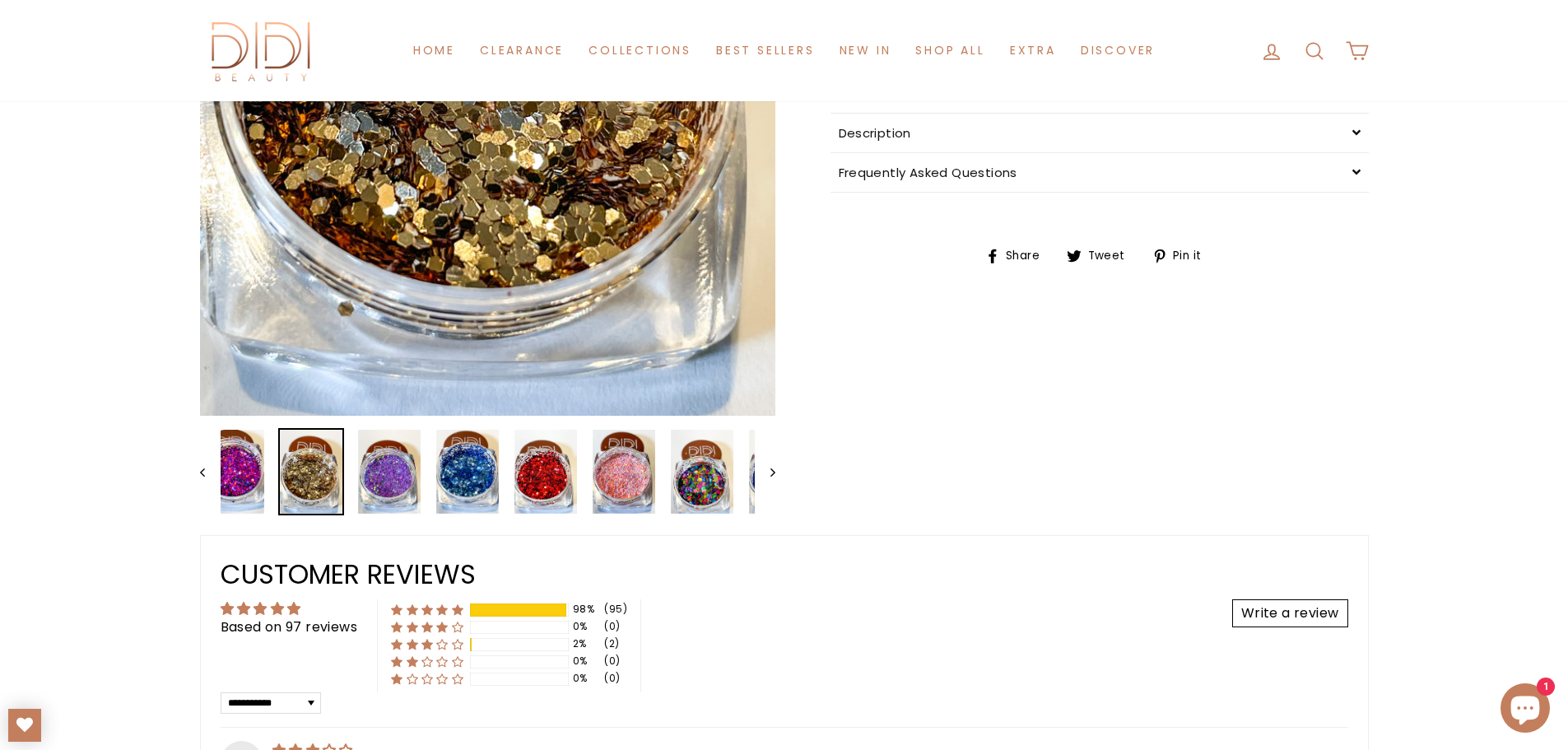
click at [202, 476] on button "Previous" at bounding box center [210, 471] width 21 height 86
click at [202, 476] on icon "Previous" at bounding box center [202, 472] width 5 height 8
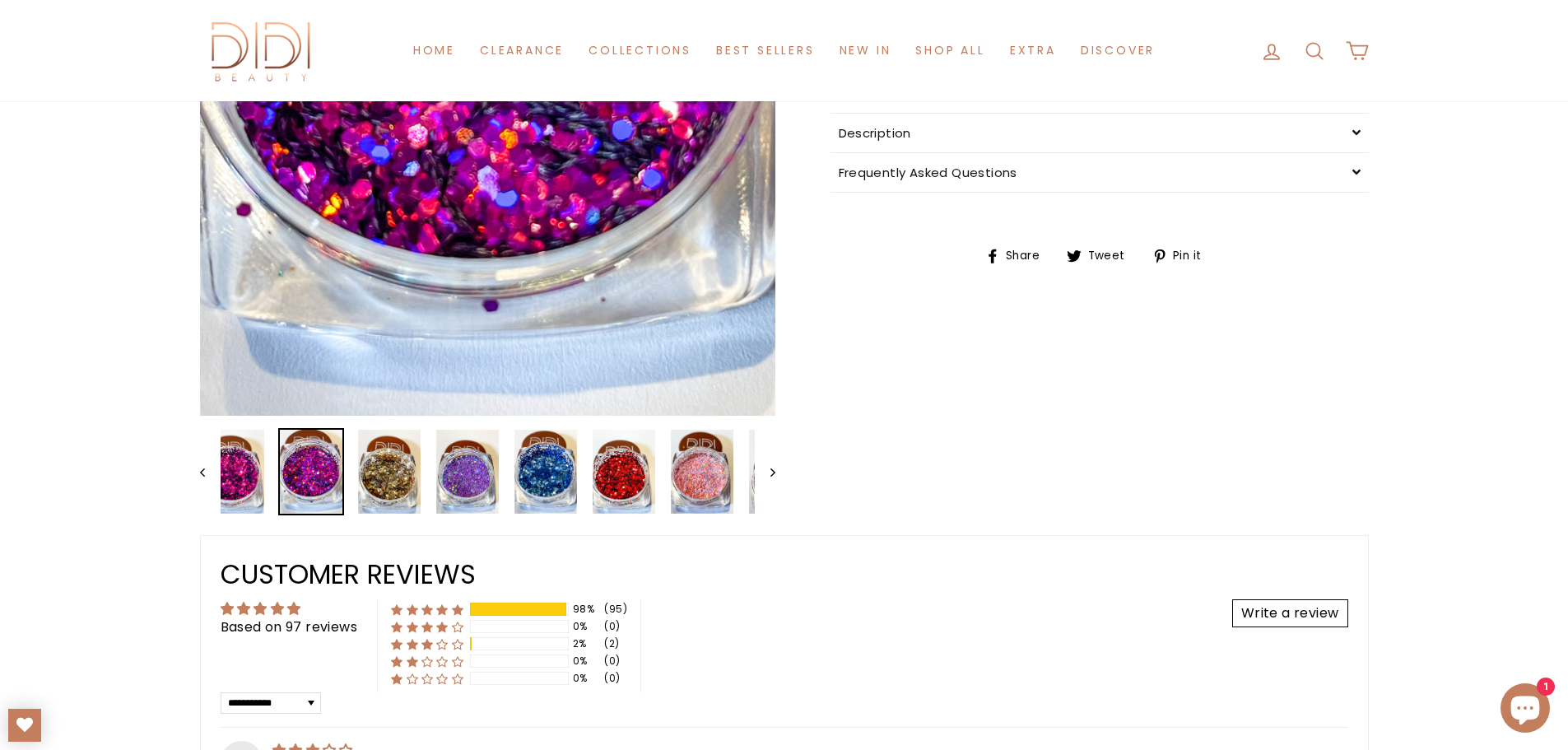
click at [202, 476] on icon "Previous" at bounding box center [202, 472] width 5 height 8
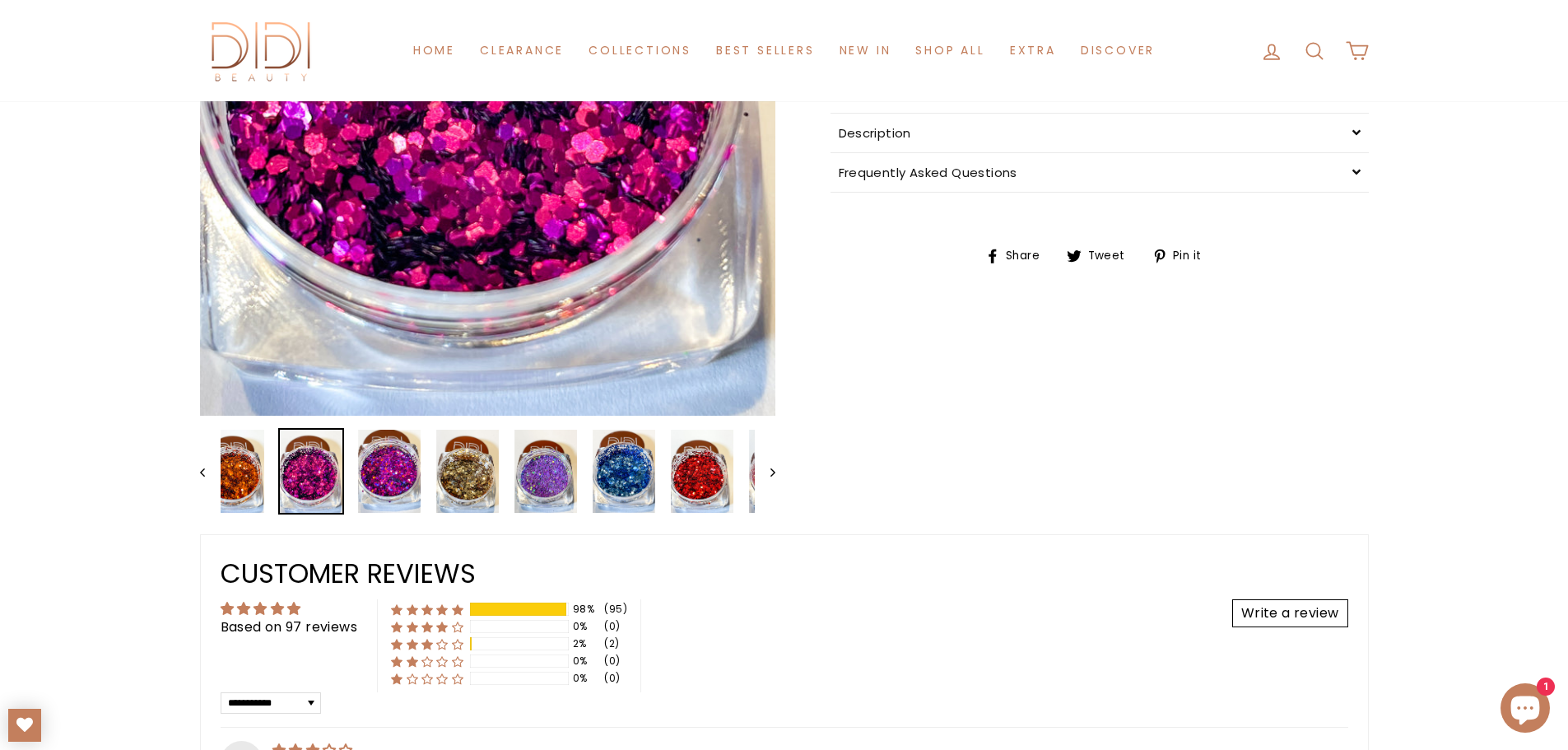
click at [202, 476] on icon "Previous" at bounding box center [202, 472] width 5 height 8
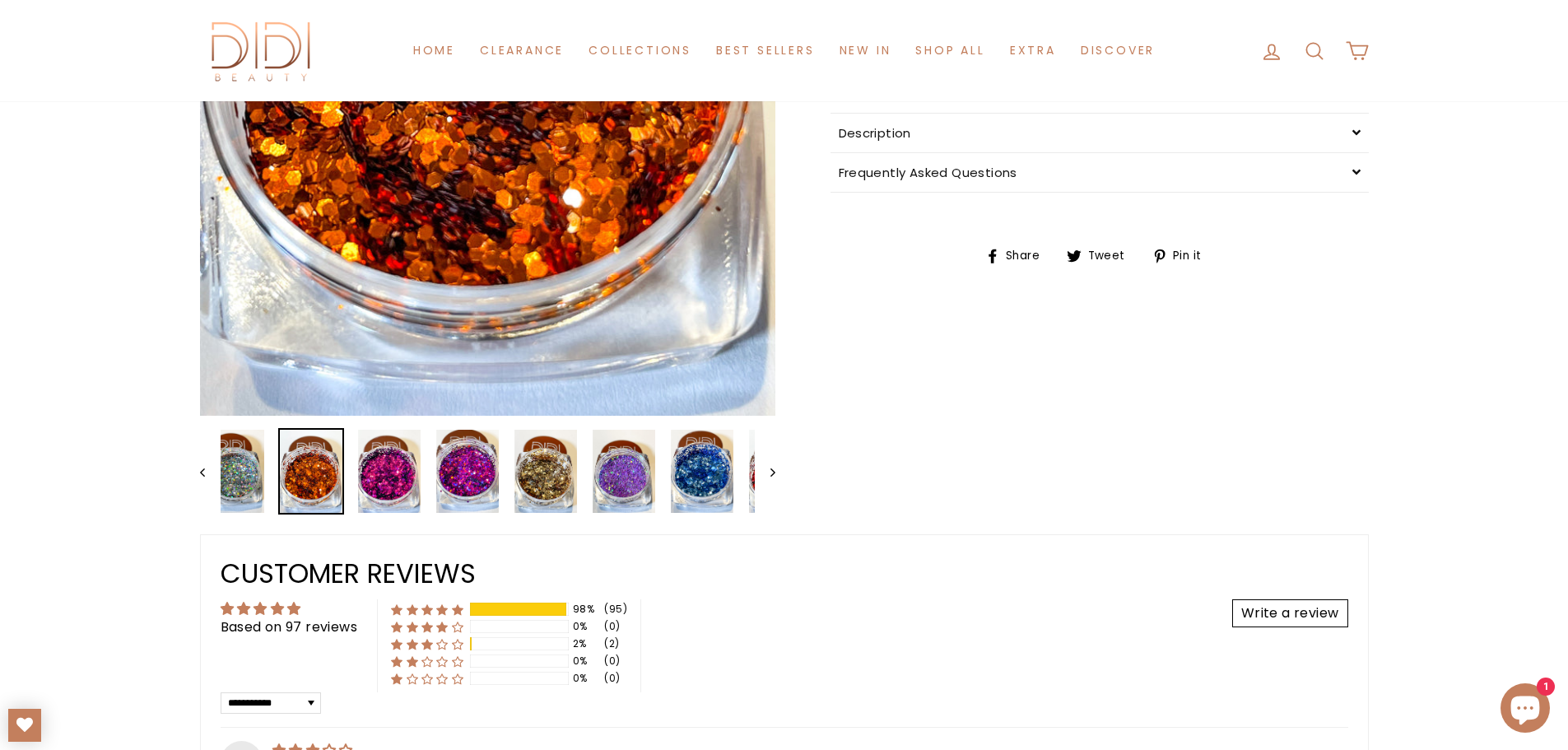
click at [202, 476] on icon "Previous" at bounding box center [202, 472] width 5 height 8
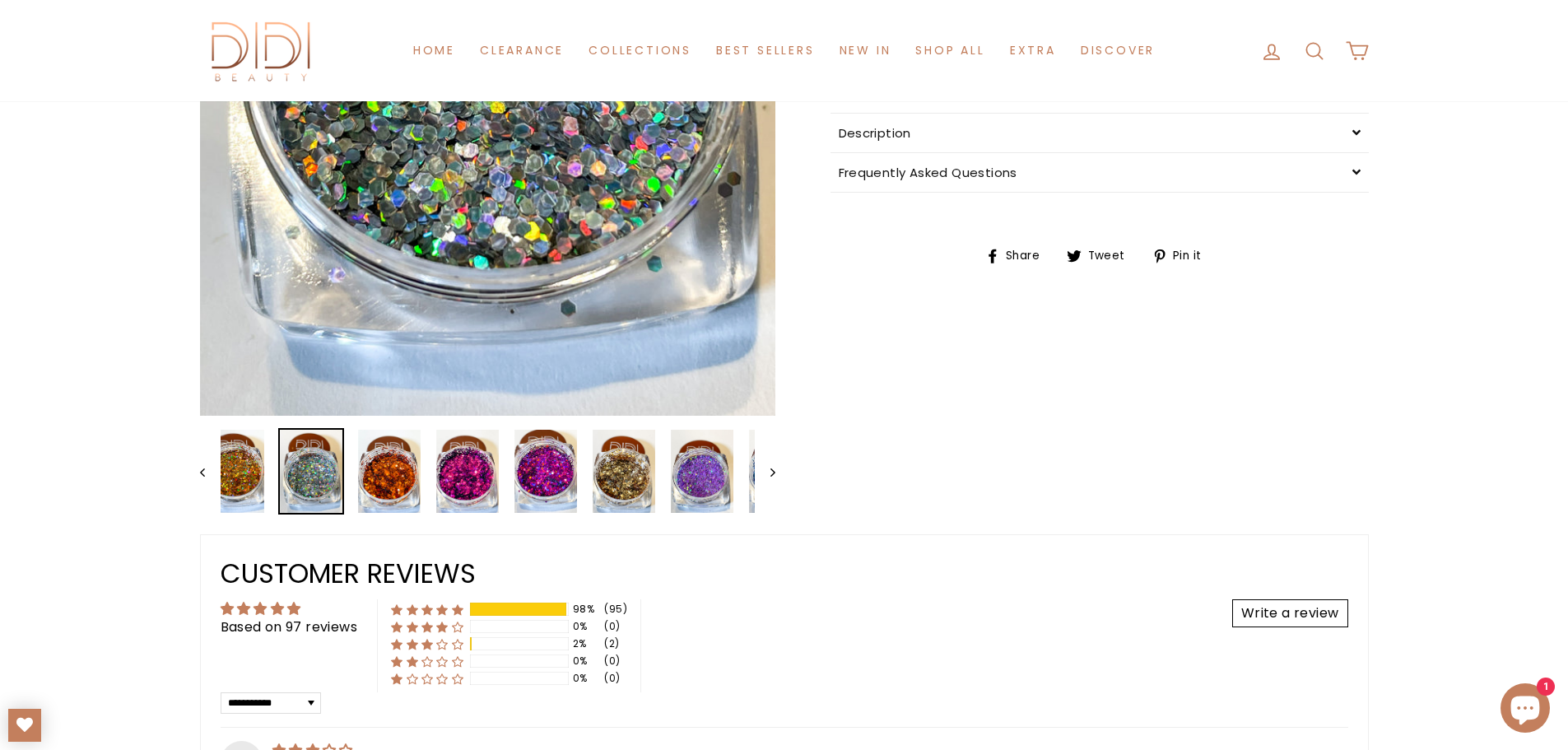
click at [202, 476] on icon "Previous" at bounding box center [202, 472] width 5 height 8
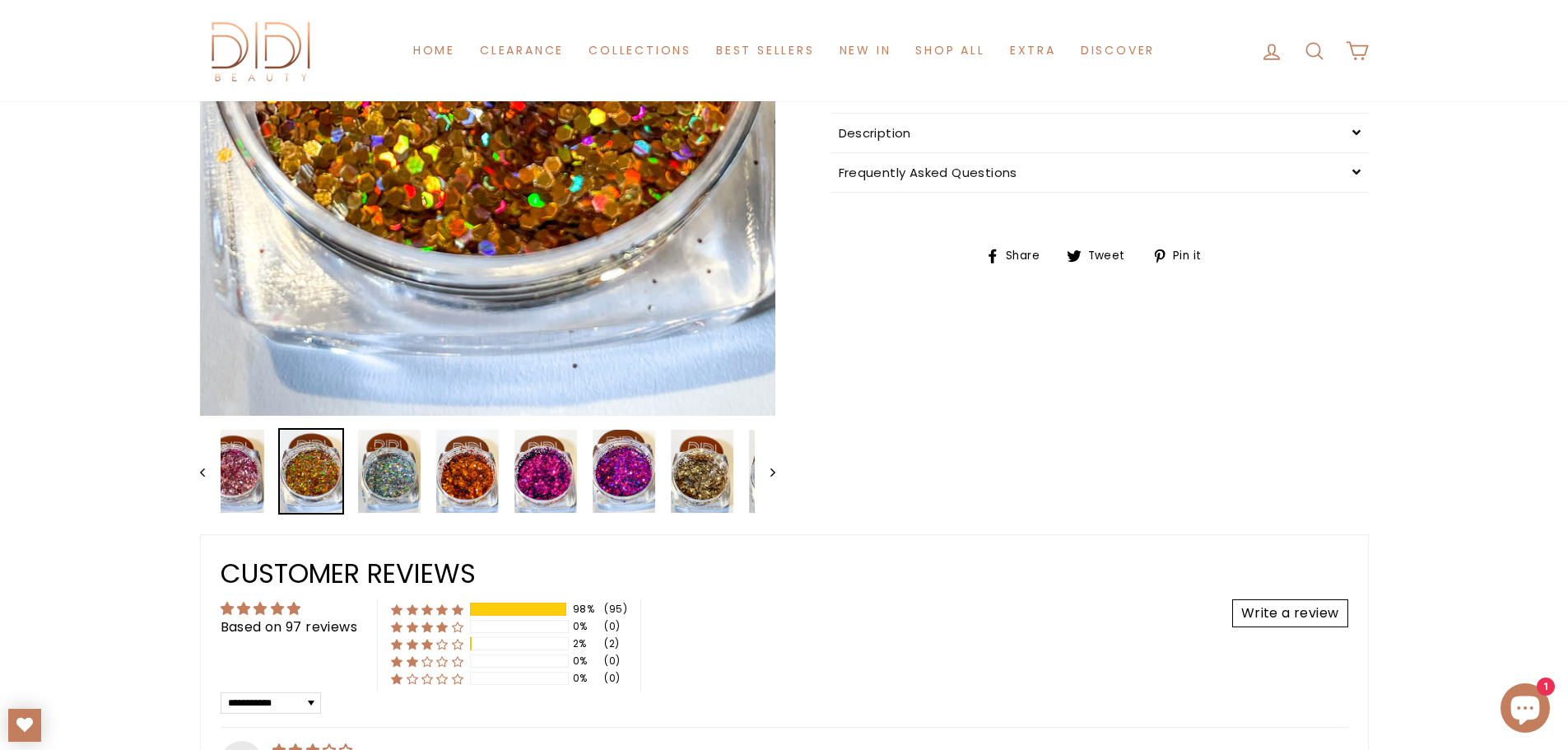
click at [202, 476] on icon "Previous" at bounding box center [202, 472] width 5 height 8
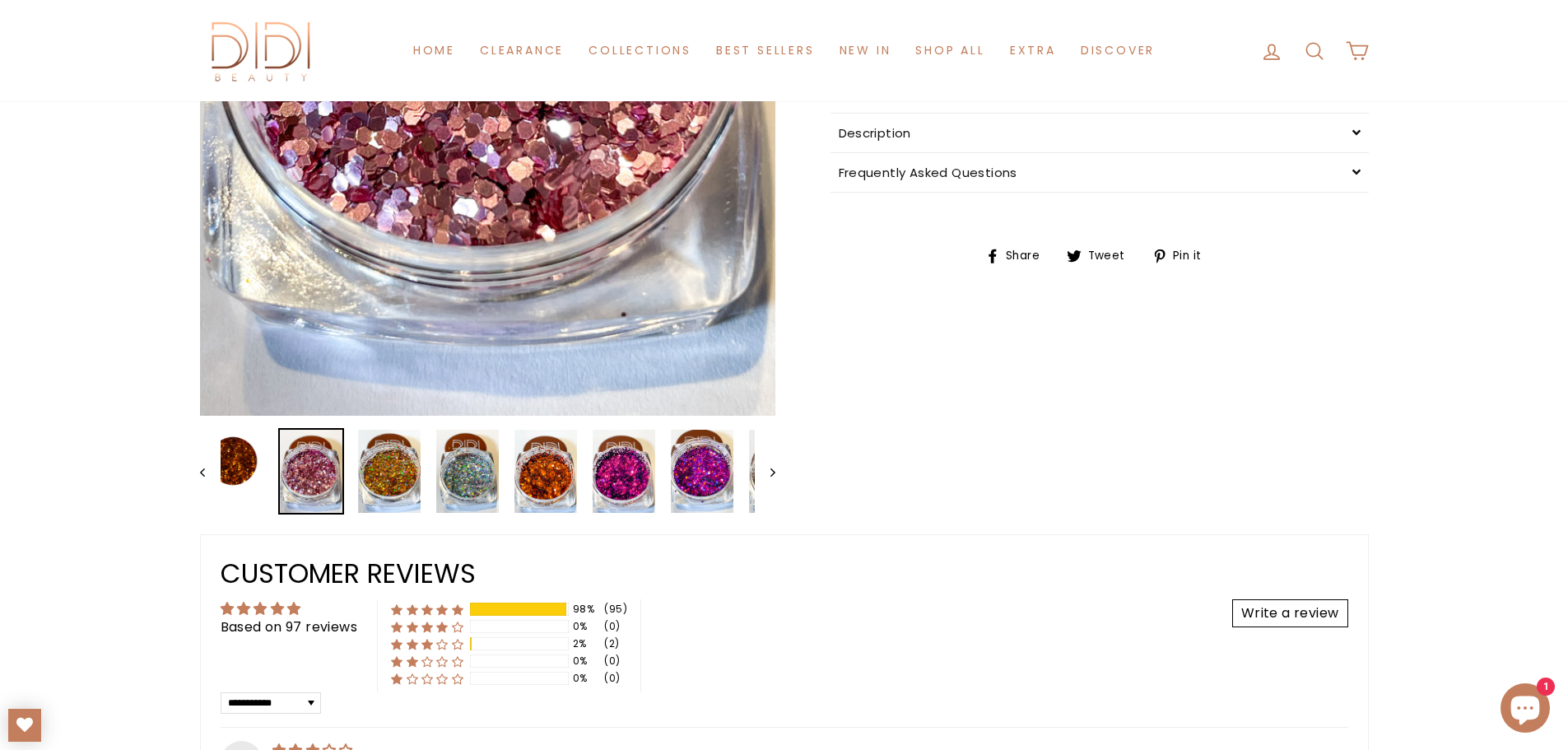
click at [202, 476] on icon "Previous" at bounding box center [202, 472] width 5 height 8
click at [202, 476] on button "Previous" at bounding box center [210, 471] width 21 height 86
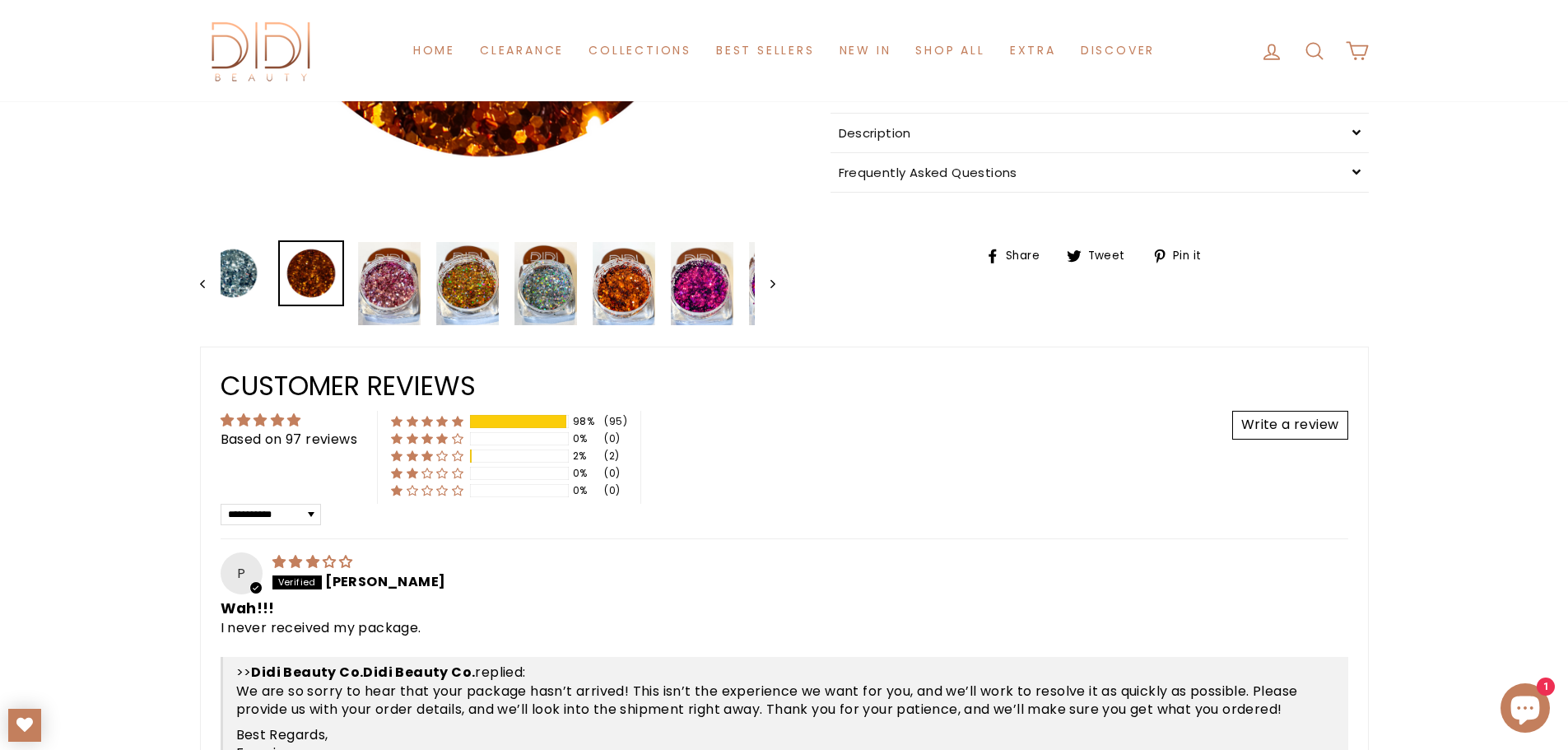
drag, startPoint x: 202, startPoint y: 476, endPoint x: 191, endPoint y: 442, distance: 35.7
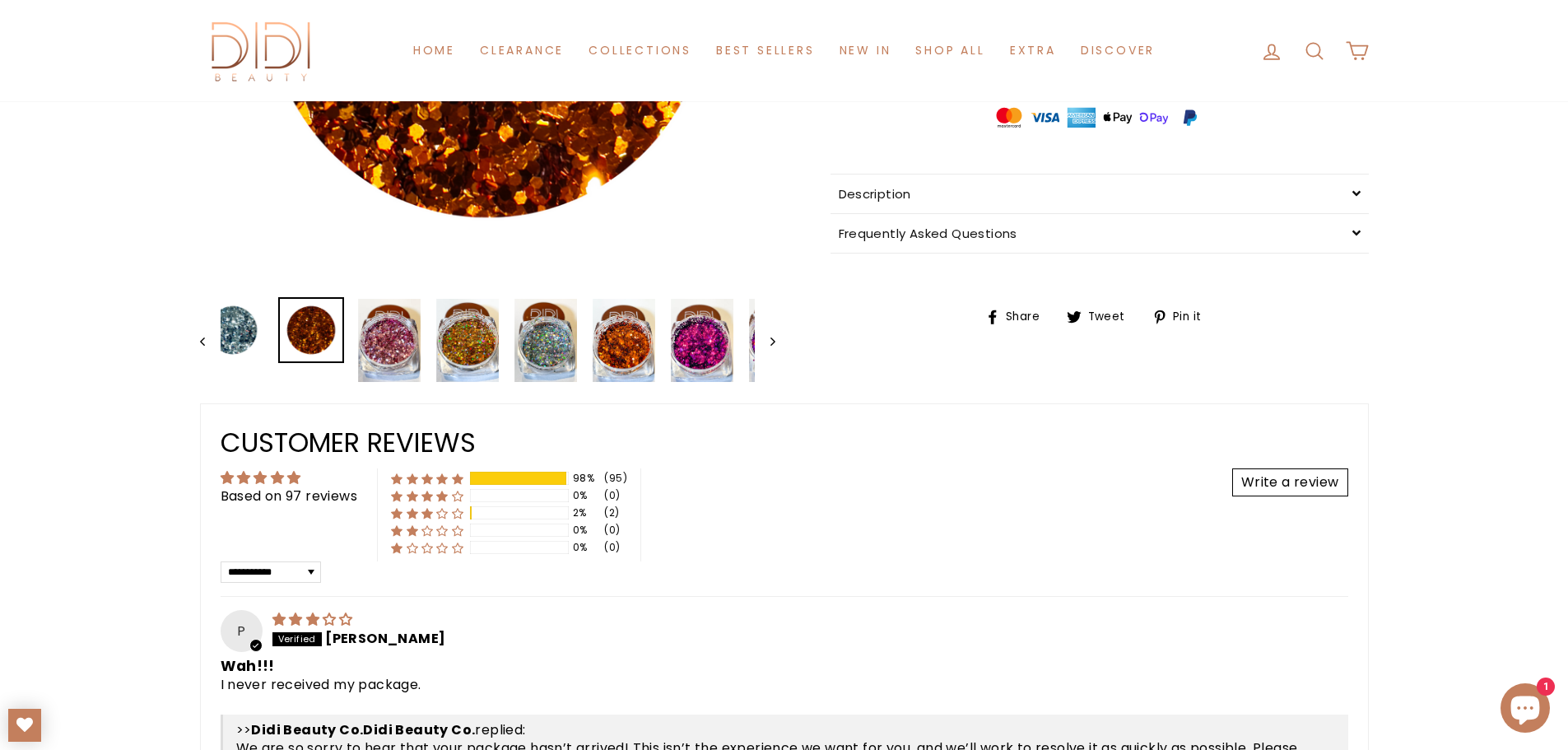
scroll to position [412, 0]
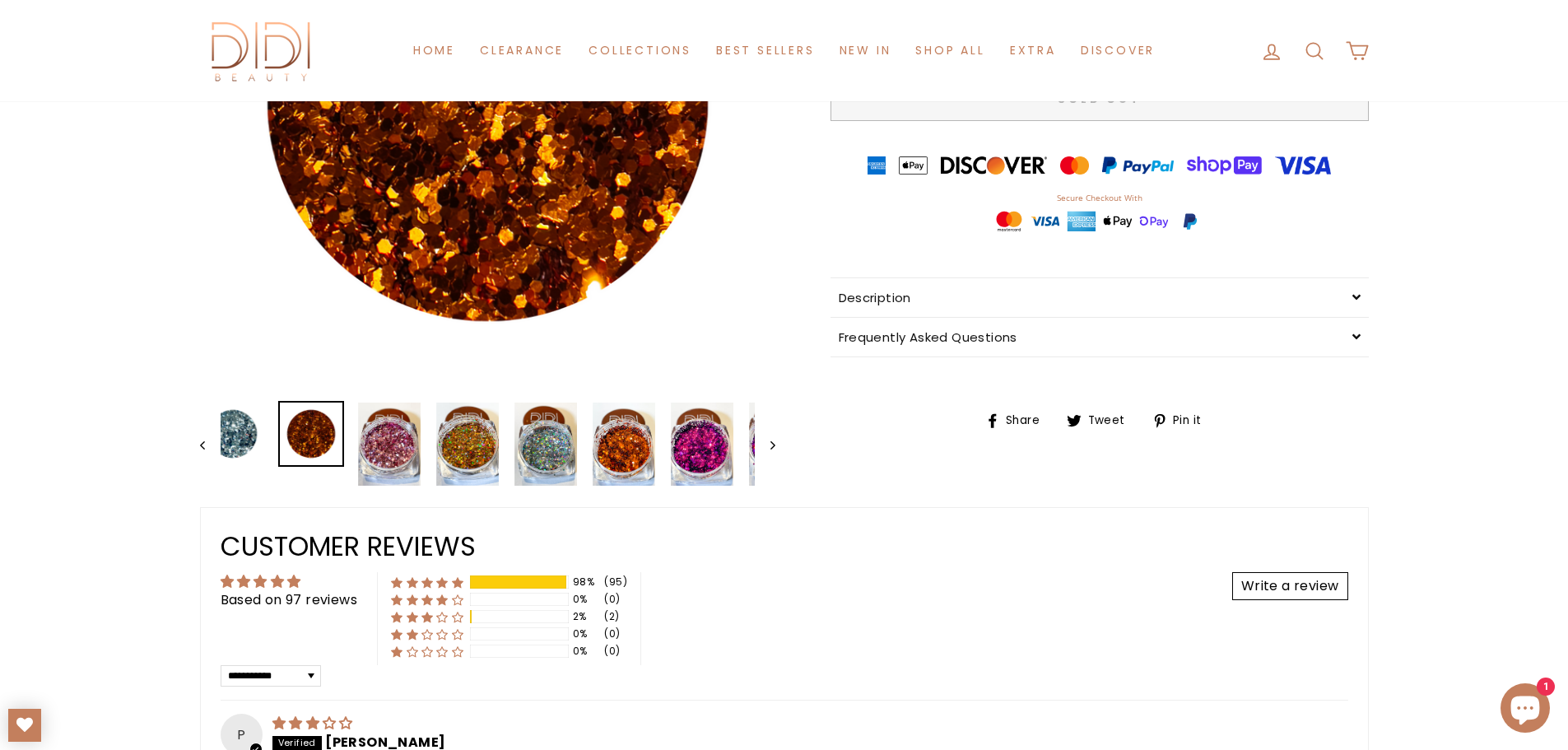
drag, startPoint x: 199, startPoint y: 435, endPoint x: 201, endPoint y: 444, distance: 9.2
click at [200, 437] on button "Previous" at bounding box center [210, 443] width 21 height 86
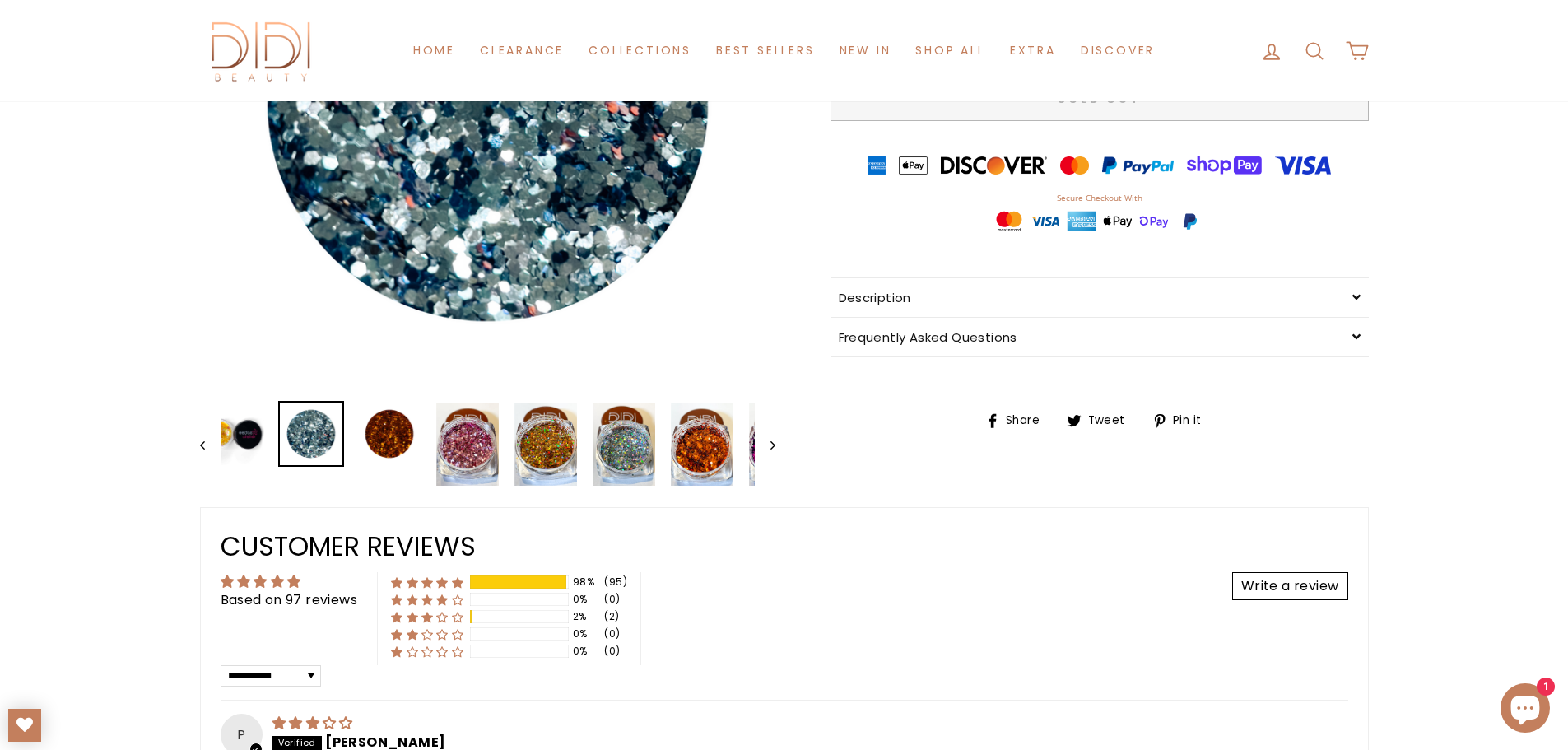
click at [202, 444] on icon "Previous" at bounding box center [202, 445] width 5 height 8
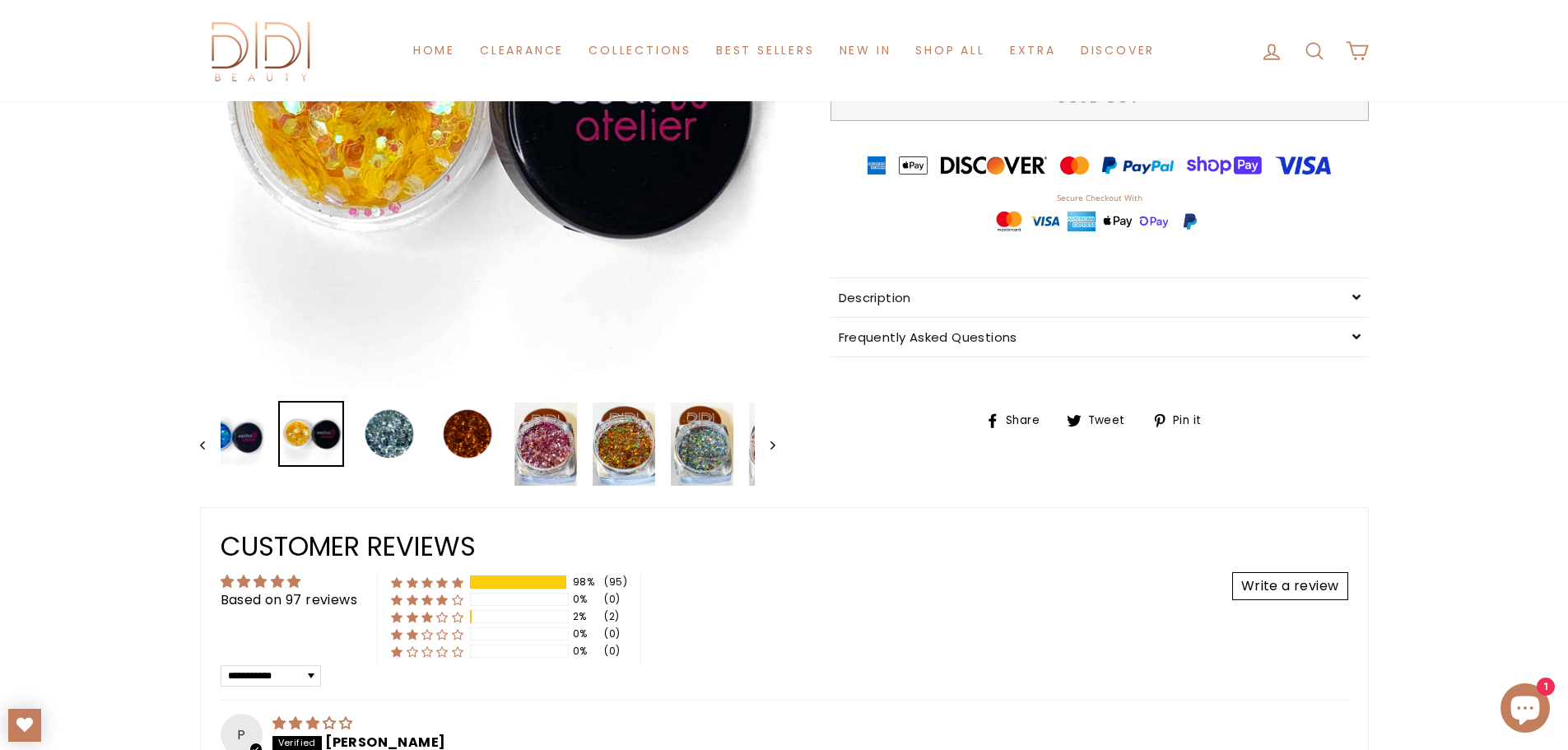
click at [202, 444] on icon "Previous" at bounding box center [202, 445] width 5 height 8
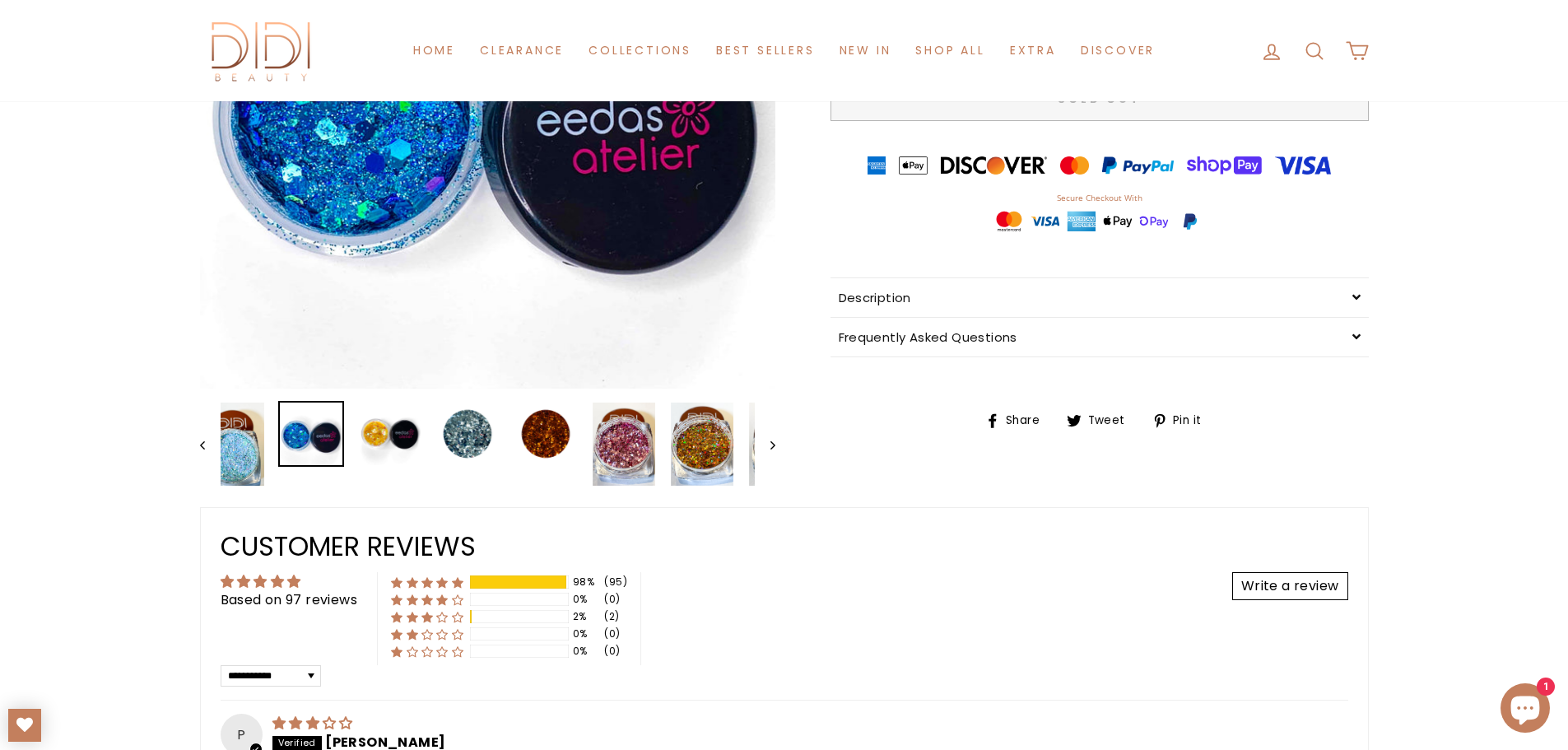
click at [202, 444] on icon "Previous" at bounding box center [202, 445] width 5 height 8
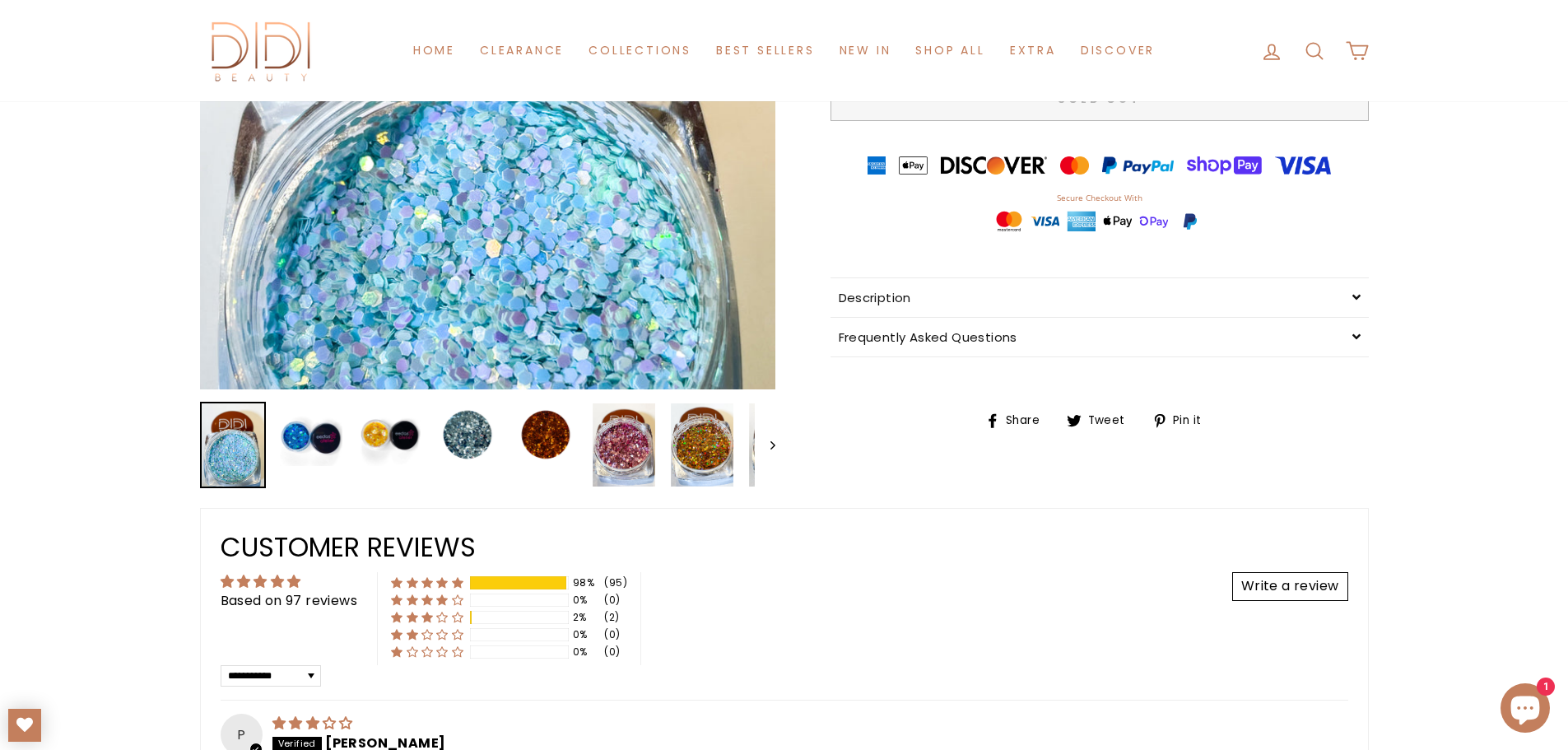
click at [202, 444] on div "Close (esc) Close (esc) Close (esc) Close (esc) Close (esc) Close (esc) Close (…" at bounding box center [488, 151] width 576 height 676
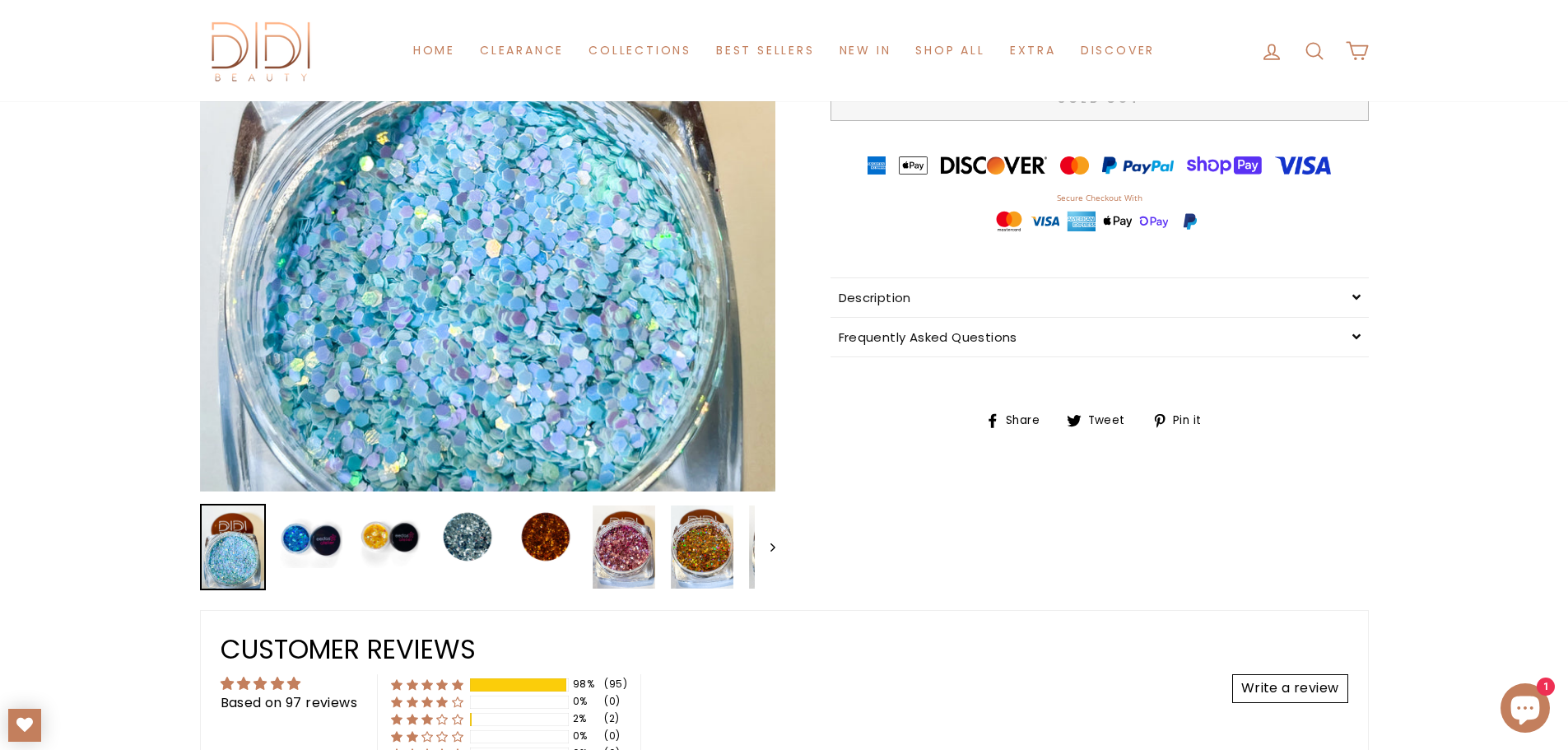
click at [202, 444] on button "Close (esc)" at bounding box center [488, 197] width 576 height 767
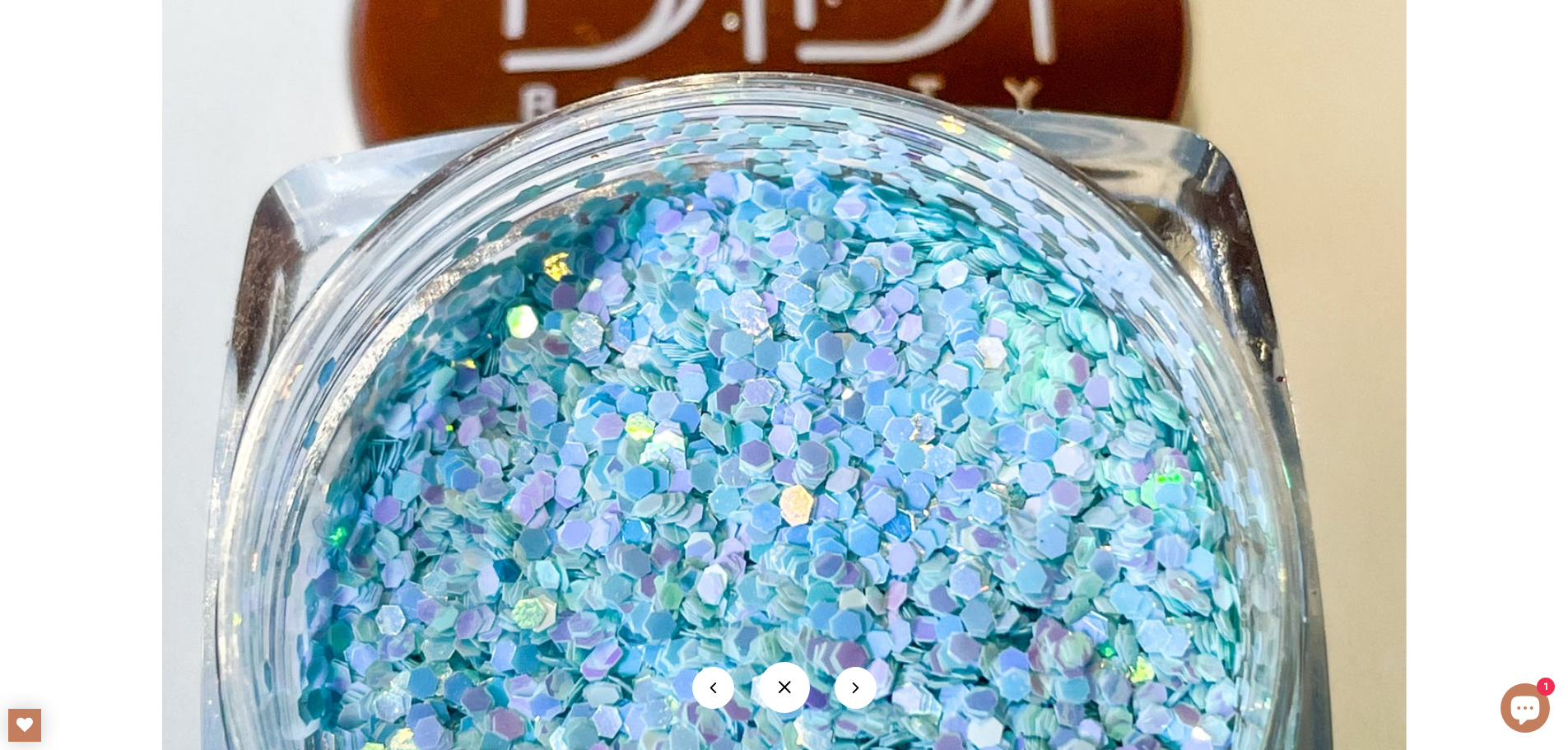
click at [478, 517] on img at bounding box center [784, 394] width 1244 height 1661
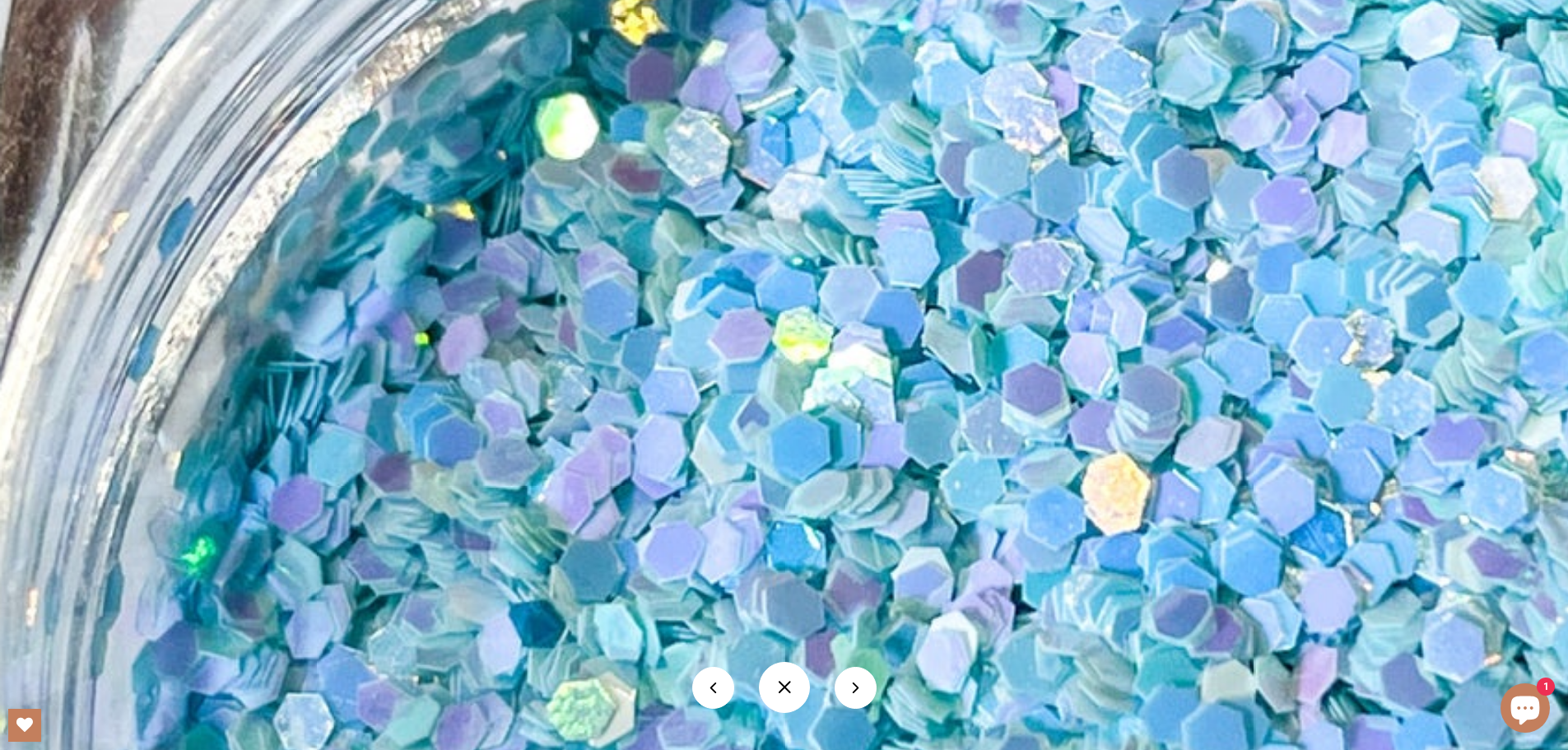
click at [518, 506] on img at bounding box center [1091, 270] width 2489 height 3321
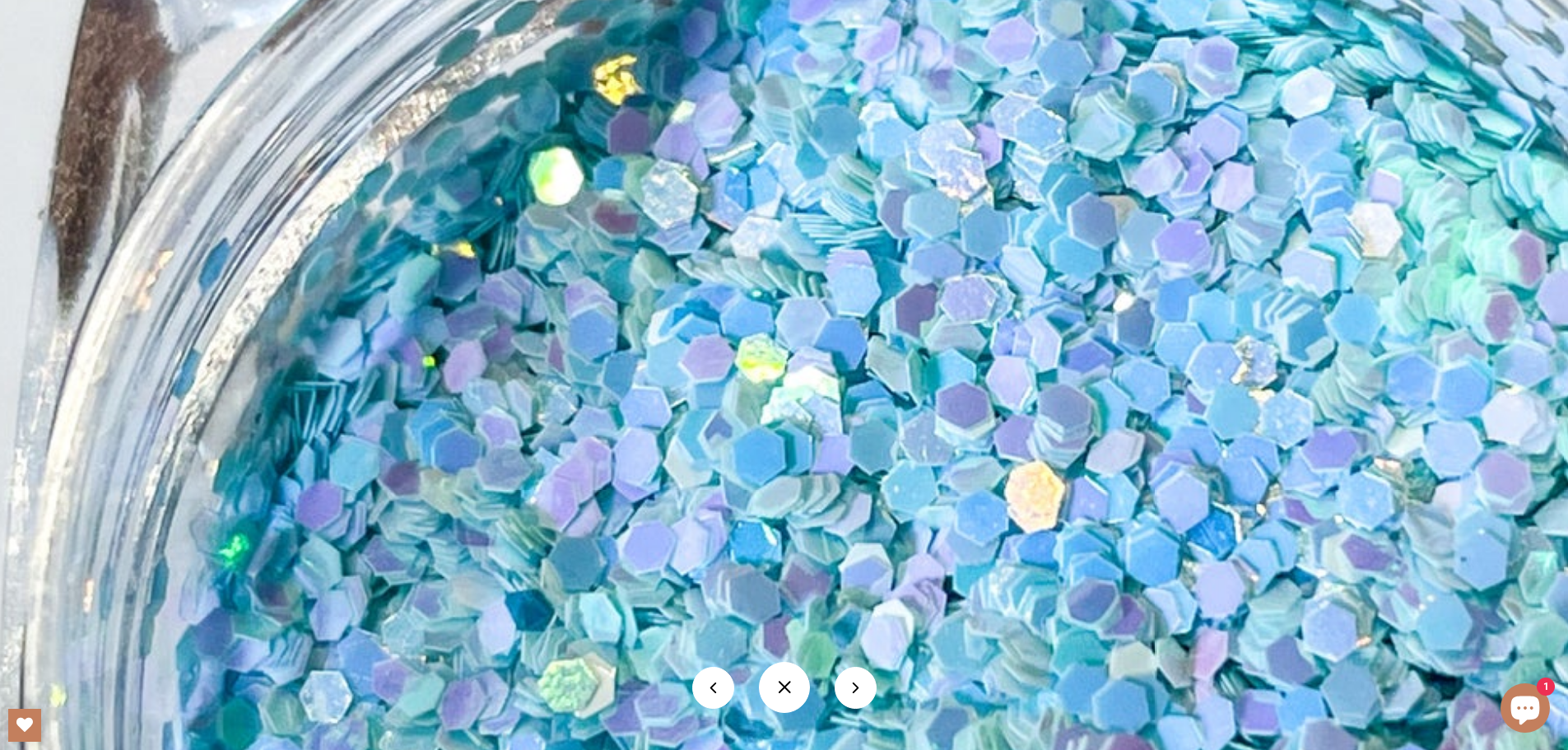
click at [519, 506] on img at bounding box center [1013, 301] width 2173 height 2899
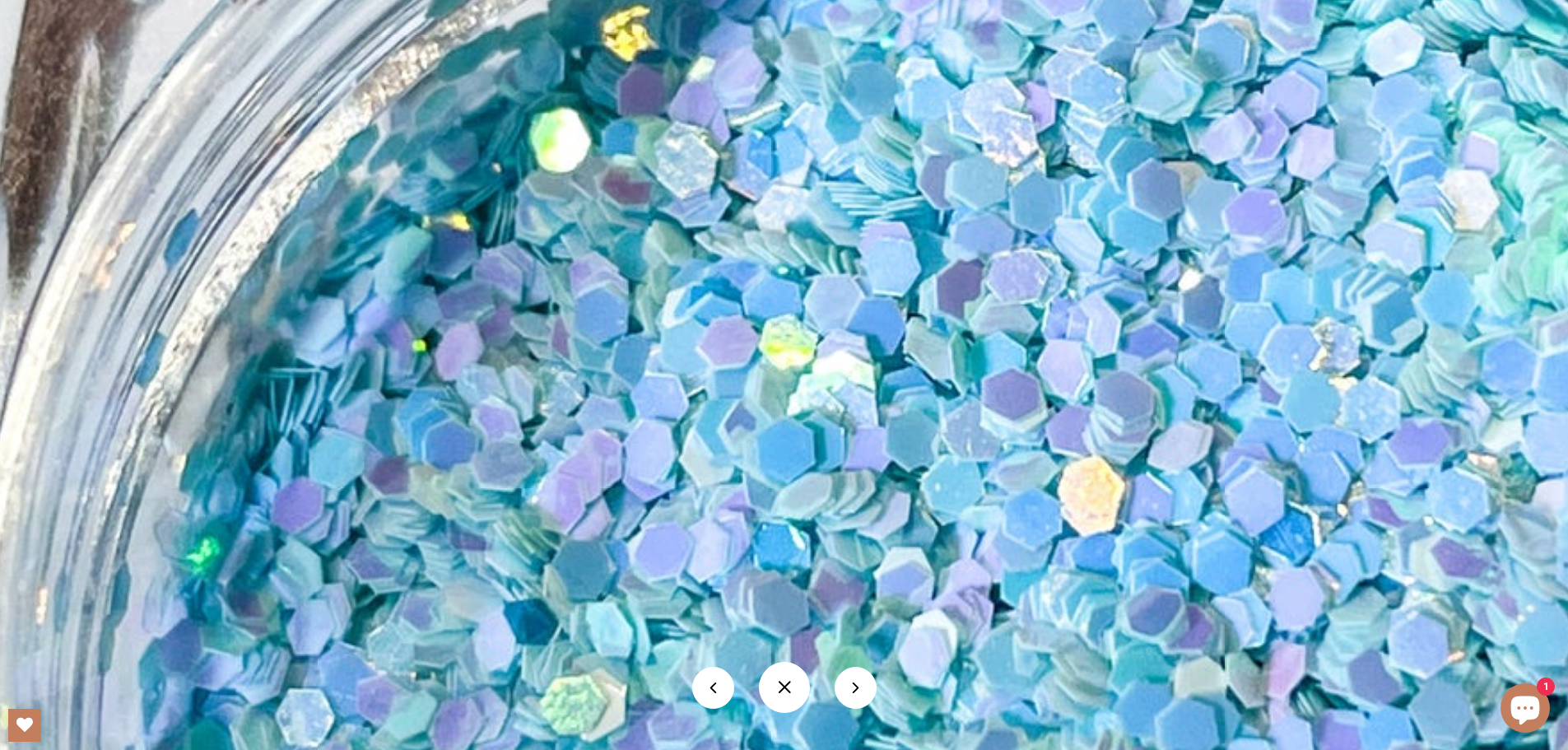
click at [554, 544] on img at bounding box center [1067, 279] width 2410 height 3216
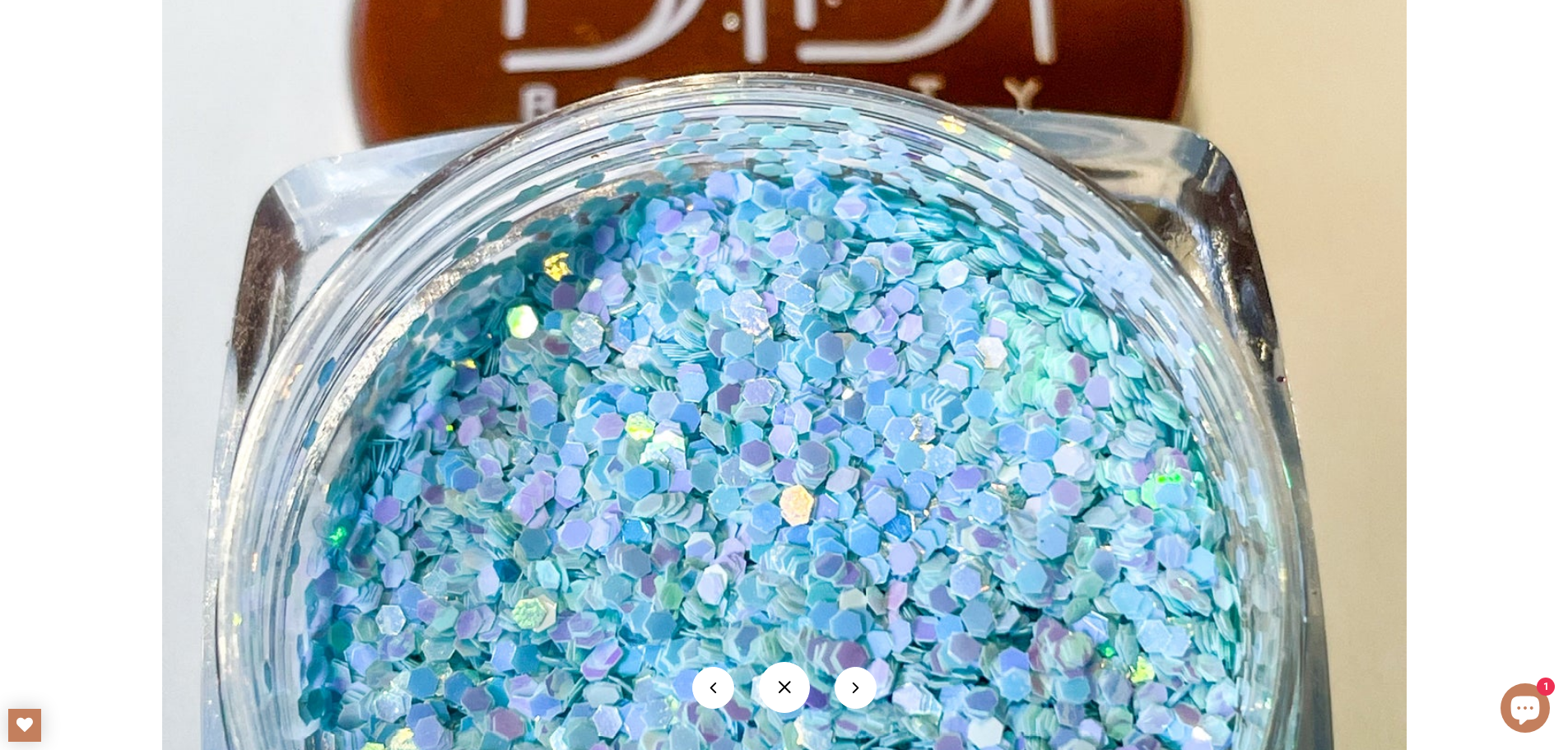
click at [860, 704] on button at bounding box center [856, 688] width 42 height 42
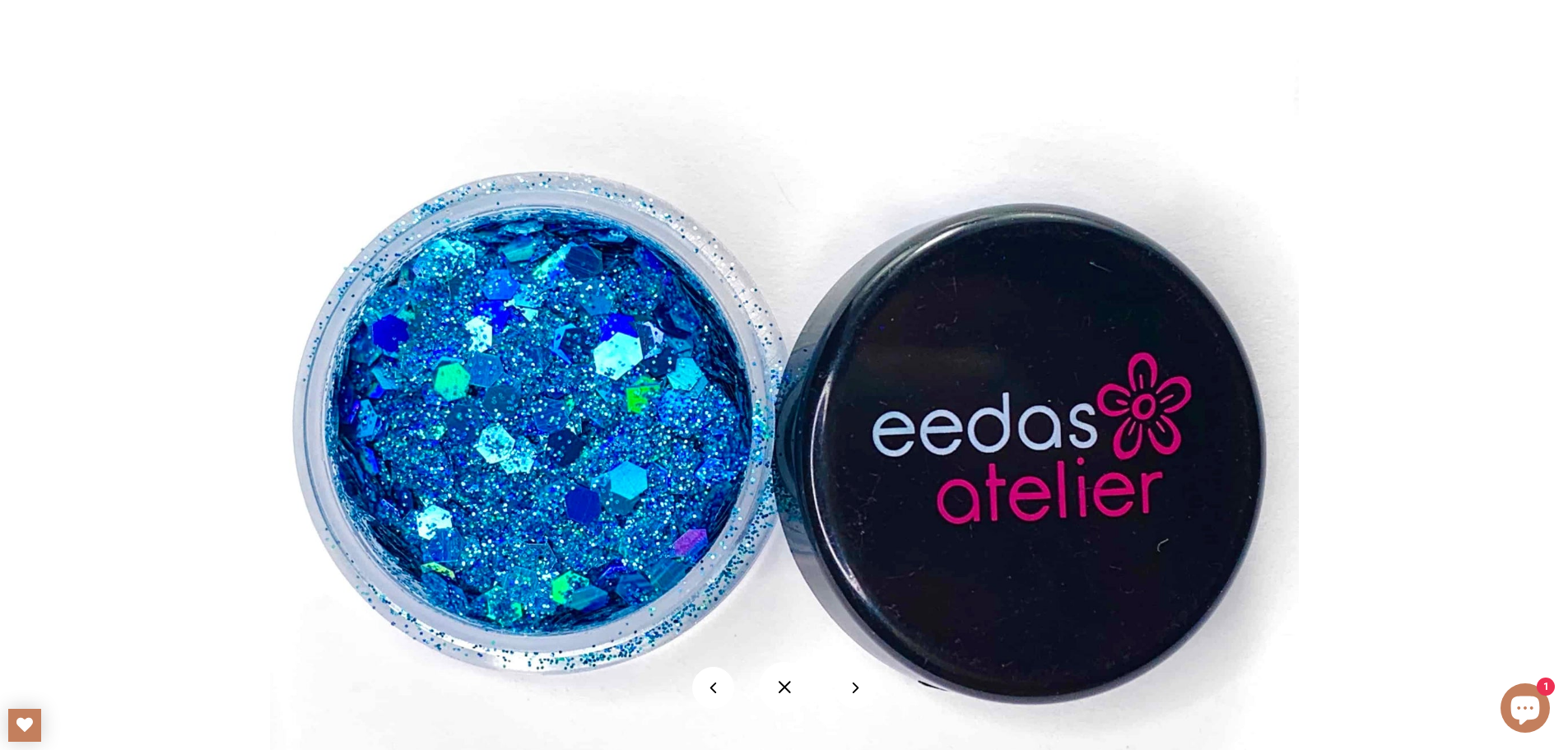
click at [860, 703] on button at bounding box center [856, 688] width 42 height 42
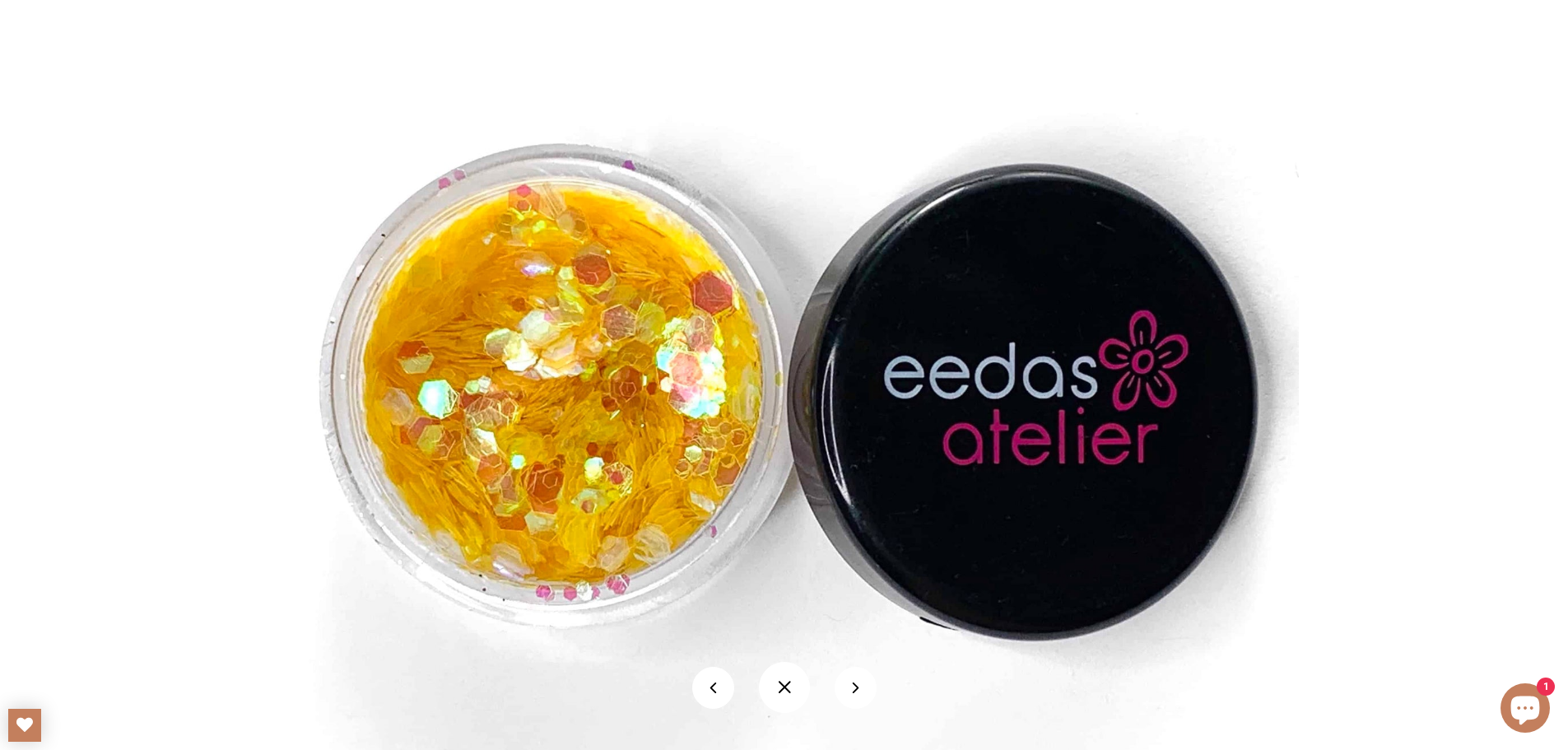
click at [859, 696] on button at bounding box center [856, 688] width 42 height 42
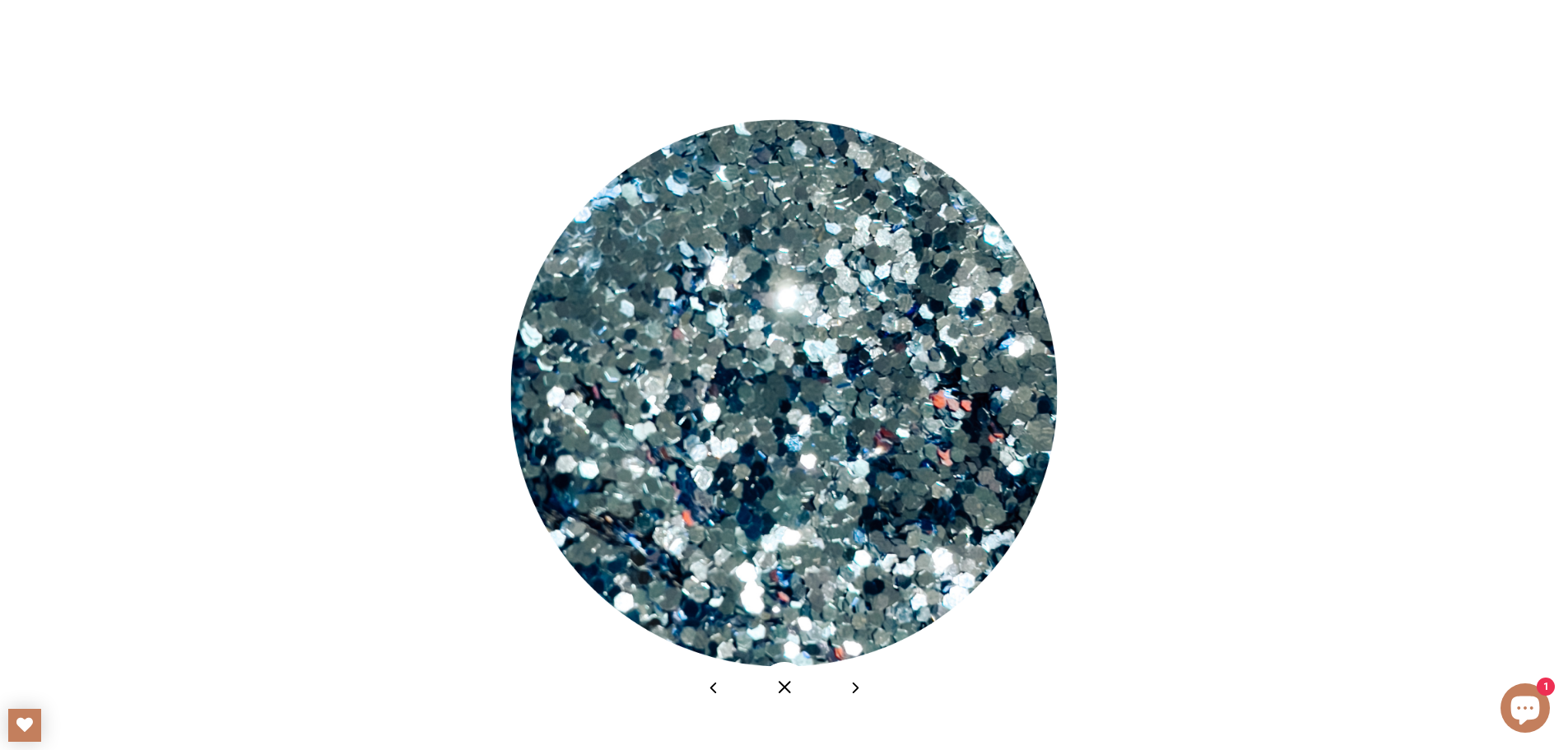
click at [859, 696] on button at bounding box center [856, 688] width 42 height 42
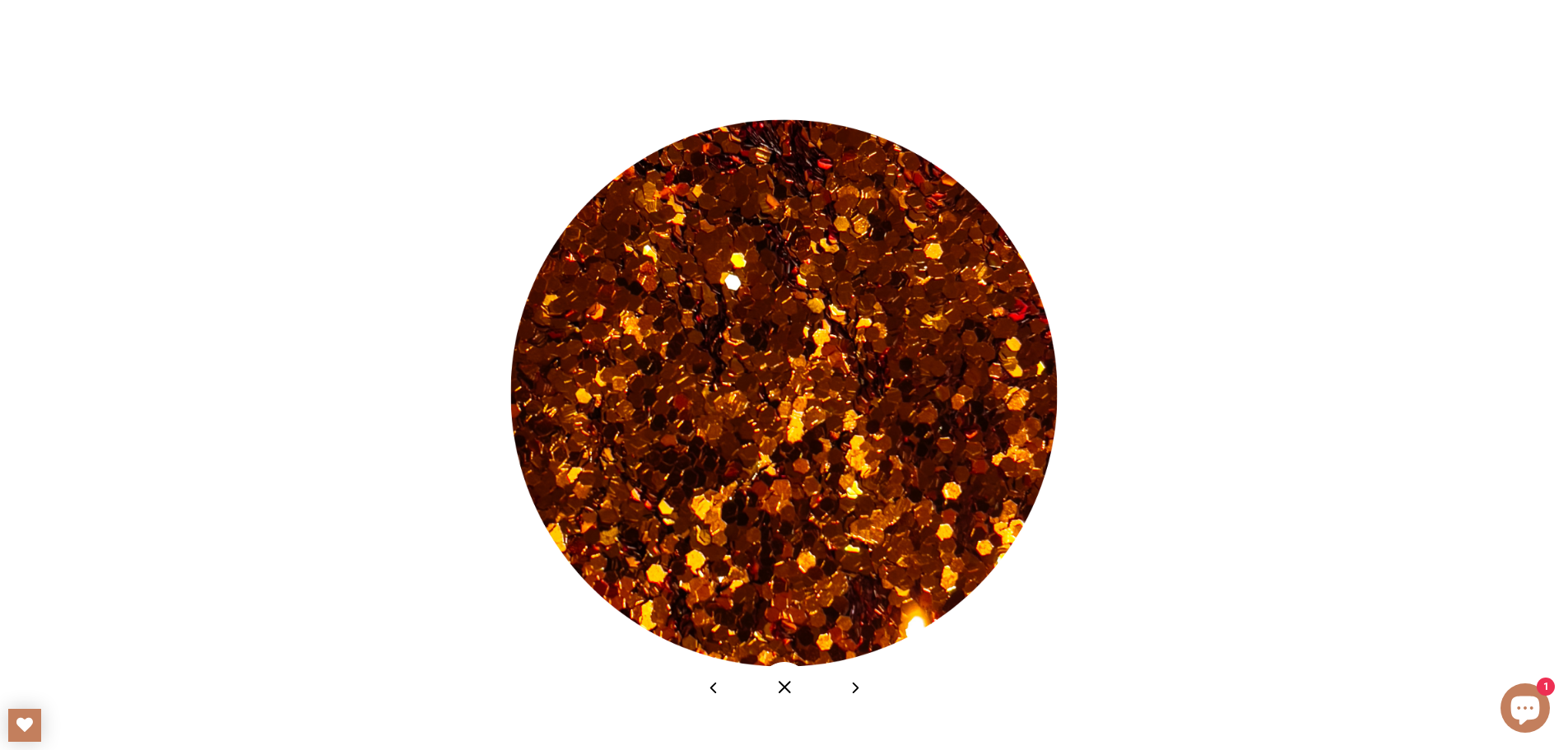
click at [859, 696] on button at bounding box center [856, 688] width 42 height 42
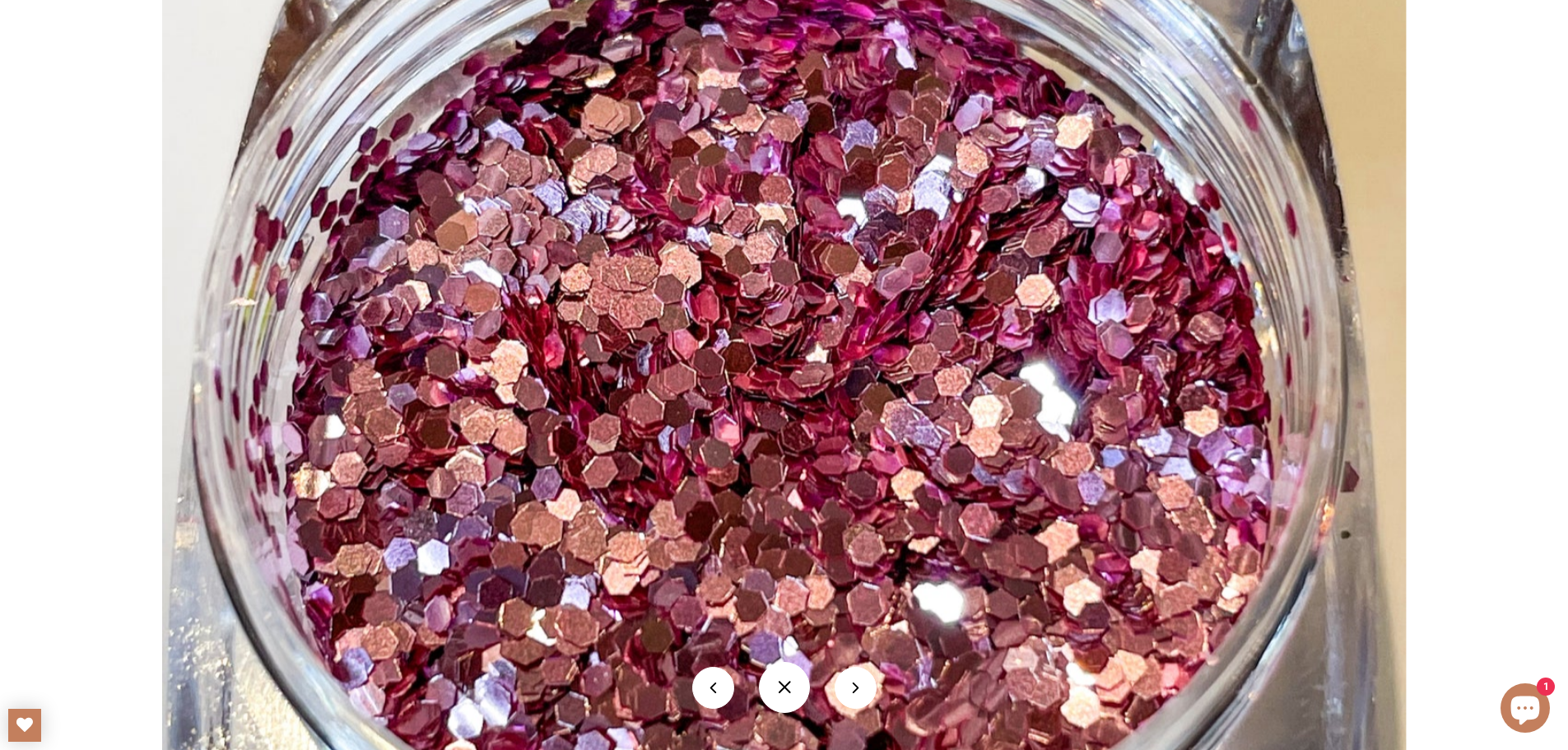
click at [859, 696] on button at bounding box center [856, 688] width 42 height 42
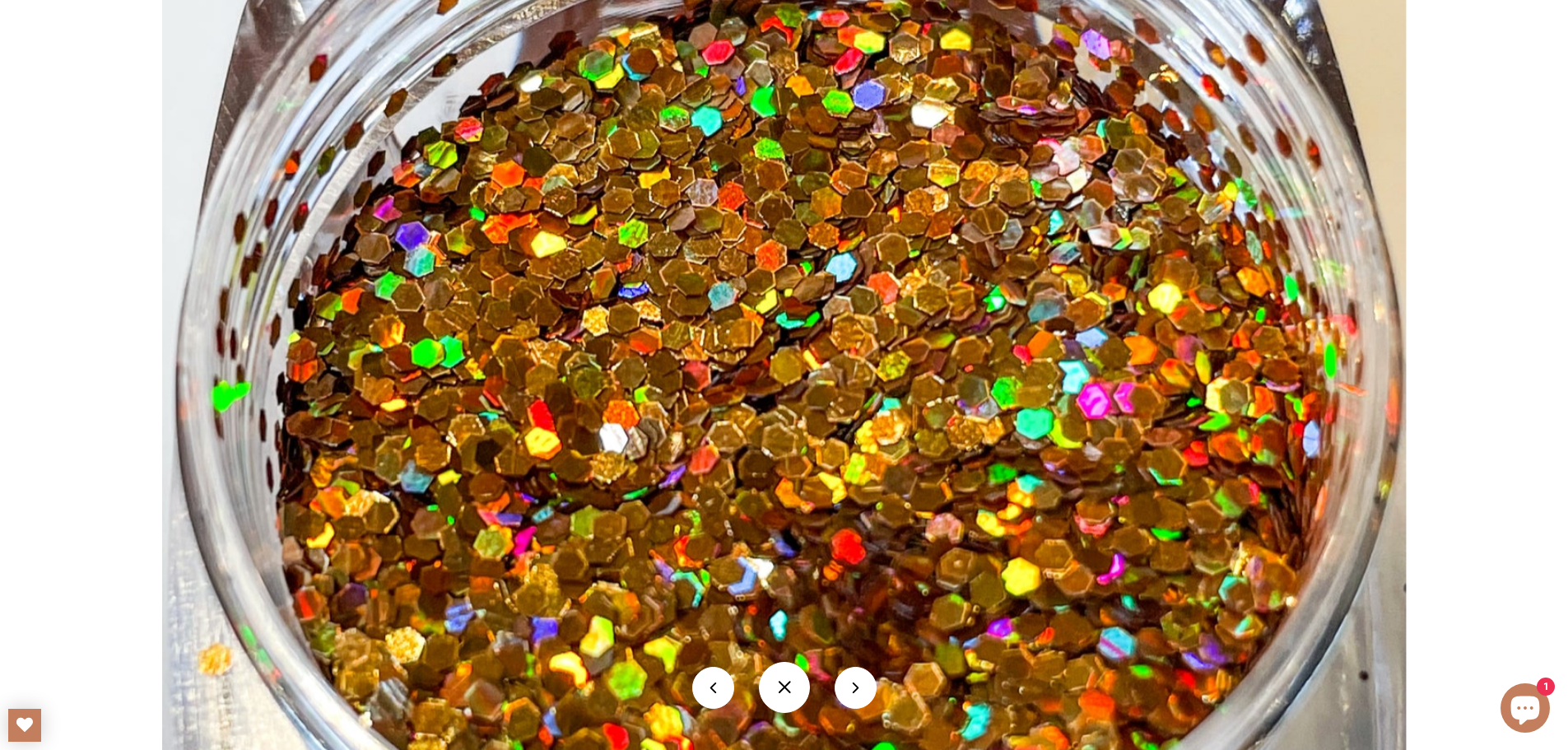
click at [858, 696] on button at bounding box center [856, 688] width 42 height 42
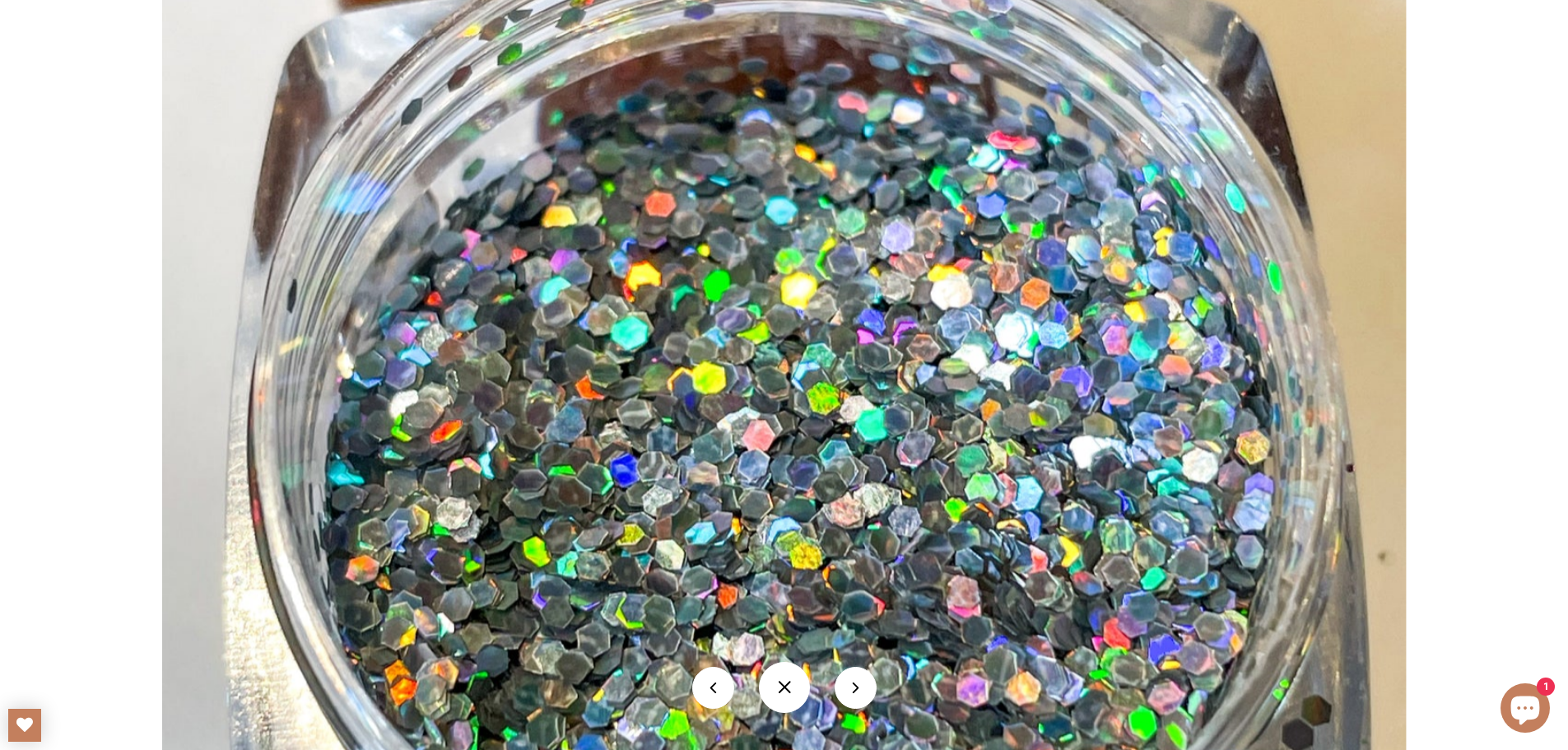
click at [858, 696] on button at bounding box center [856, 688] width 42 height 42
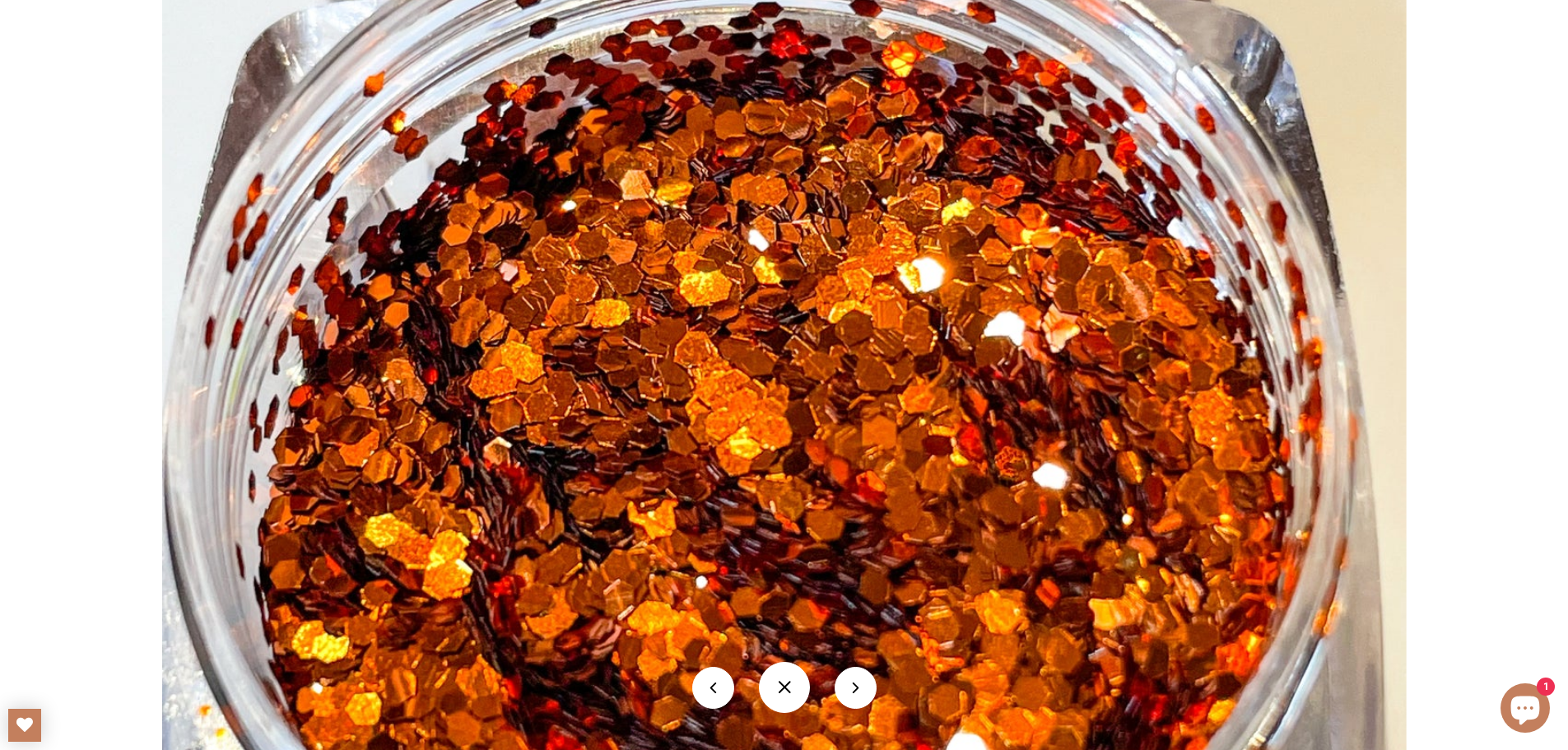
click at [858, 696] on button at bounding box center [856, 688] width 42 height 42
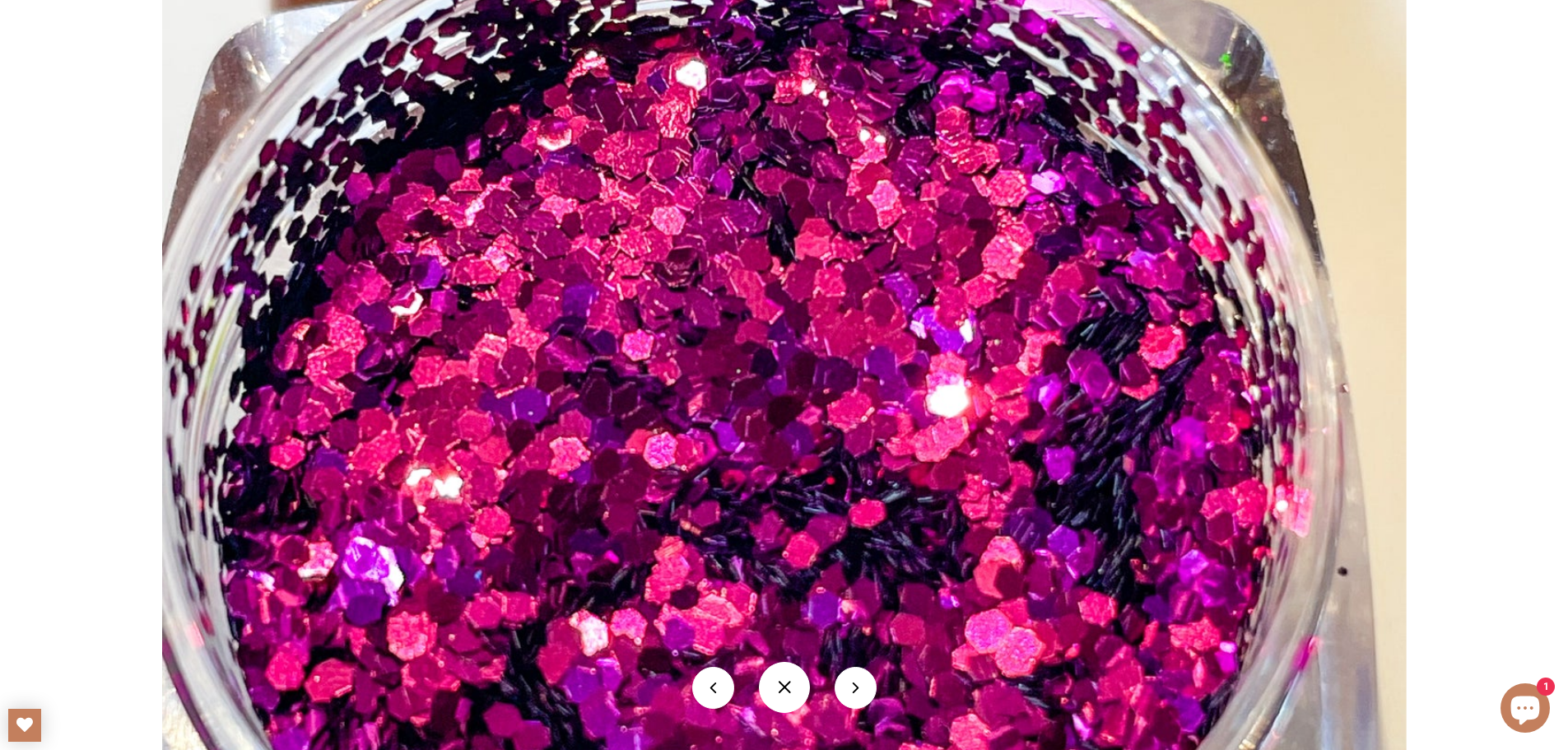
click at [858, 696] on button at bounding box center [856, 688] width 42 height 42
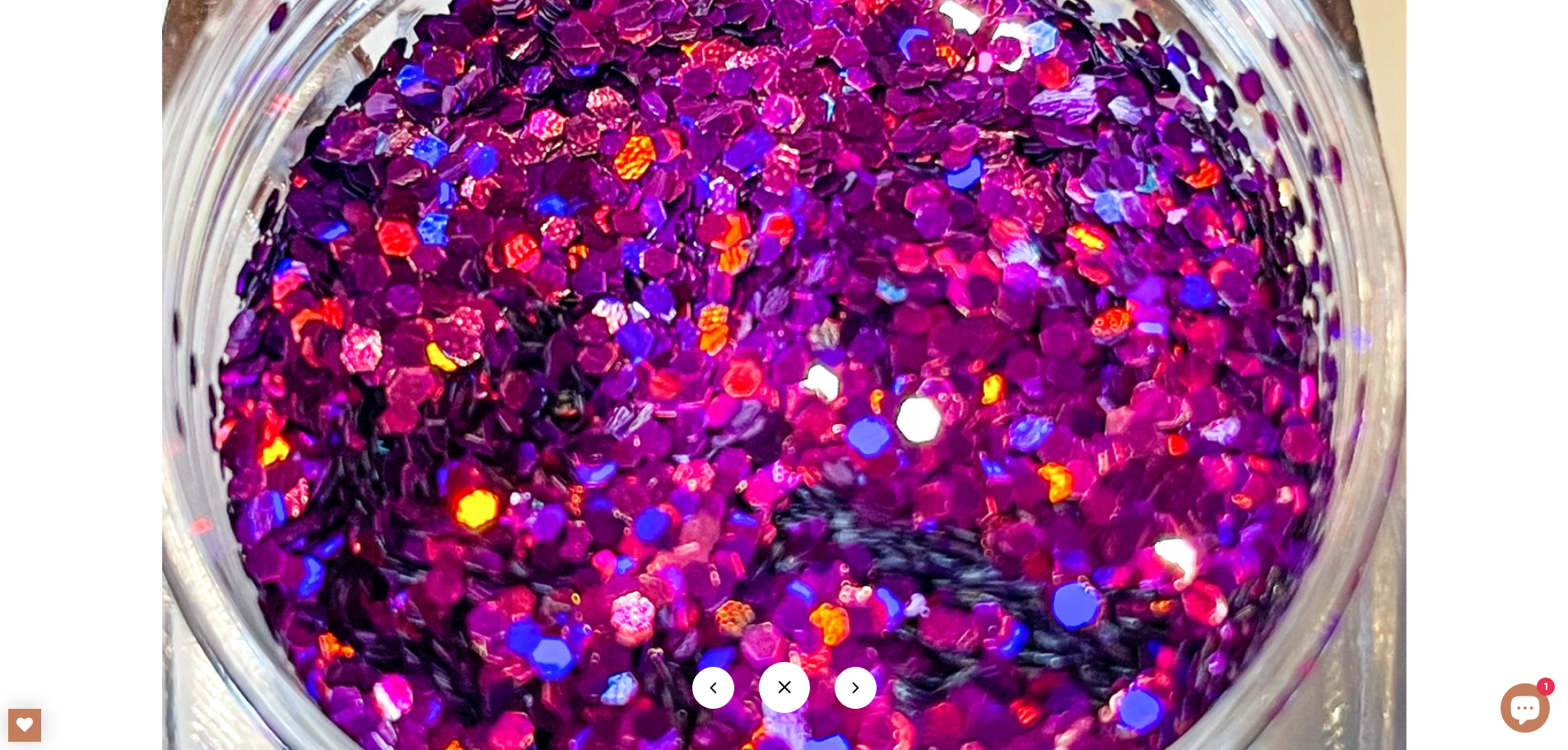
click at [858, 696] on button at bounding box center [856, 688] width 42 height 42
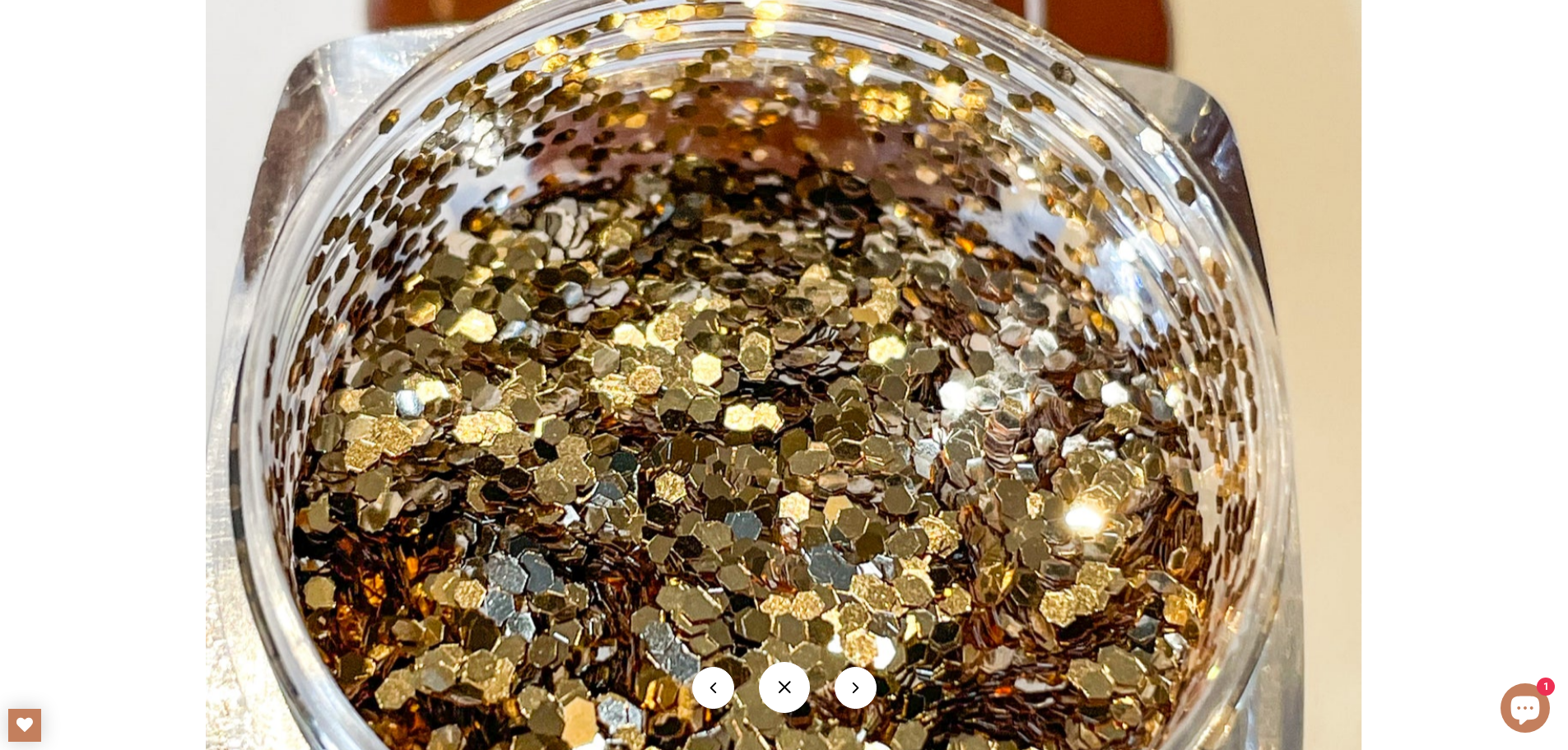
click at [858, 696] on button at bounding box center [856, 688] width 42 height 42
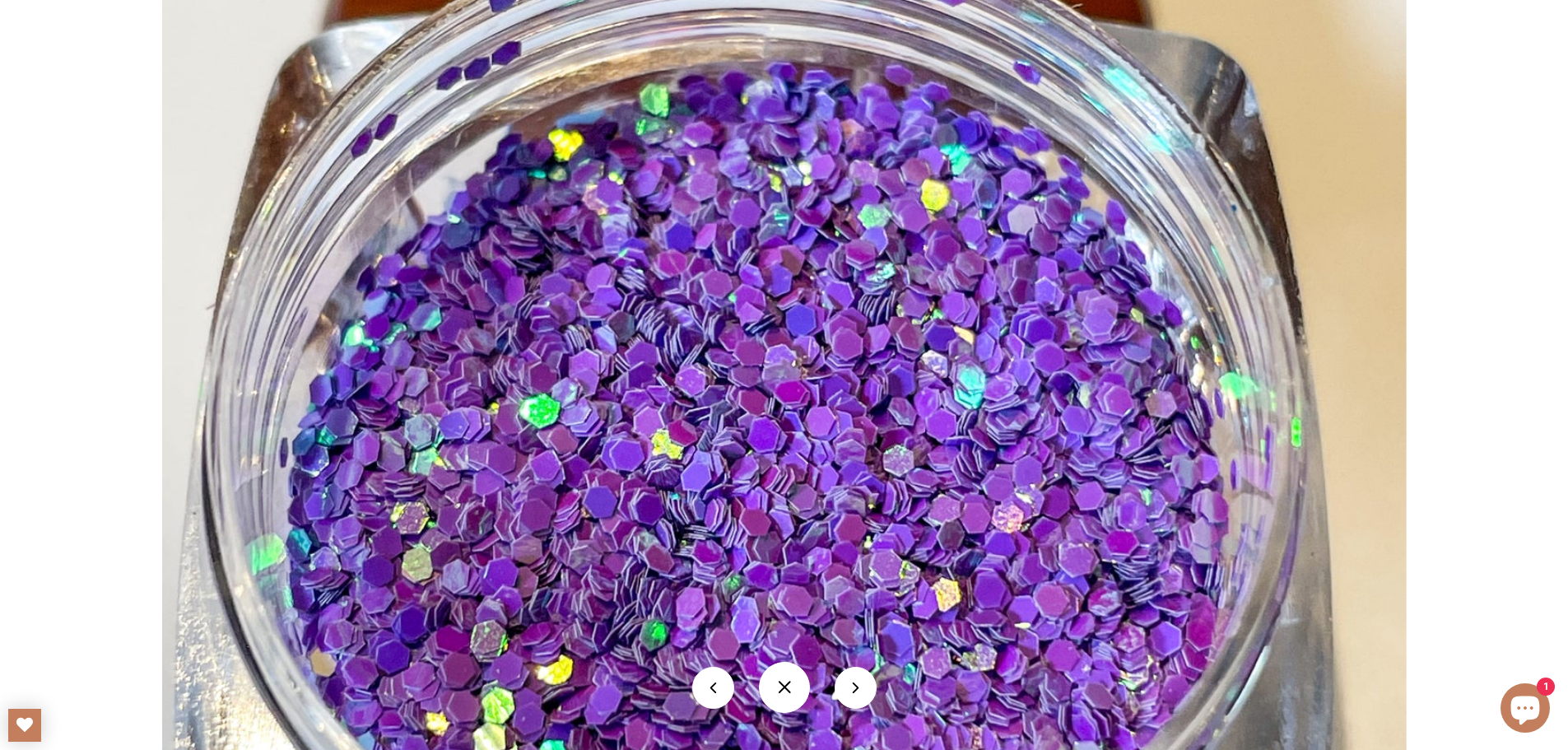
click at [858, 696] on button at bounding box center [856, 688] width 42 height 42
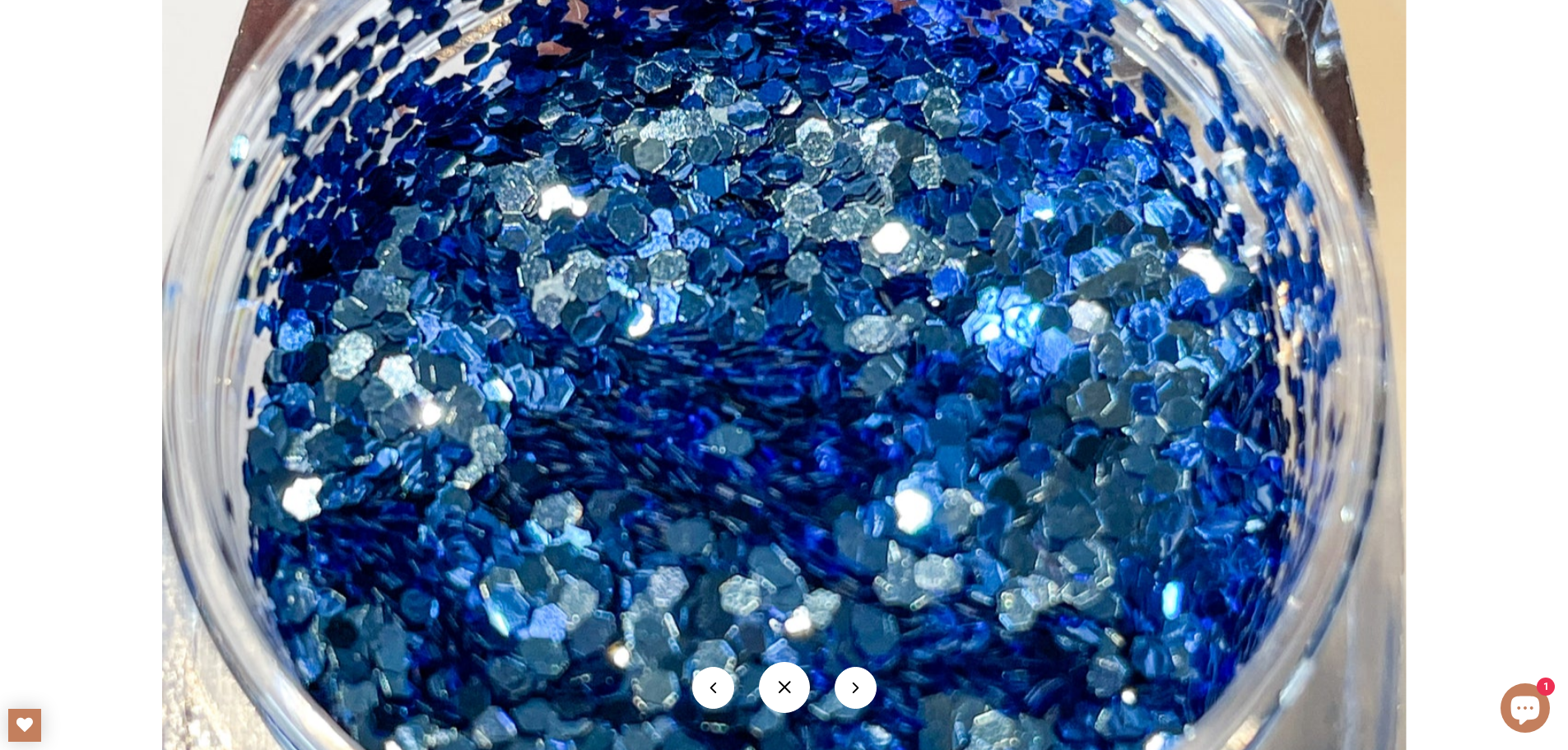
click at [858, 696] on button at bounding box center [856, 688] width 42 height 42
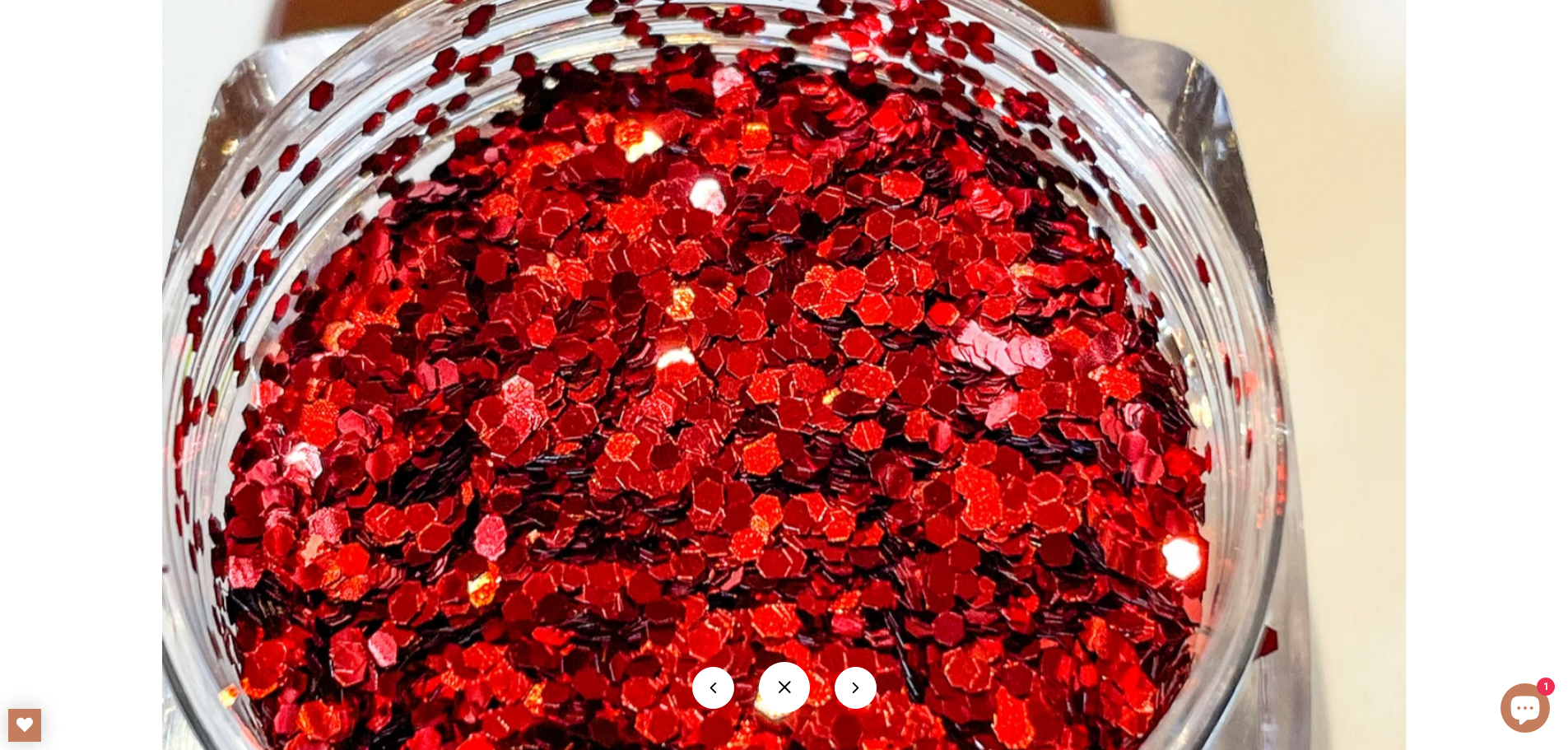
click at [858, 696] on button at bounding box center [856, 688] width 42 height 42
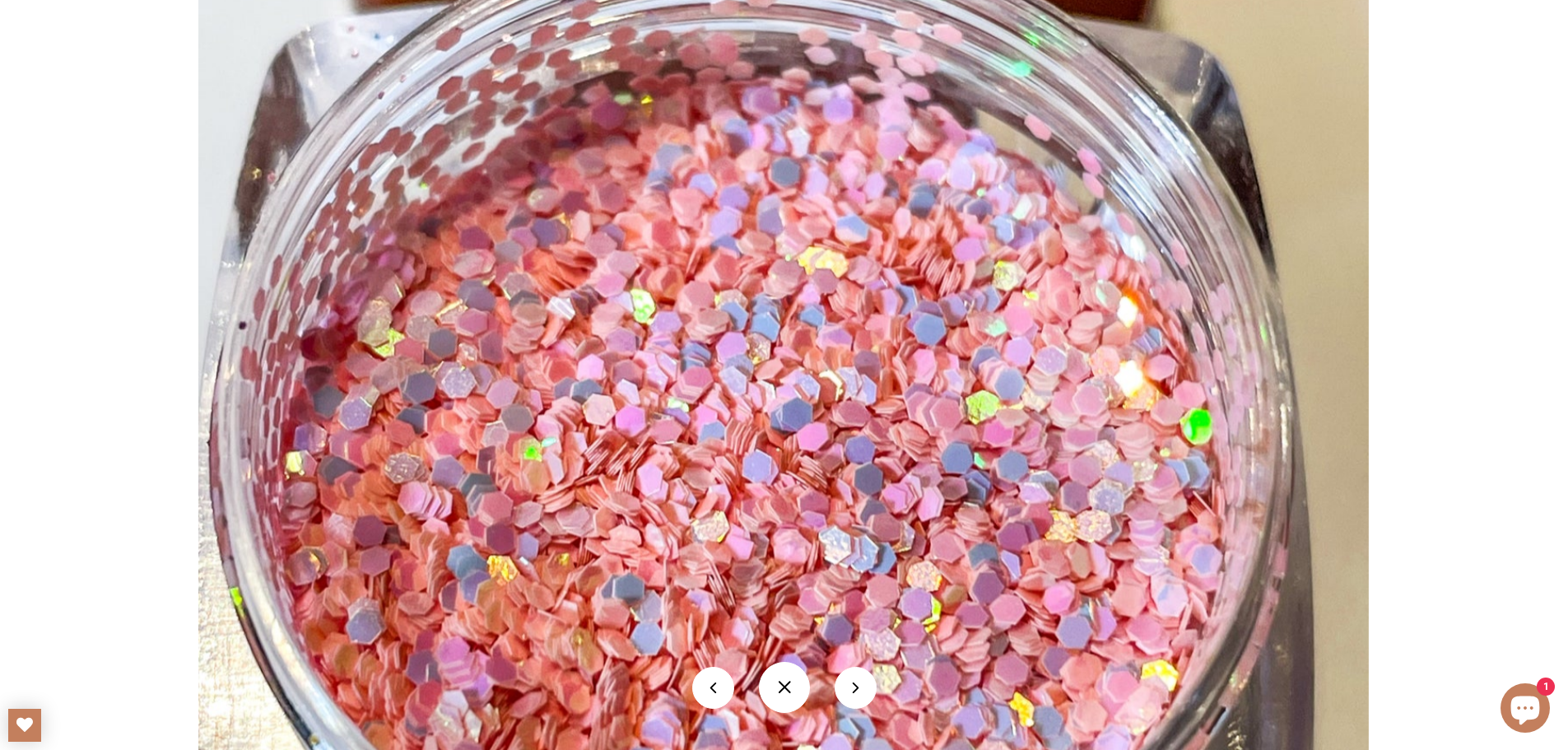
click at [858, 696] on button at bounding box center [856, 688] width 42 height 42
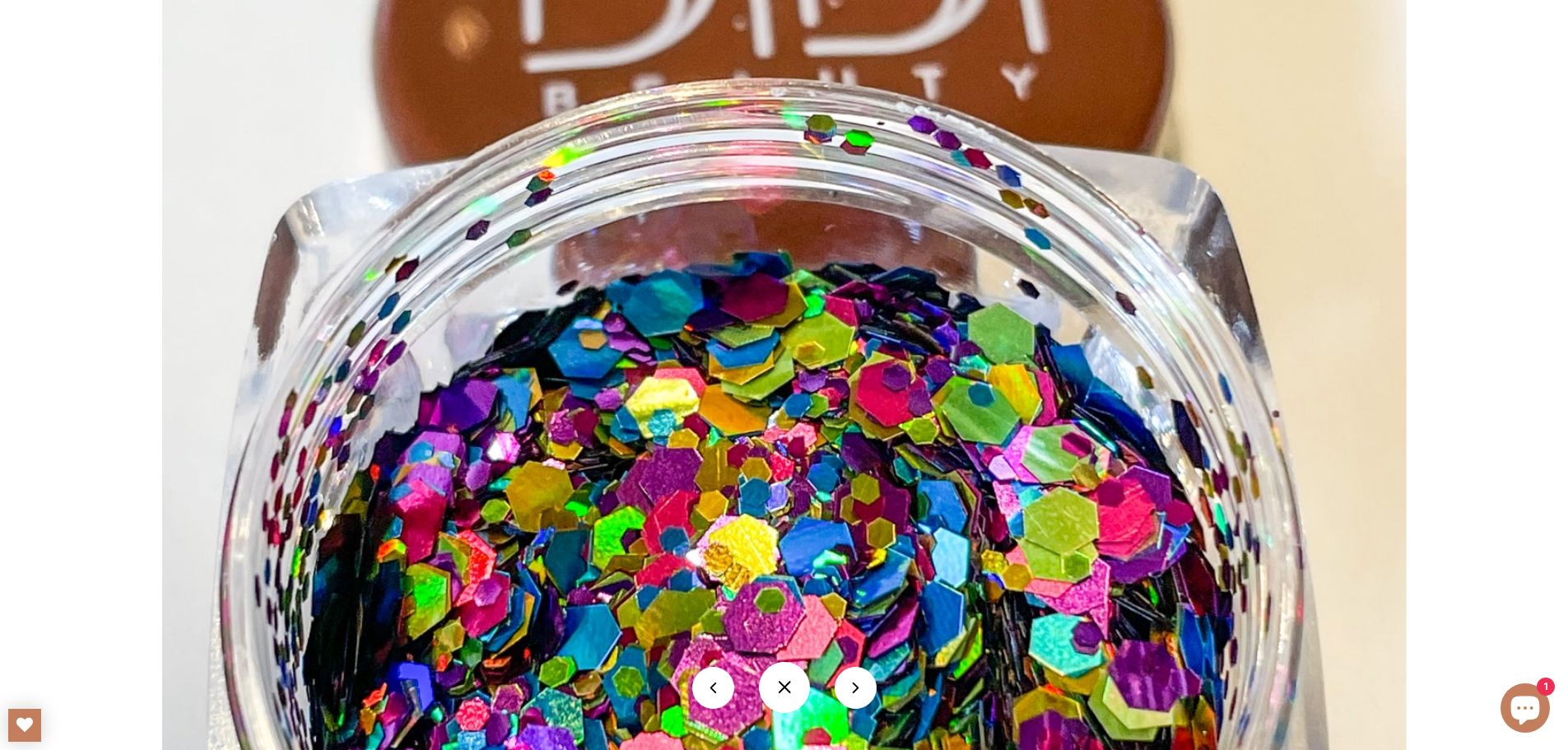
click at [858, 696] on button at bounding box center [856, 688] width 42 height 42
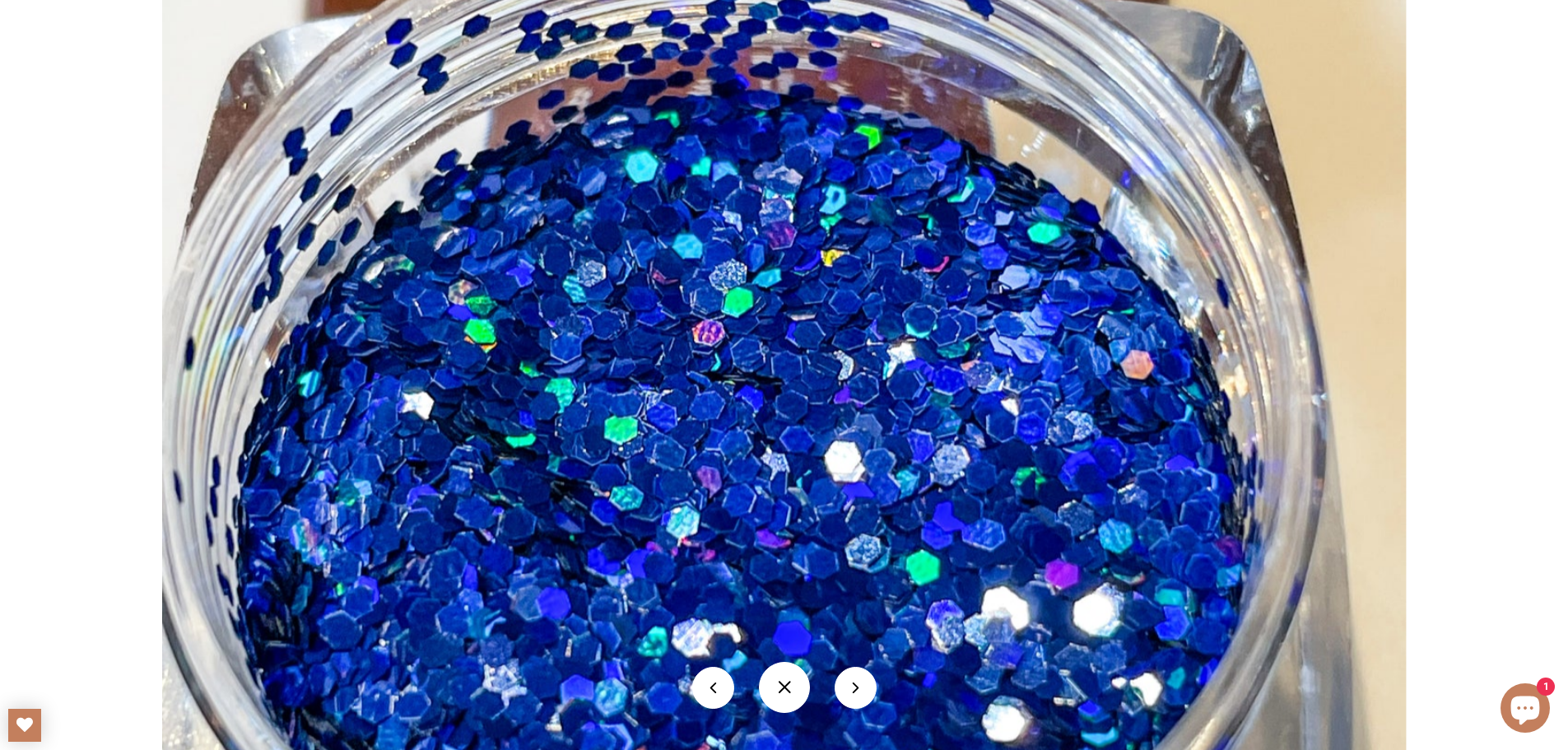
click at [858, 696] on button at bounding box center [856, 688] width 42 height 42
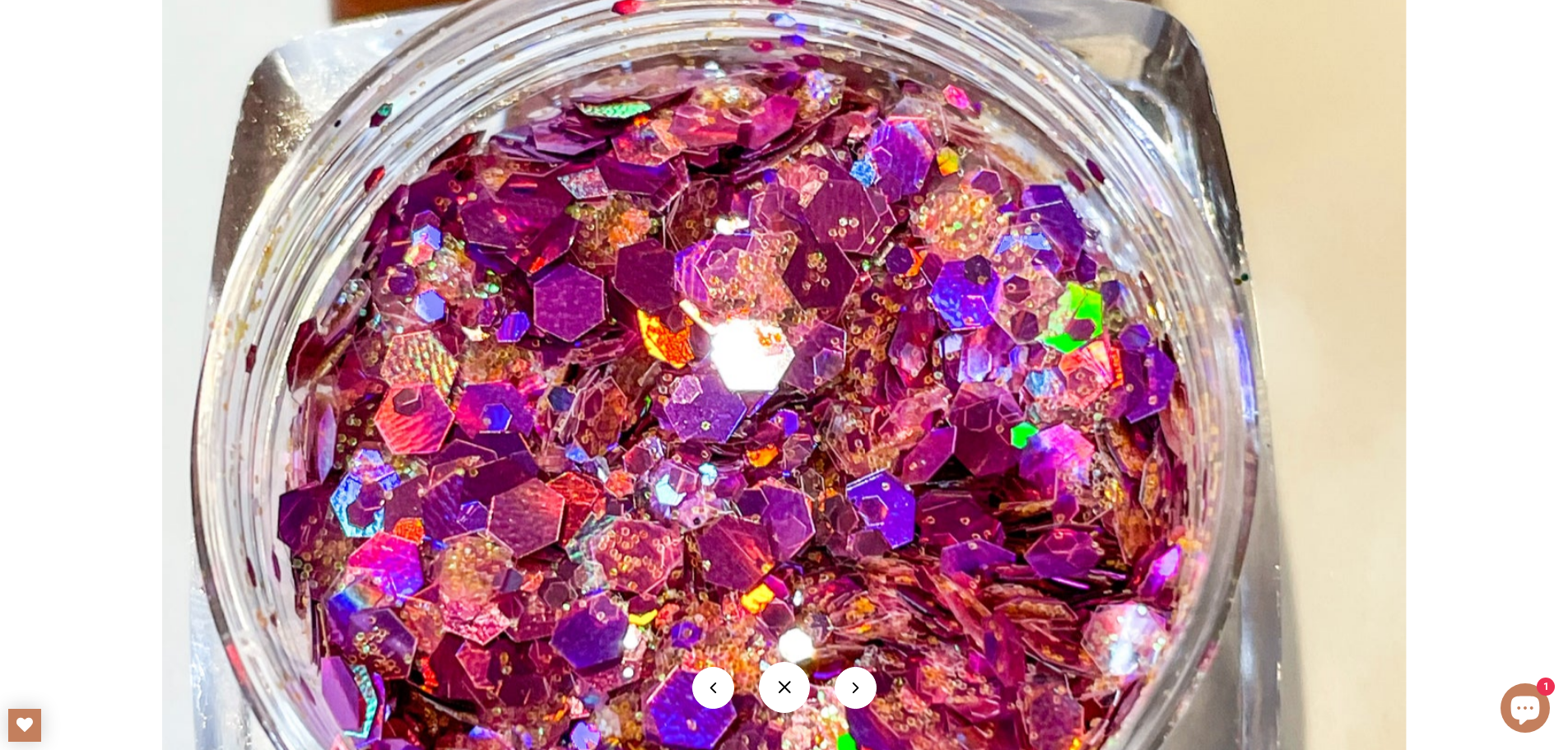
click at [858, 696] on button at bounding box center [856, 688] width 42 height 42
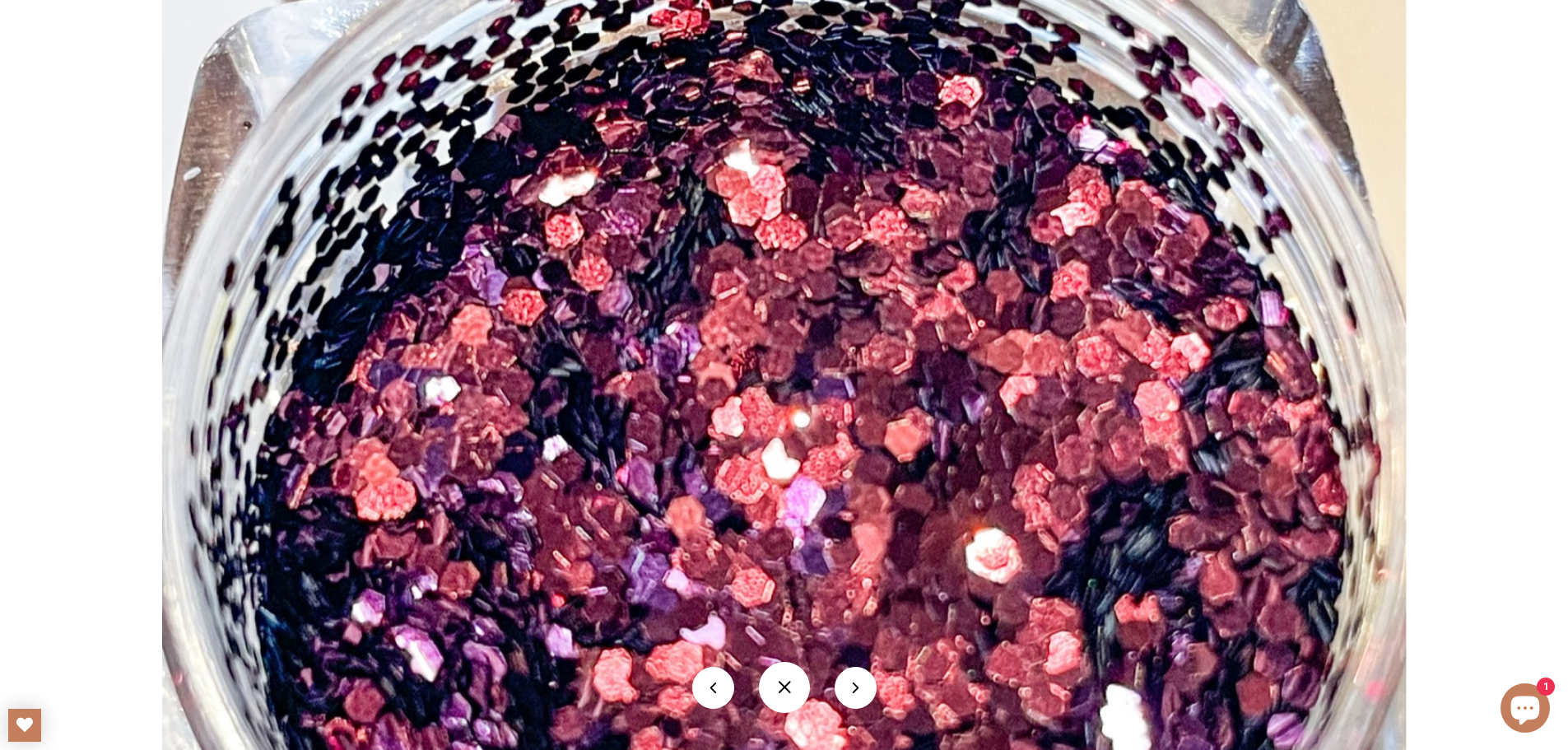
click at [858, 696] on button at bounding box center [856, 688] width 42 height 42
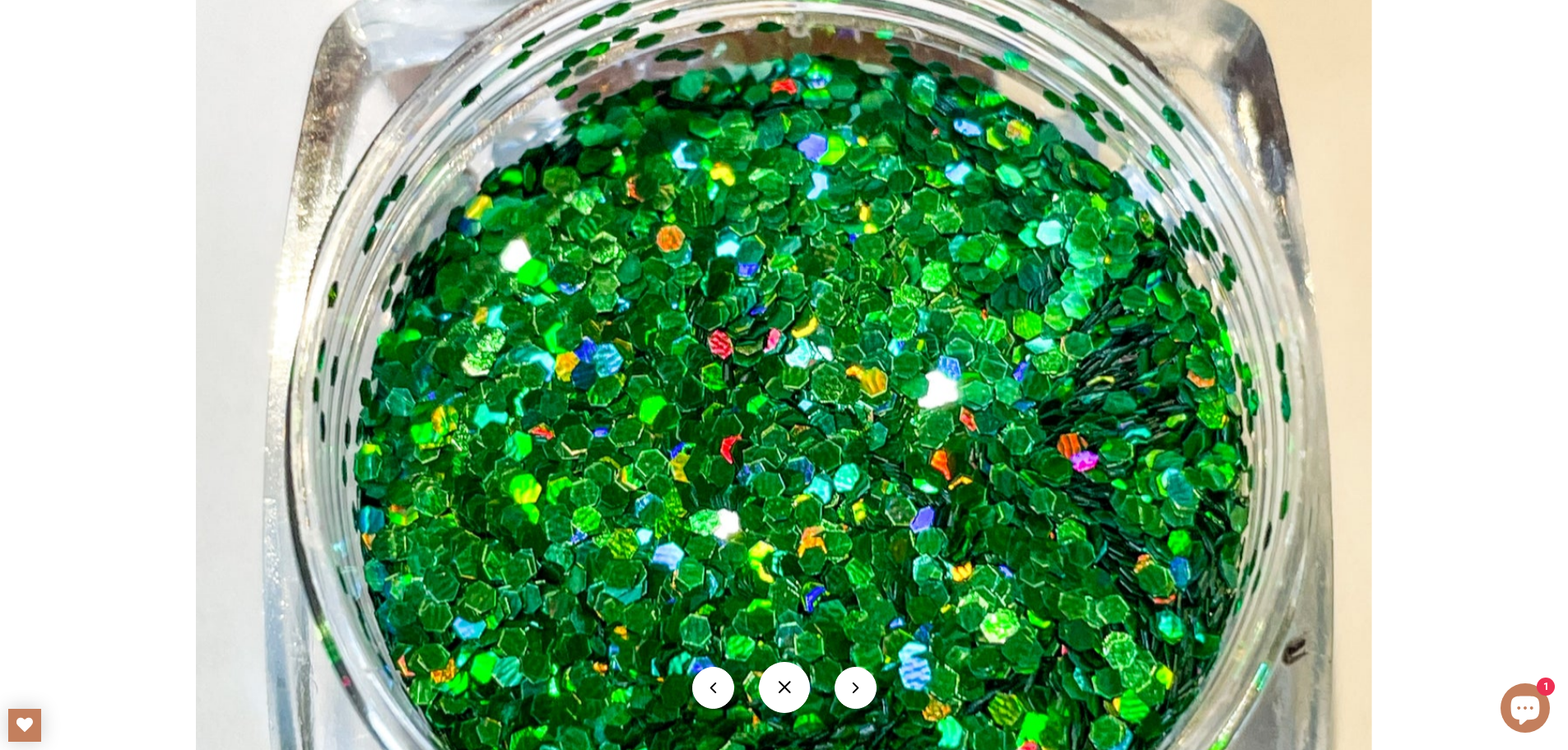
click at [858, 696] on button at bounding box center [856, 688] width 42 height 42
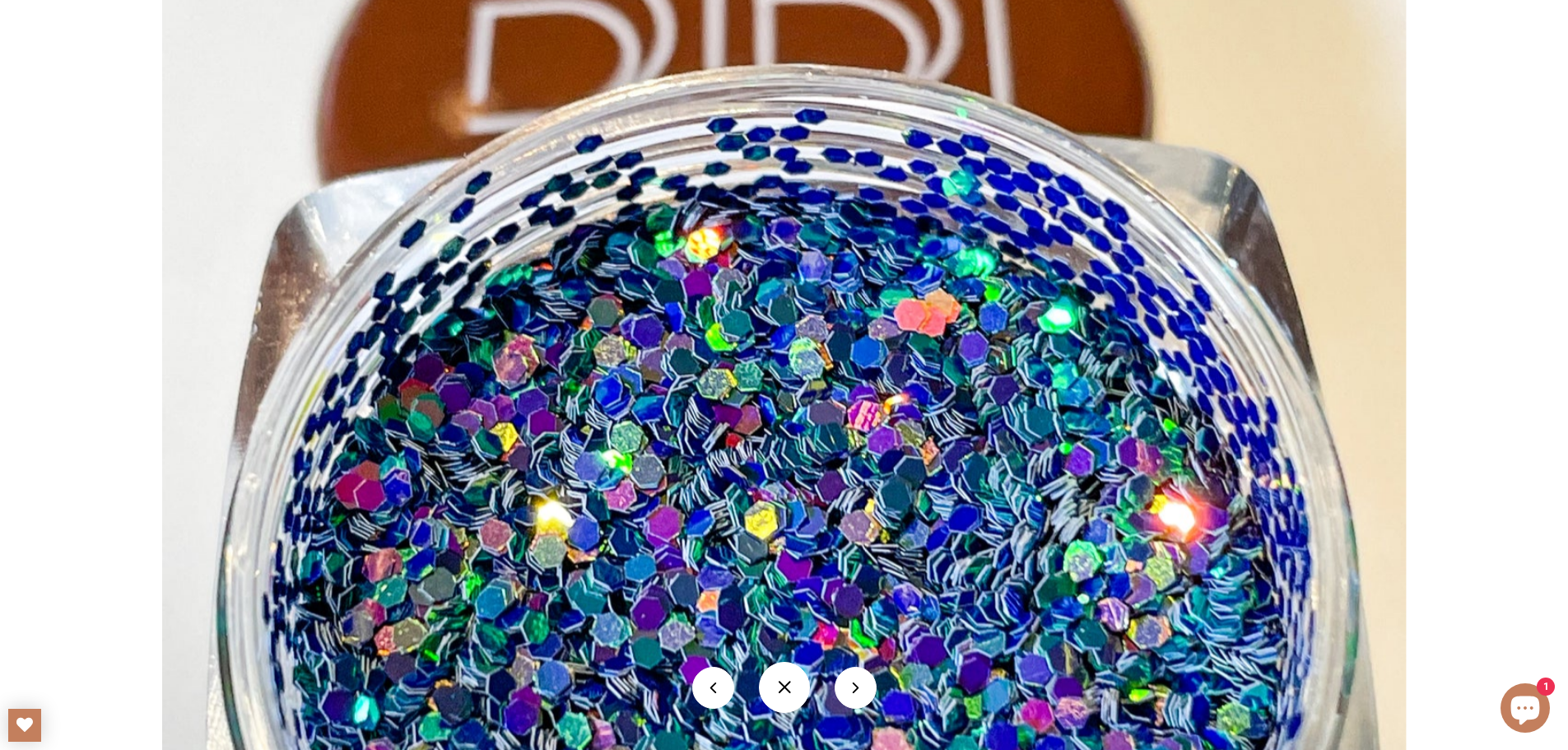
click at [858, 696] on button at bounding box center [856, 688] width 42 height 42
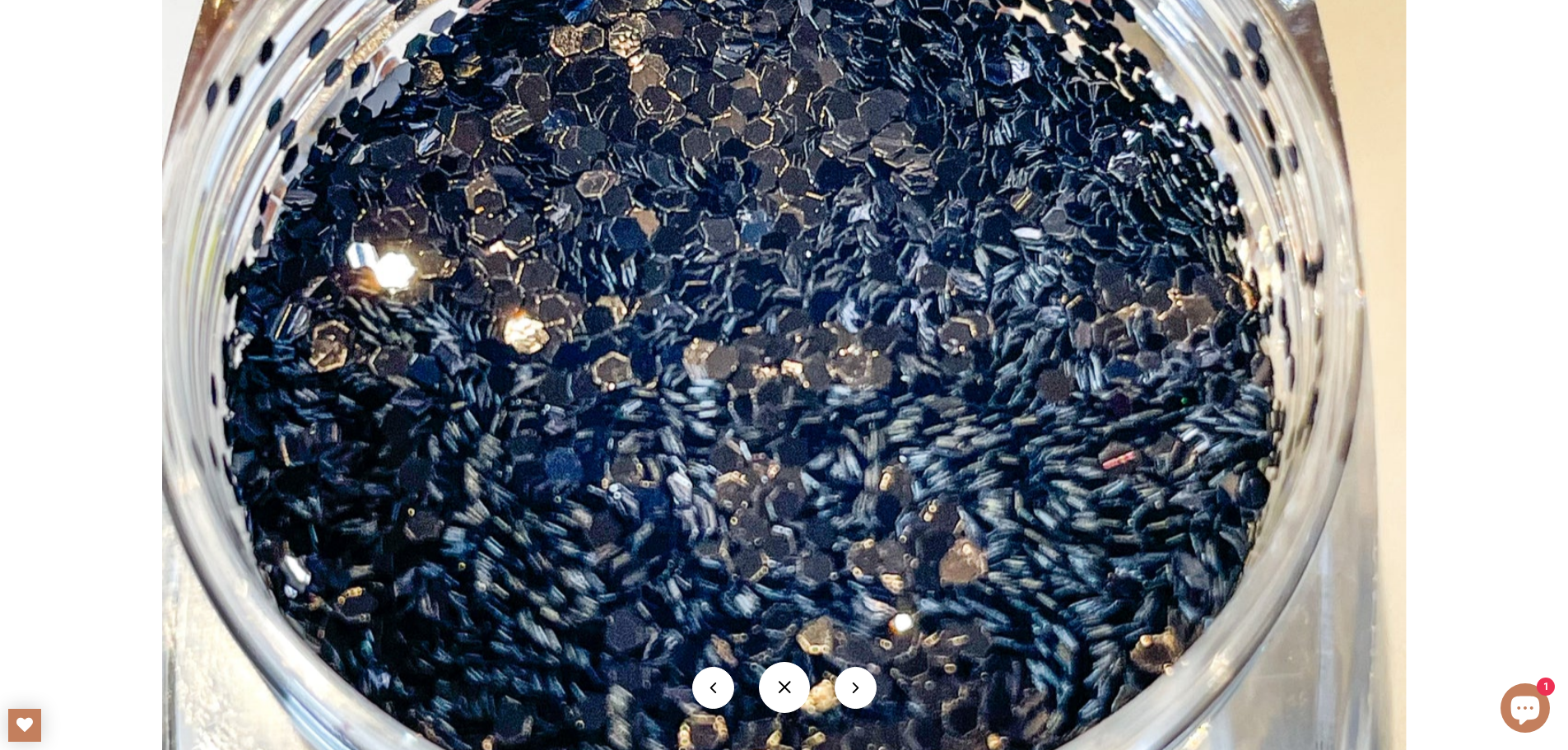
click at [858, 696] on button at bounding box center [856, 688] width 42 height 42
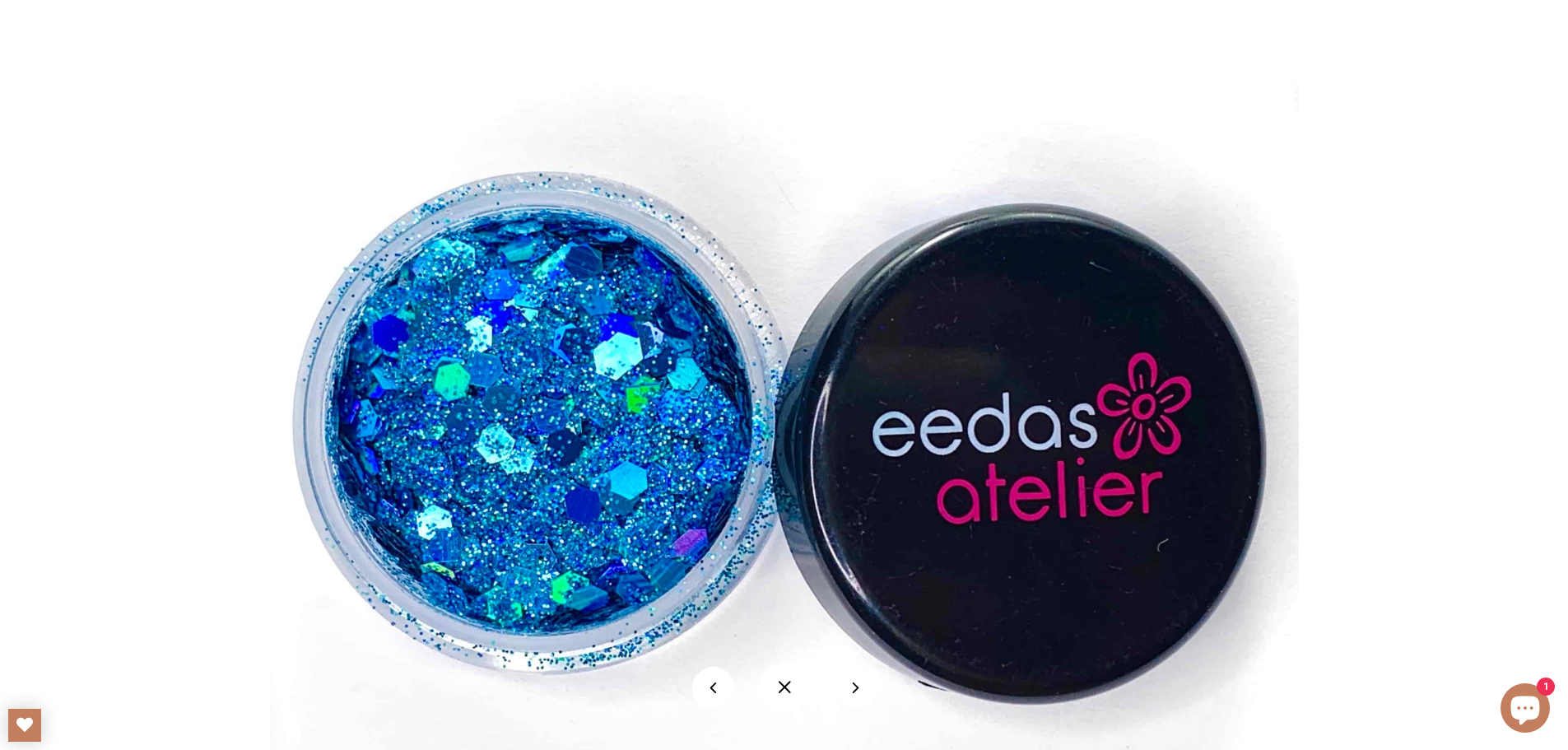
click at [858, 696] on button at bounding box center [856, 688] width 42 height 42
